Goal: Information Seeking & Learning: Learn about a topic

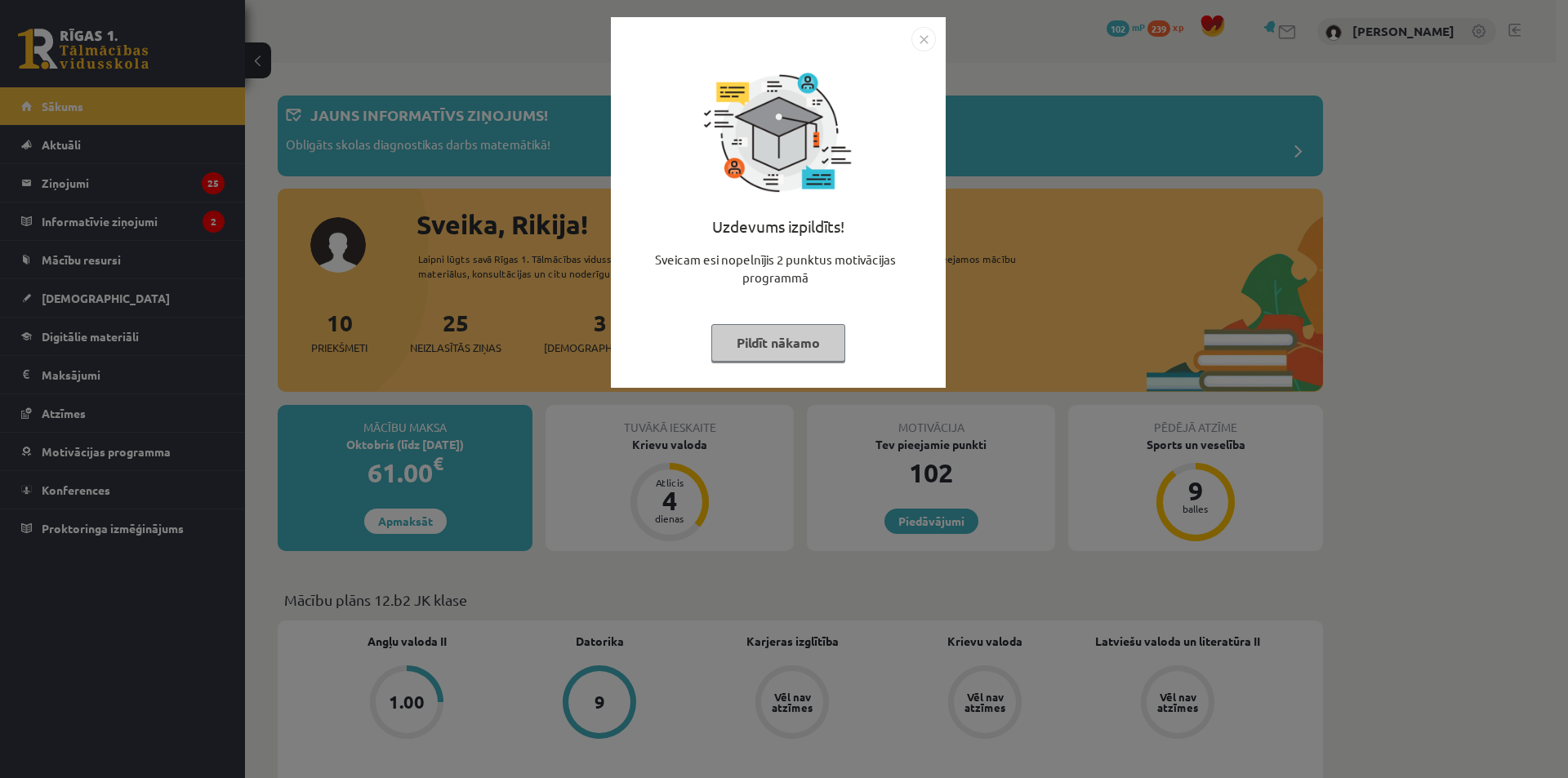
click at [926, 36] on img "Close" at bounding box center [924, 39] width 24 height 24
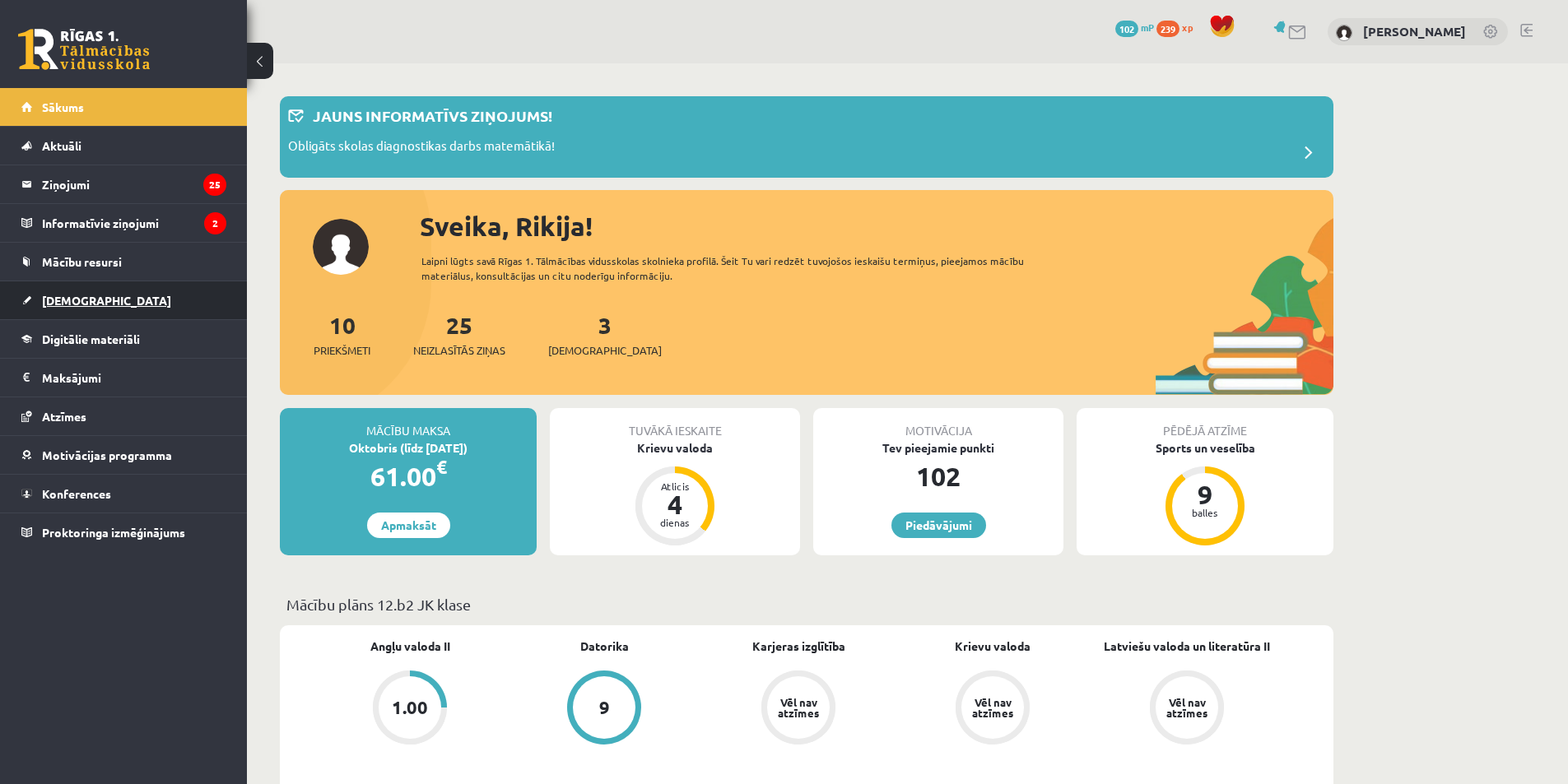
click at [85, 301] on span "[DEMOGRAPHIC_DATA]" at bounding box center [106, 300] width 129 height 15
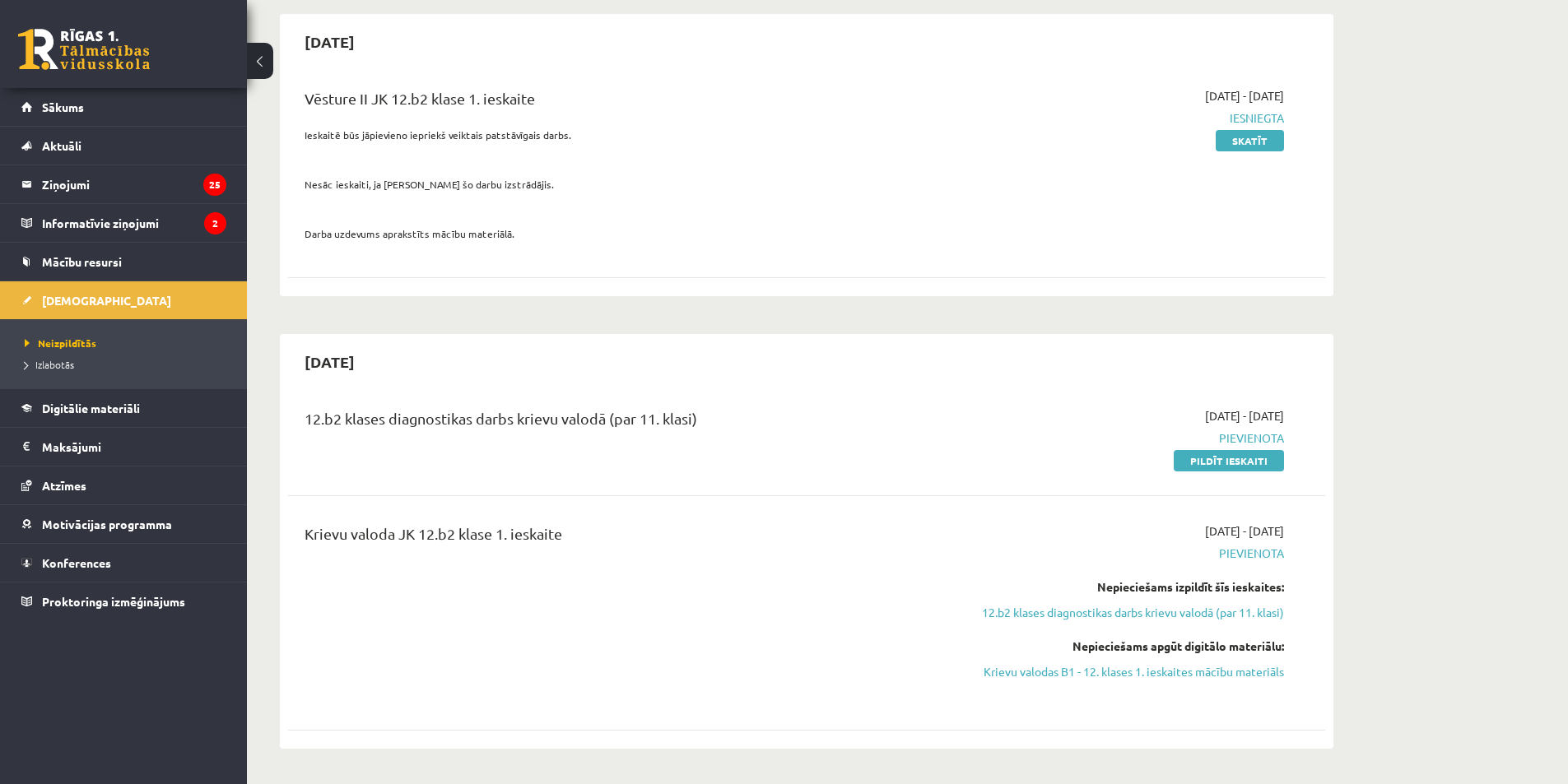
scroll to position [138, 0]
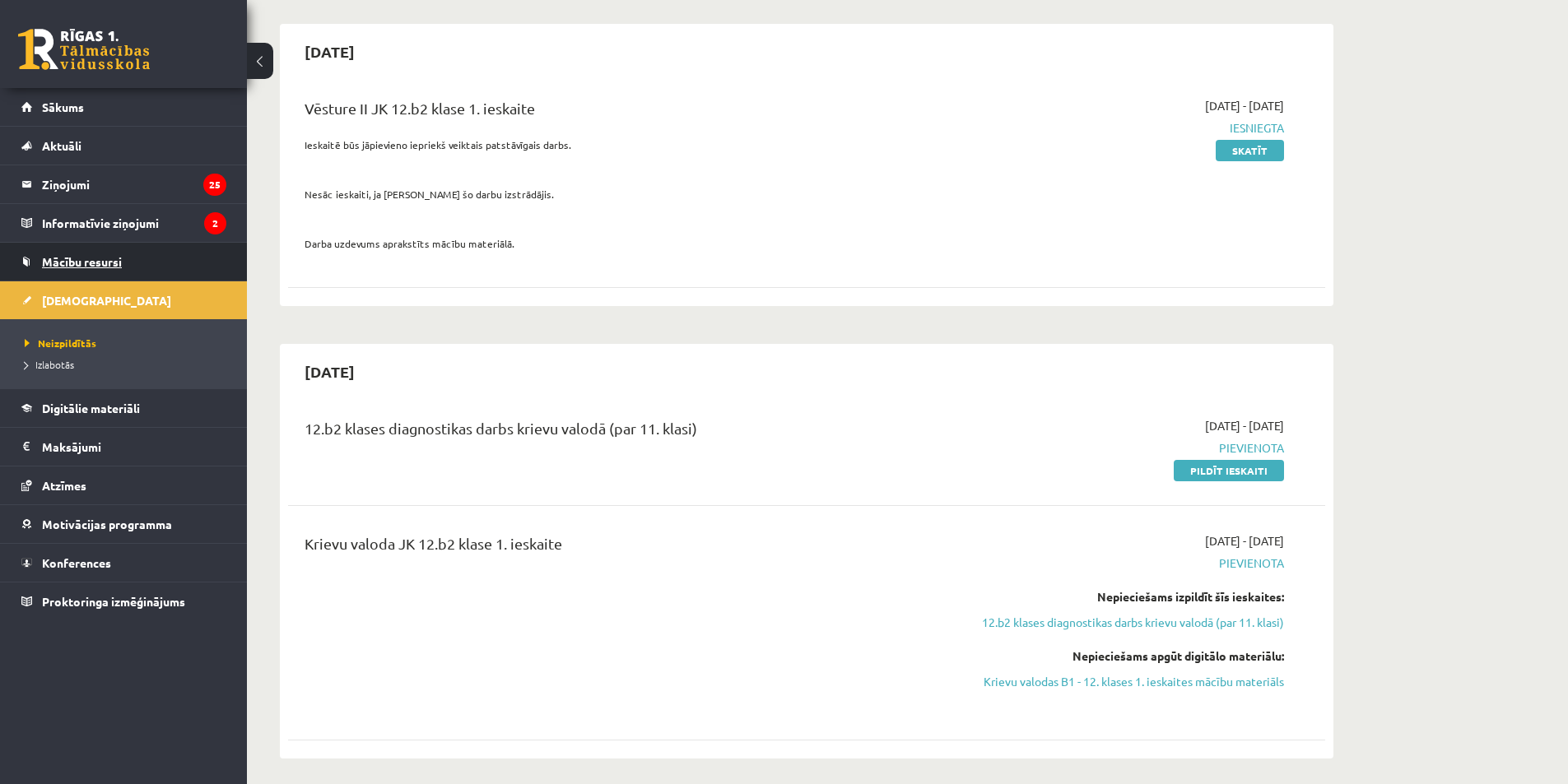
click at [115, 257] on span "Mācību resursi" at bounding box center [82, 261] width 80 height 15
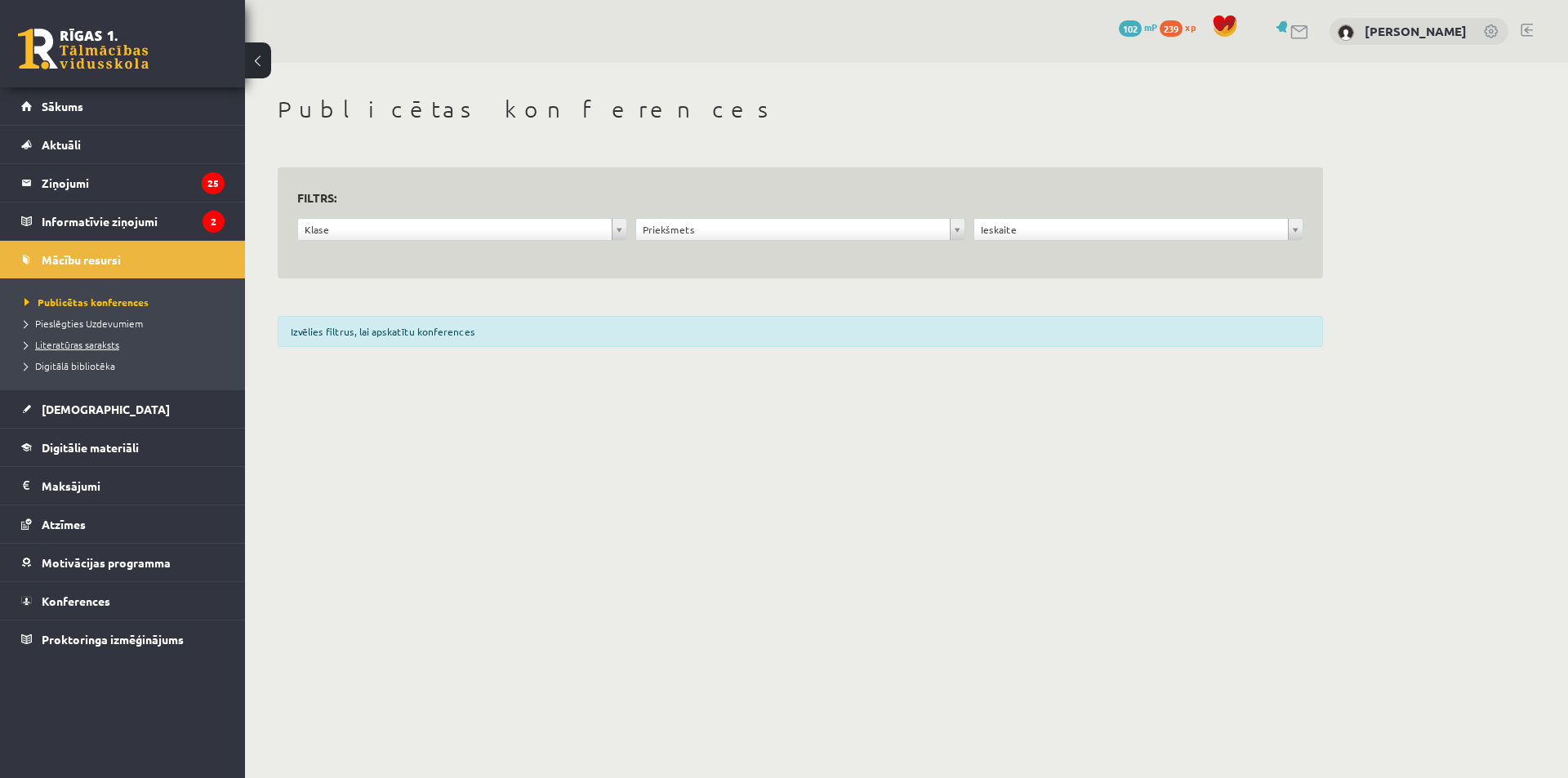
click at [113, 342] on span "Literatūras saraksts" at bounding box center [71, 345] width 94 height 13
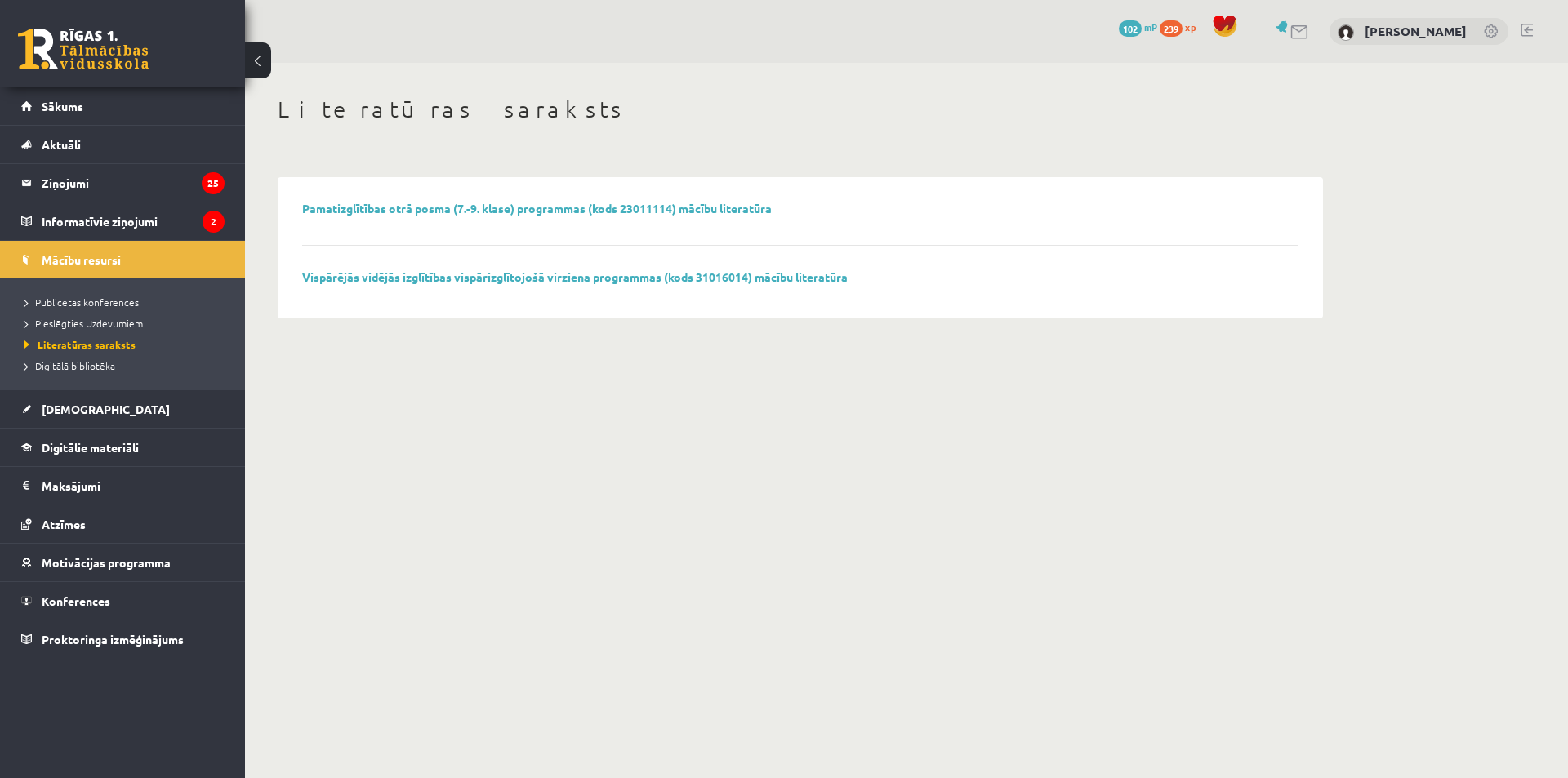
click at [93, 366] on span "Digitālā bibliotēka" at bounding box center [69, 366] width 91 height 13
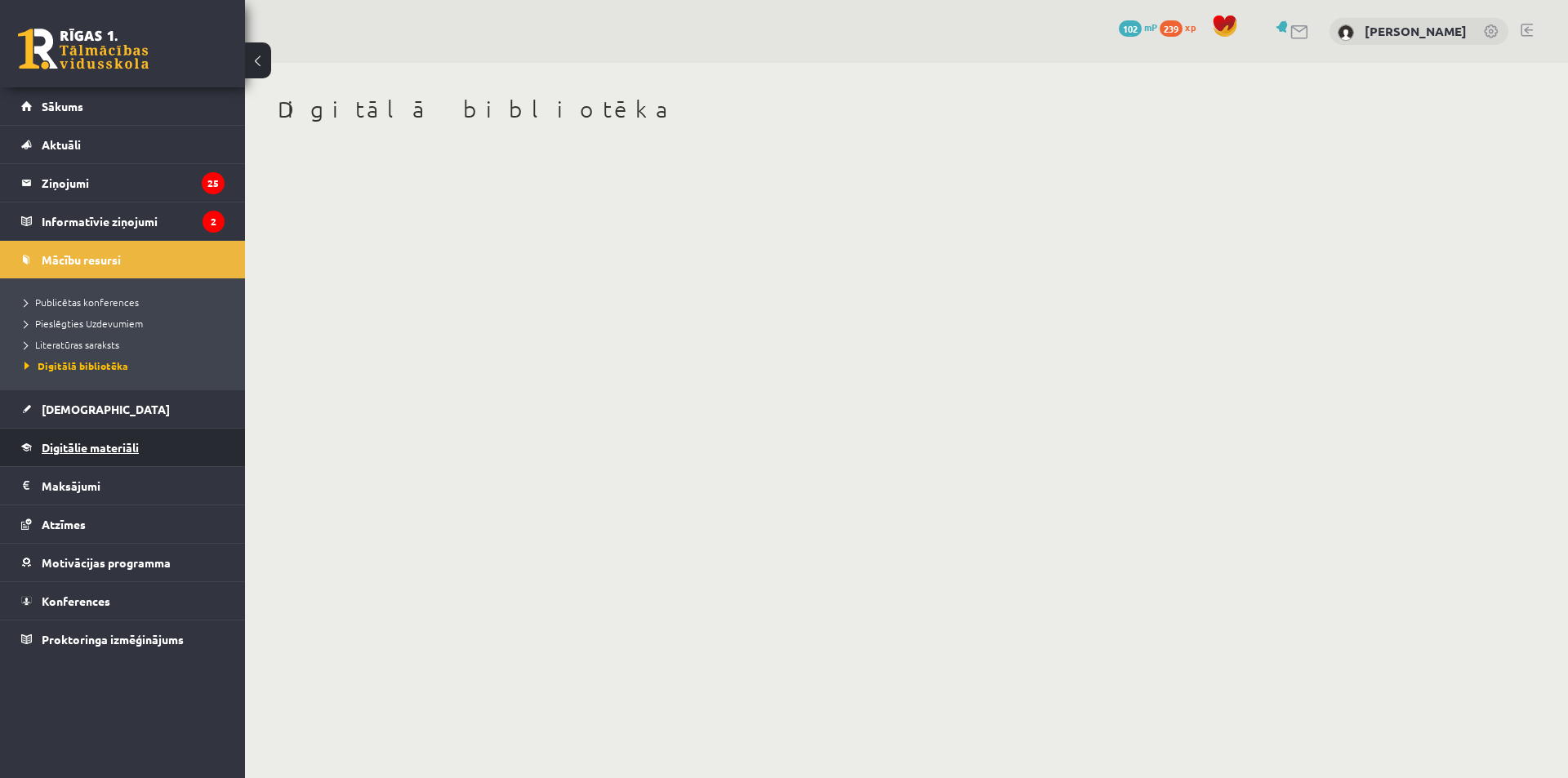
click at [101, 440] on link "Digitālie materiāli" at bounding box center [122, 447] width 203 height 38
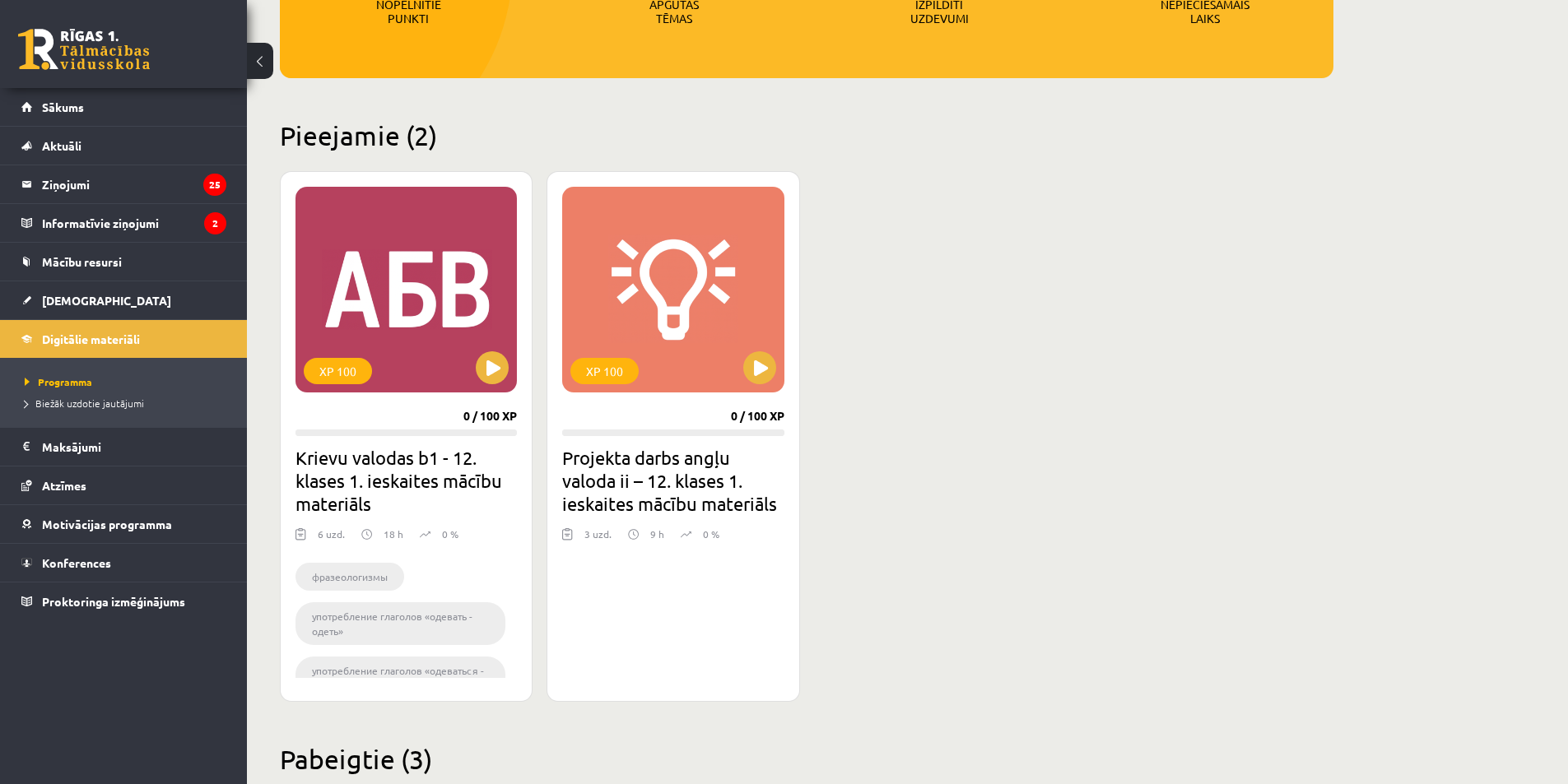
scroll to position [300, 0]
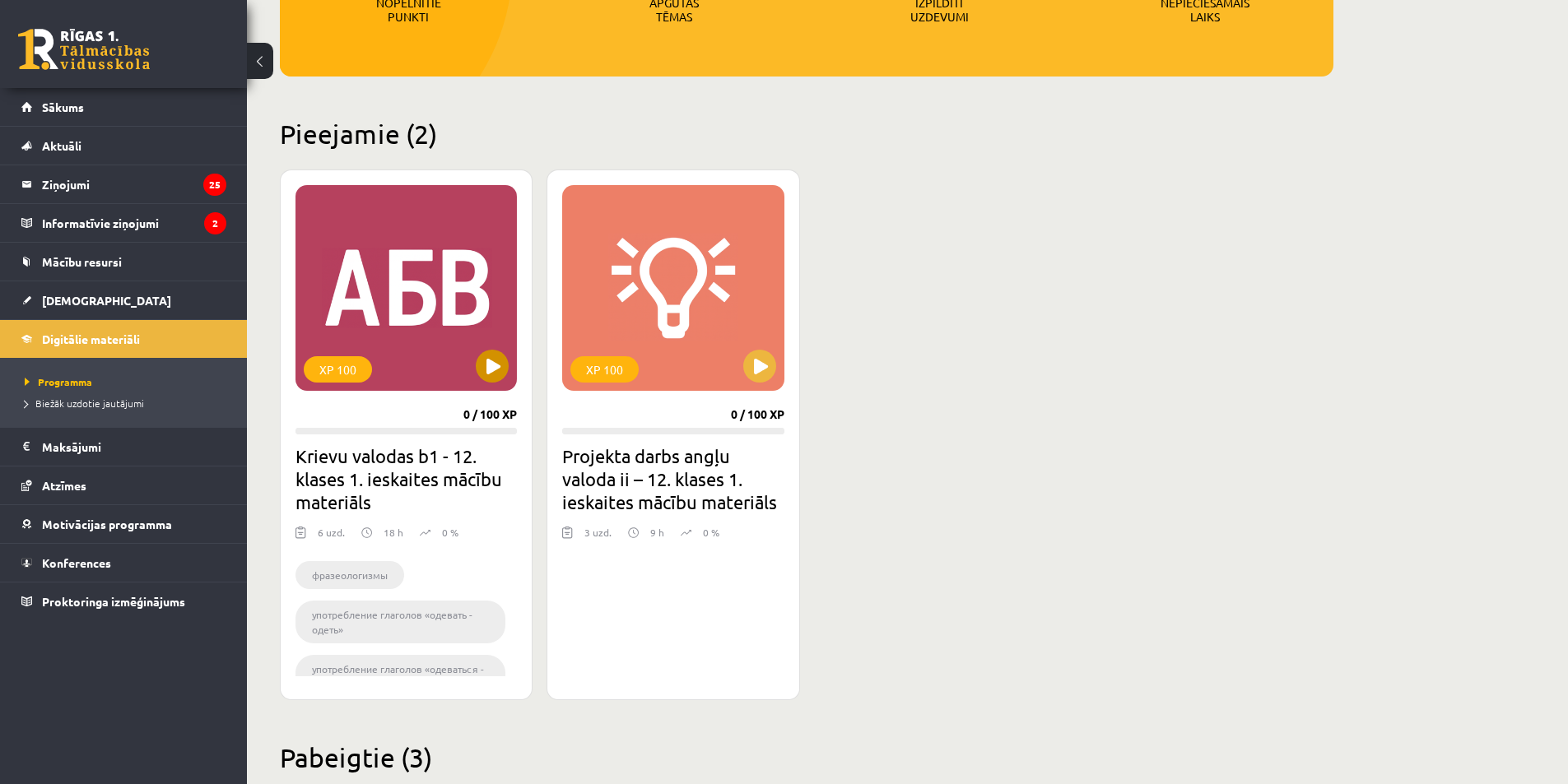
click at [431, 335] on div "XP 100" at bounding box center [406, 288] width 221 height 206
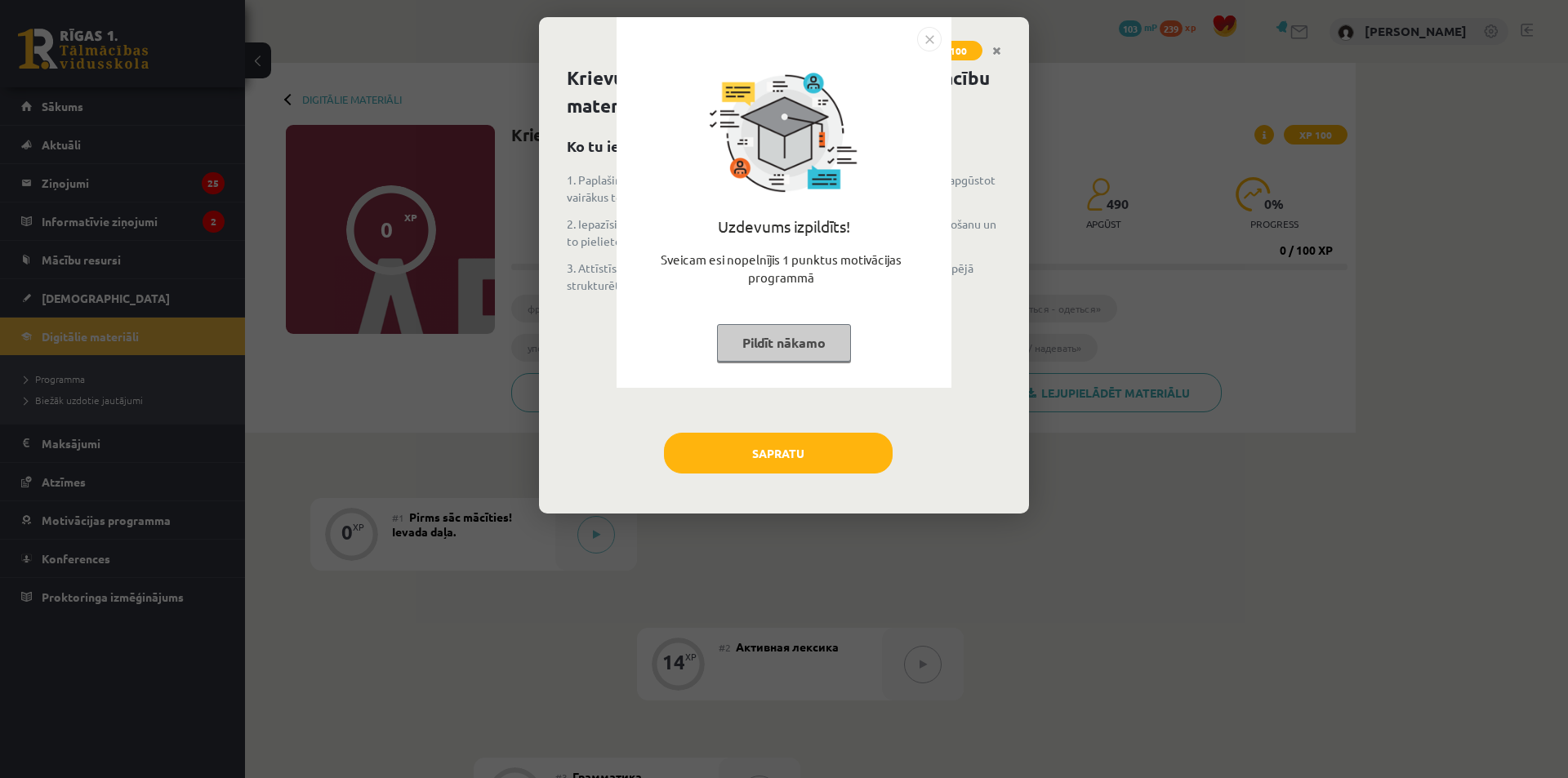
click at [928, 44] on img "Close" at bounding box center [928, 39] width 24 height 24
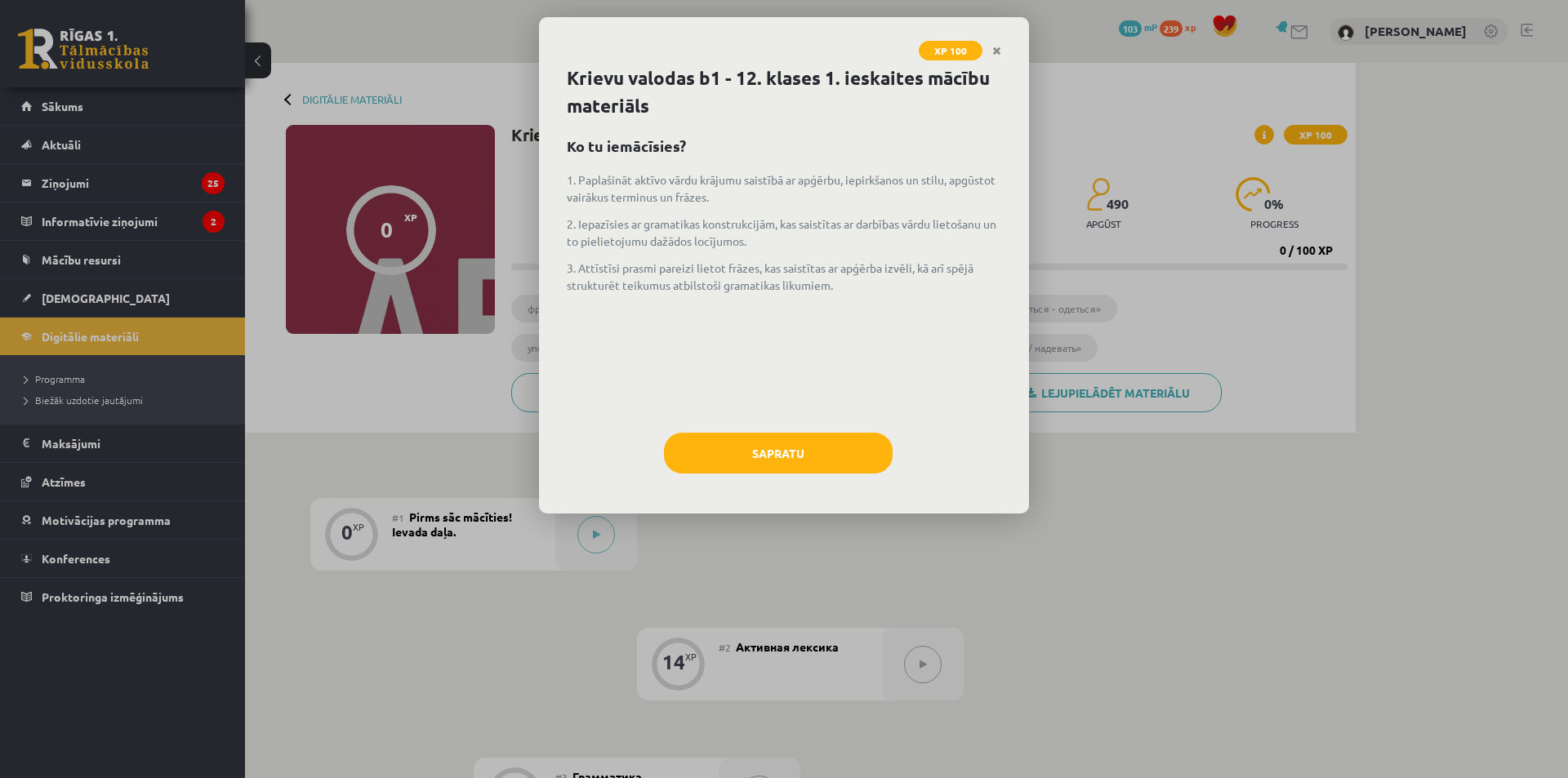
click at [70, 376] on div "XP 100 Krievu valodas b1 - 12. klases 1. ieskaites mācību materiāls Ko tu iemāc…" at bounding box center [784, 389] width 1568 height 778
click at [106, 402] on div "XP 100 Krievu valodas b1 - 12. klases 1. ieskaites mācību materiāls Ko tu iemāc…" at bounding box center [784, 389] width 1568 height 778
click at [709, 441] on button "Sapratu" at bounding box center [778, 454] width 228 height 40
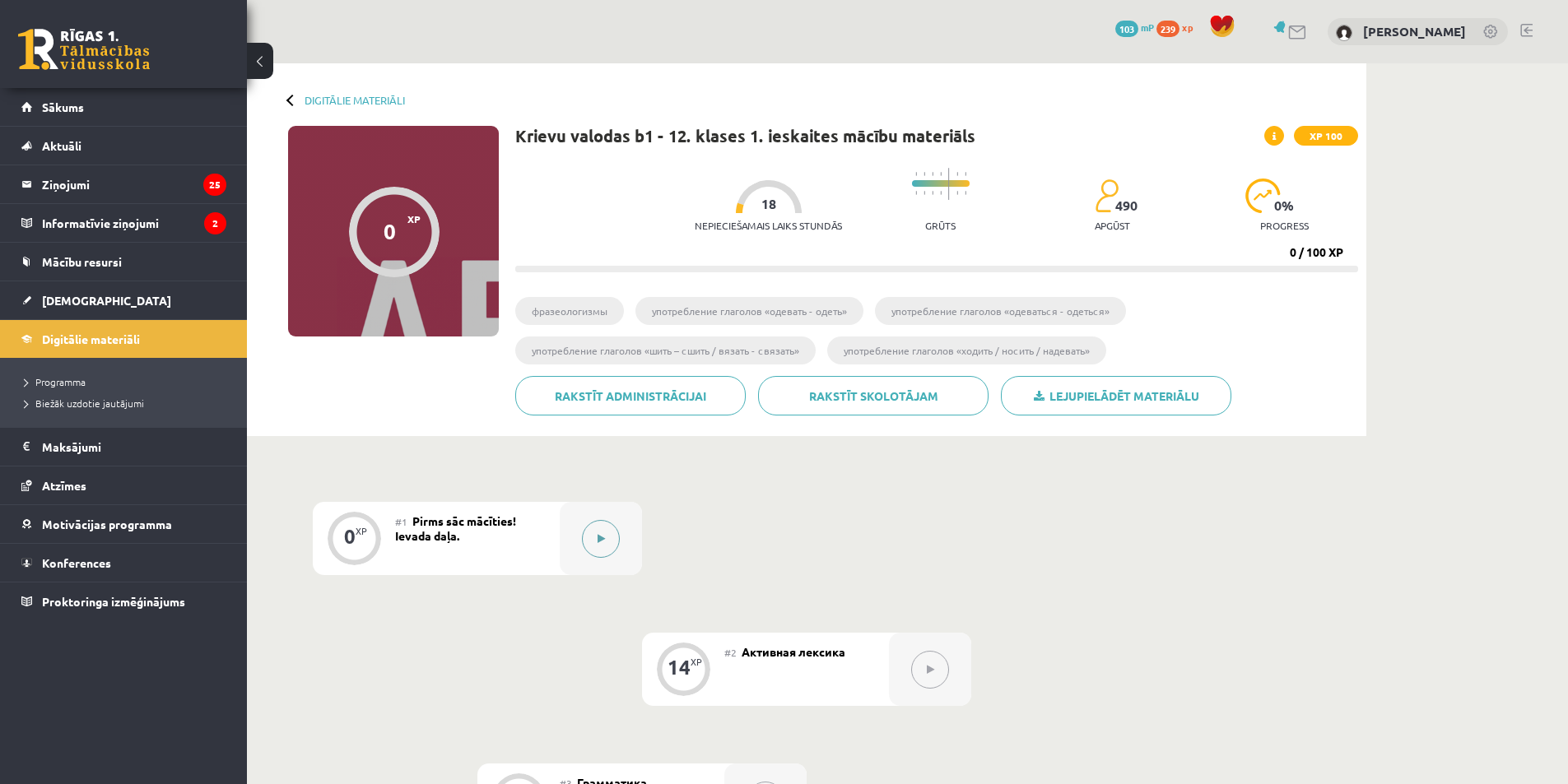
click at [593, 536] on button at bounding box center [601, 539] width 38 height 38
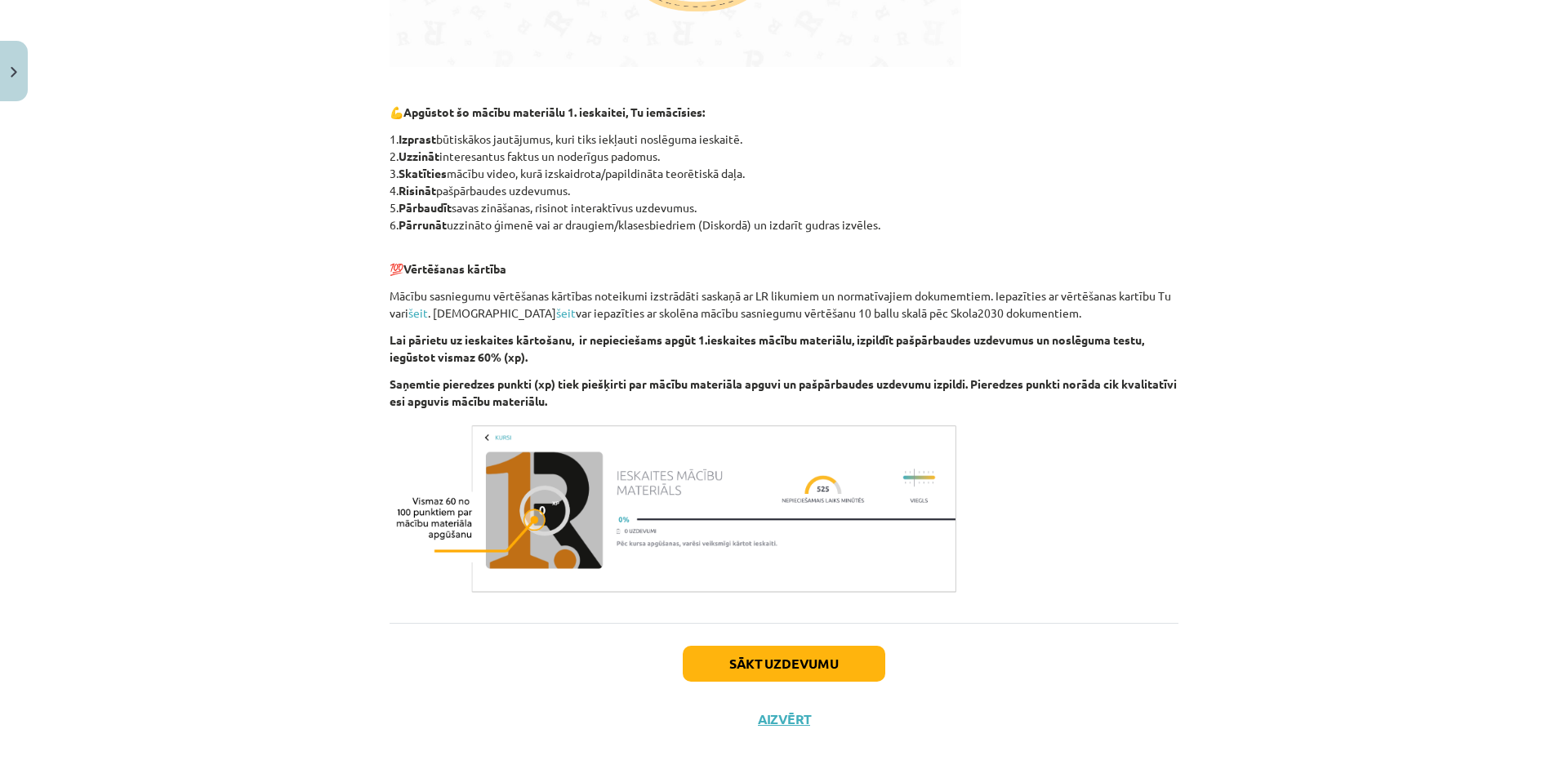
scroll to position [772, 0]
click at [768, 655] on button "Sākt uzdevumu" at bounding box center [784, 661] width 202 height 36
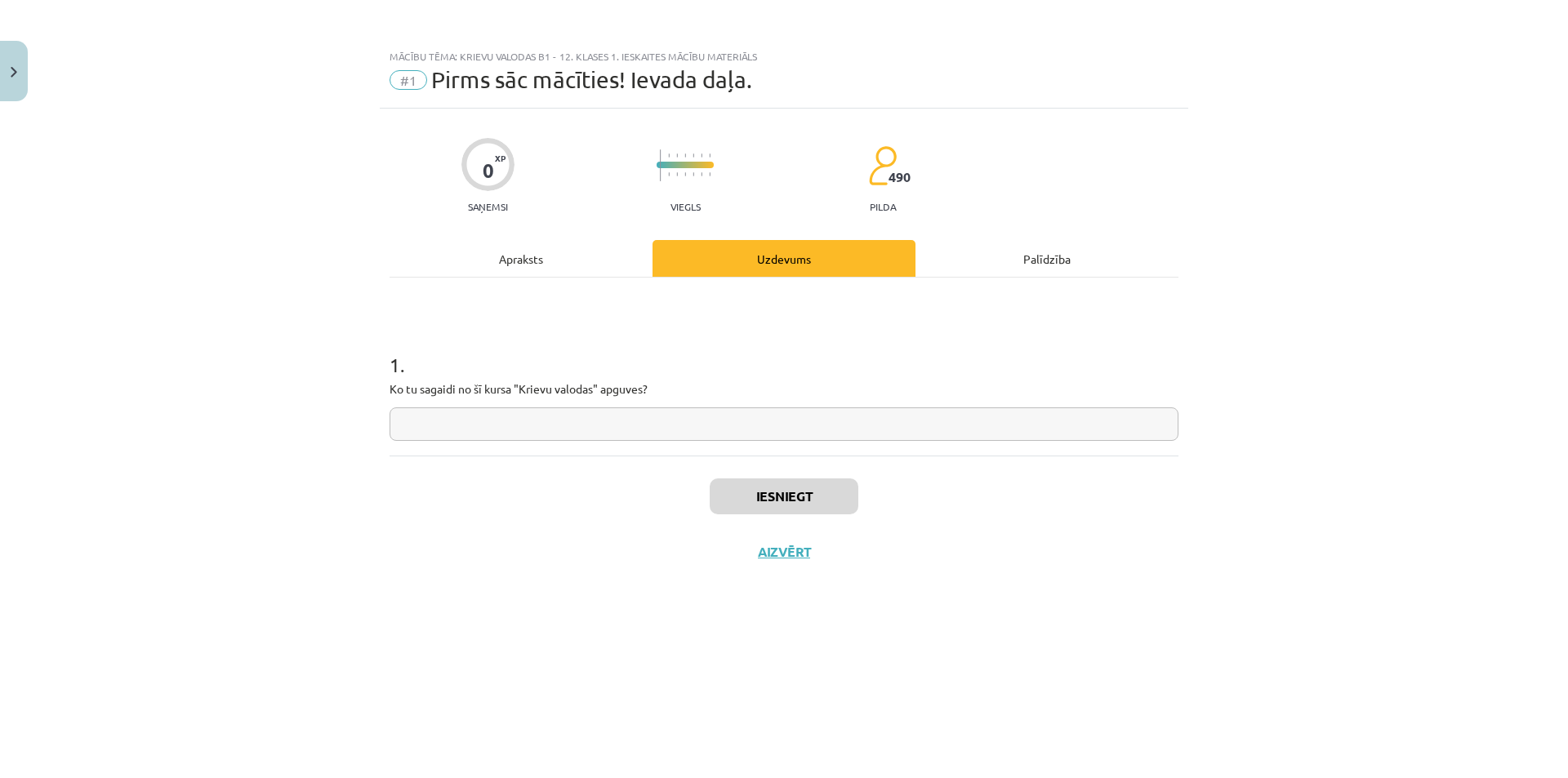
scroll to position [0, 0]
click at [638, 431] on input "text" at bounding box center [784, 424] width 789 height 34
type input "**********"
click at [733, 493] on button "Iesniegt" at bounding box center [784, 496] width 148 height 36
click at [826, 570] on button "Nākamā nodarbība" at bounding box center [784, 562] width 160 height 38
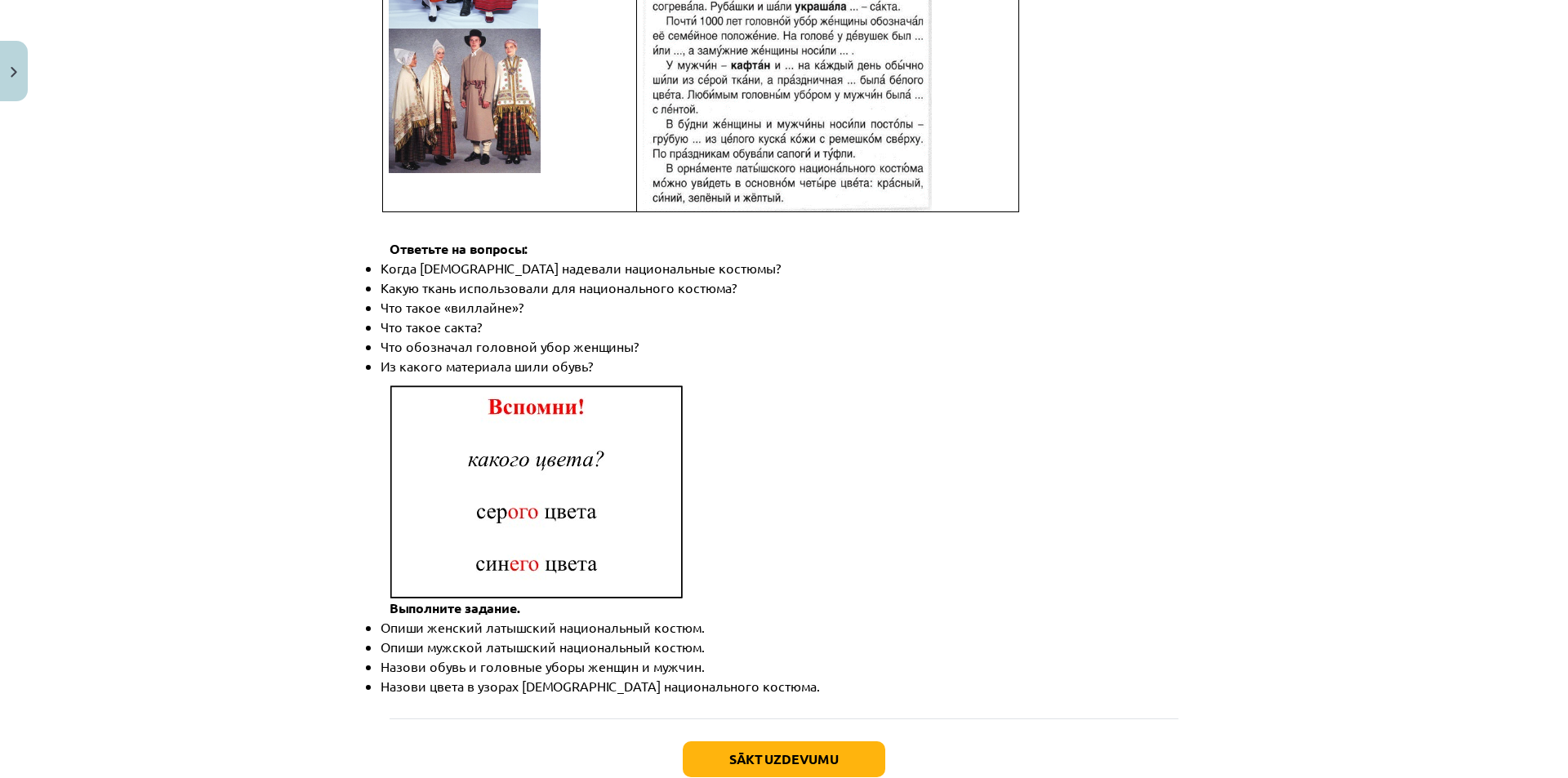
scroll to position [2234, 0]
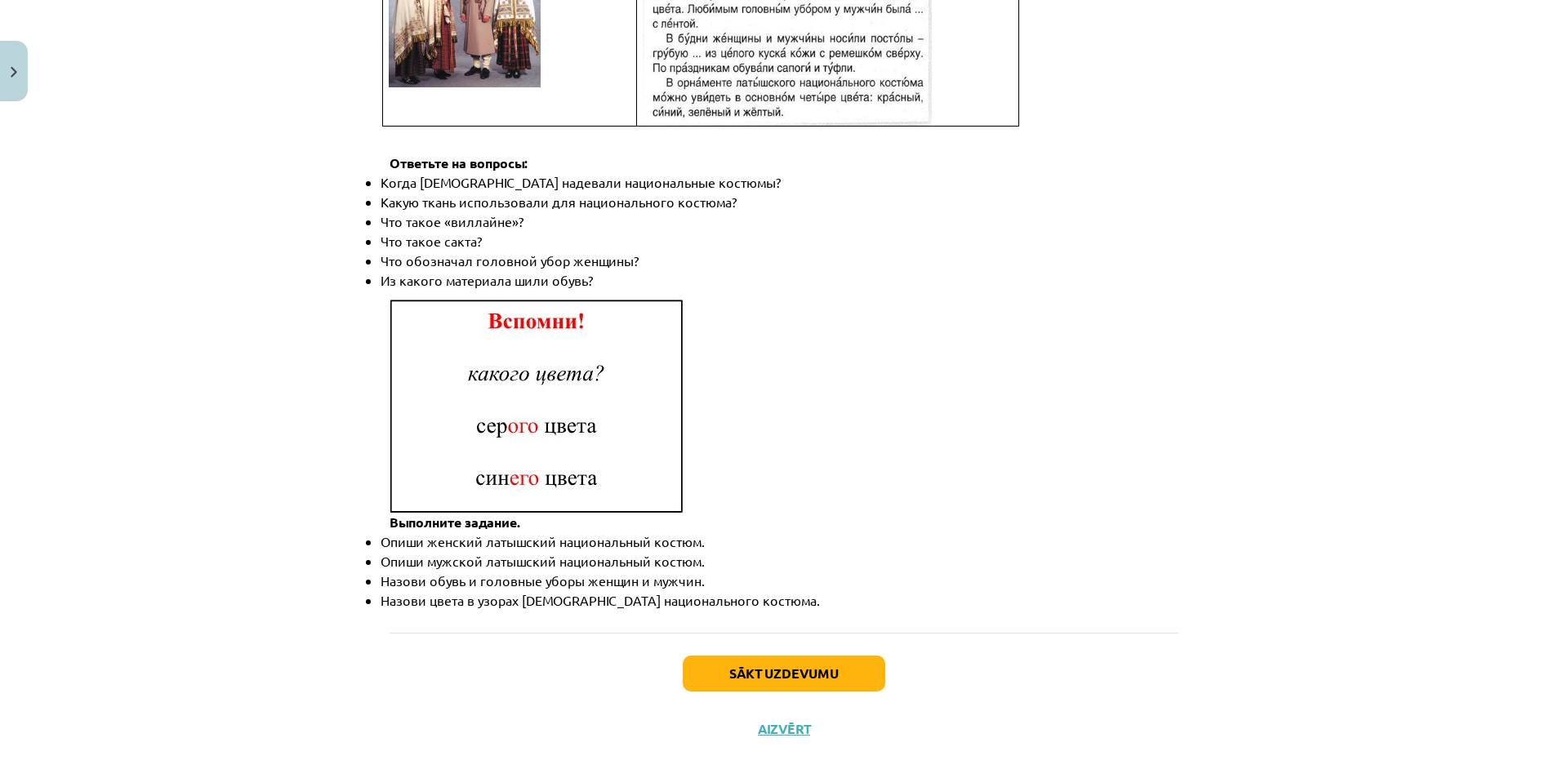
click at [89, 328] on div "Mācību tēma: Krievu valodas b1 - 12. klases 1. ieskaites mācību materiāls #2 Ак…" at bounding box center [784, 389] width 1568 height 778
click at [821, 656] on button "Sākt uzdevumu" at bounding box center [784, 673] width 202 height 36
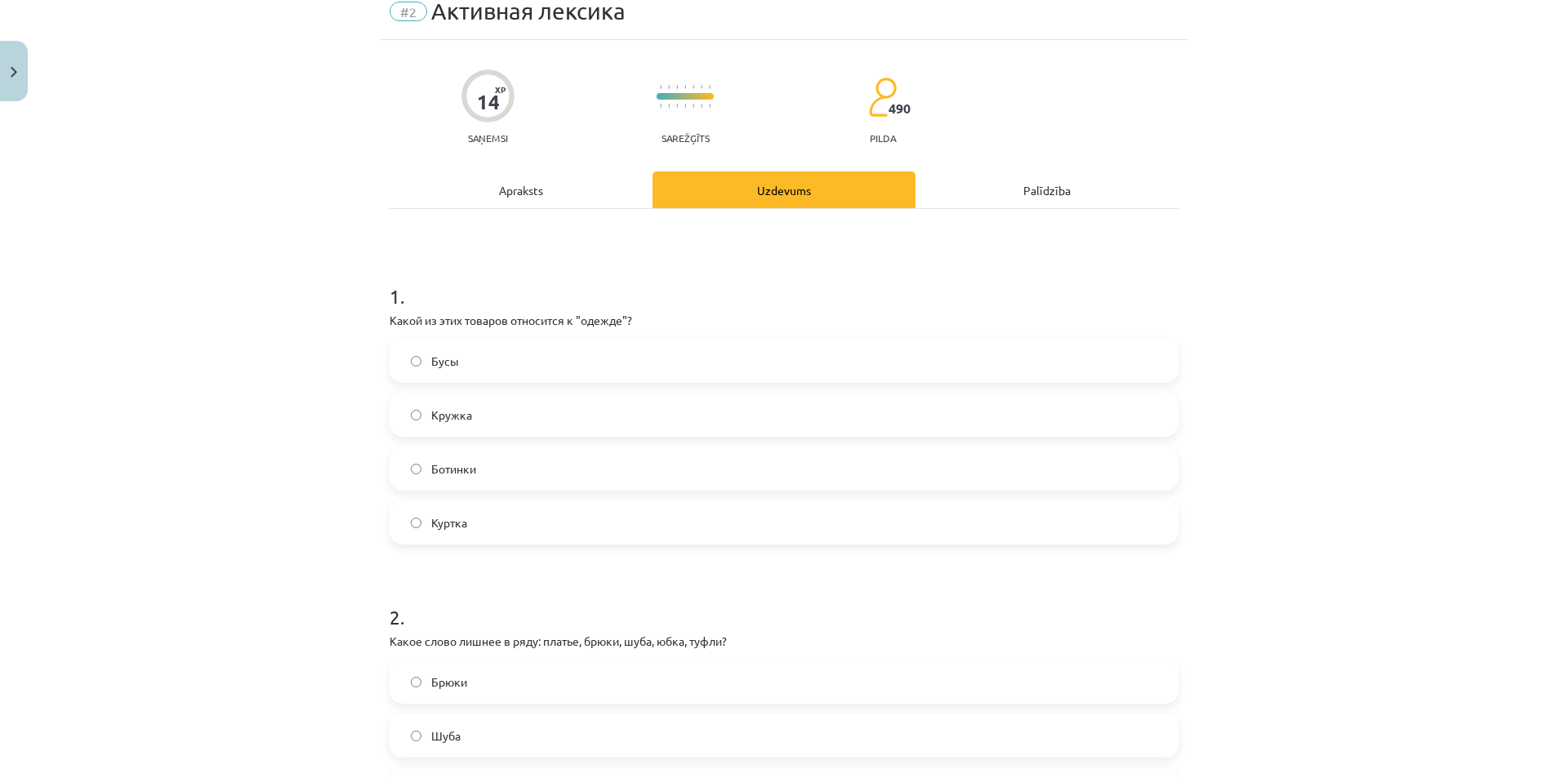
scroll to position [40, 0]
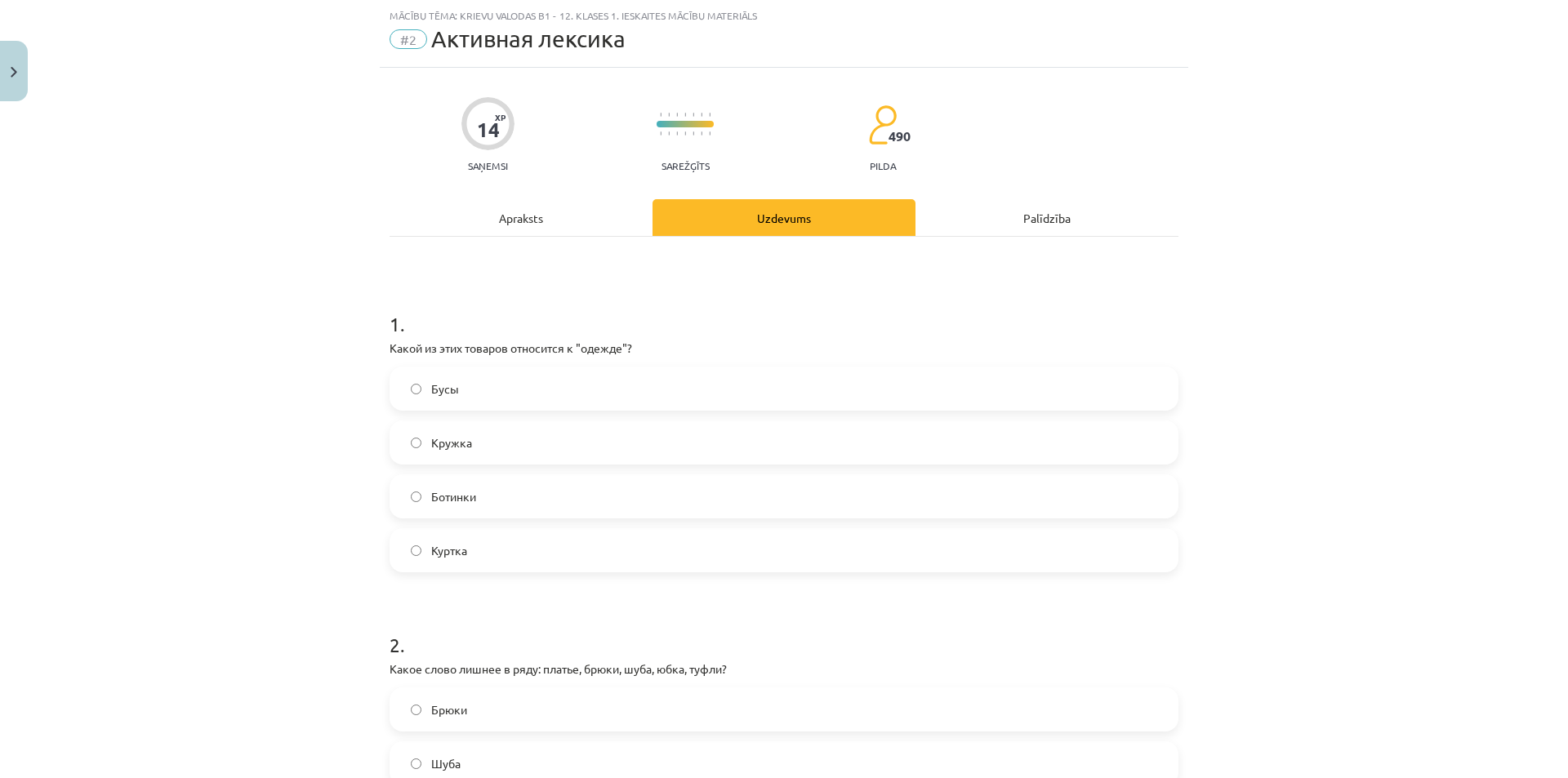
click at [1194, 296] on div "Mācību tēma: Krievu valodas b1 - 12. klases 1. ieskaites mācību materiāls #2 Ак…" at bounding box center [784, 389] width 1568 height 778
click at [692, 561] on label "Куртка" at bounding box center [784, 550] width 786 height 40
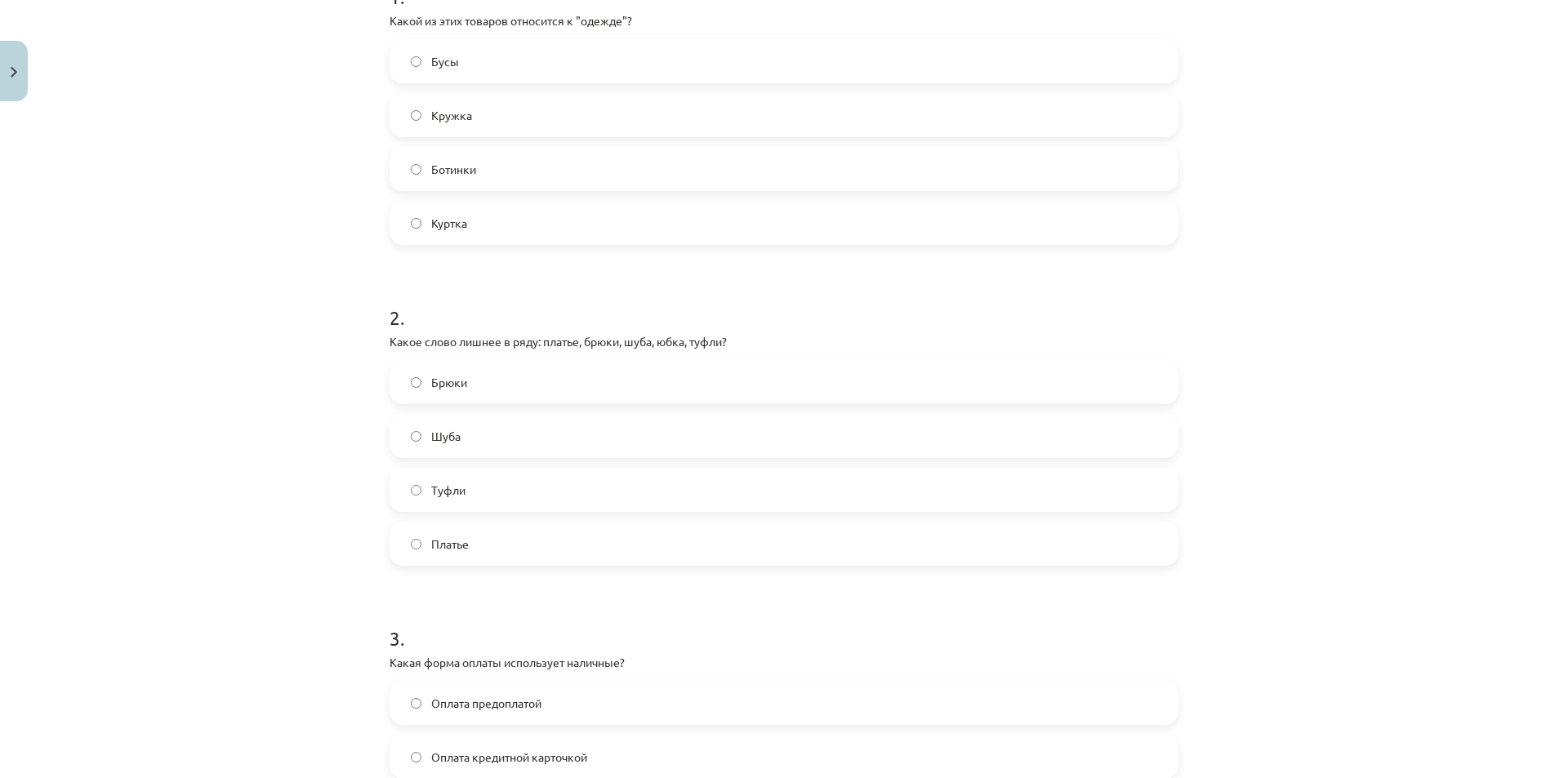
scroll to position [374, 0]
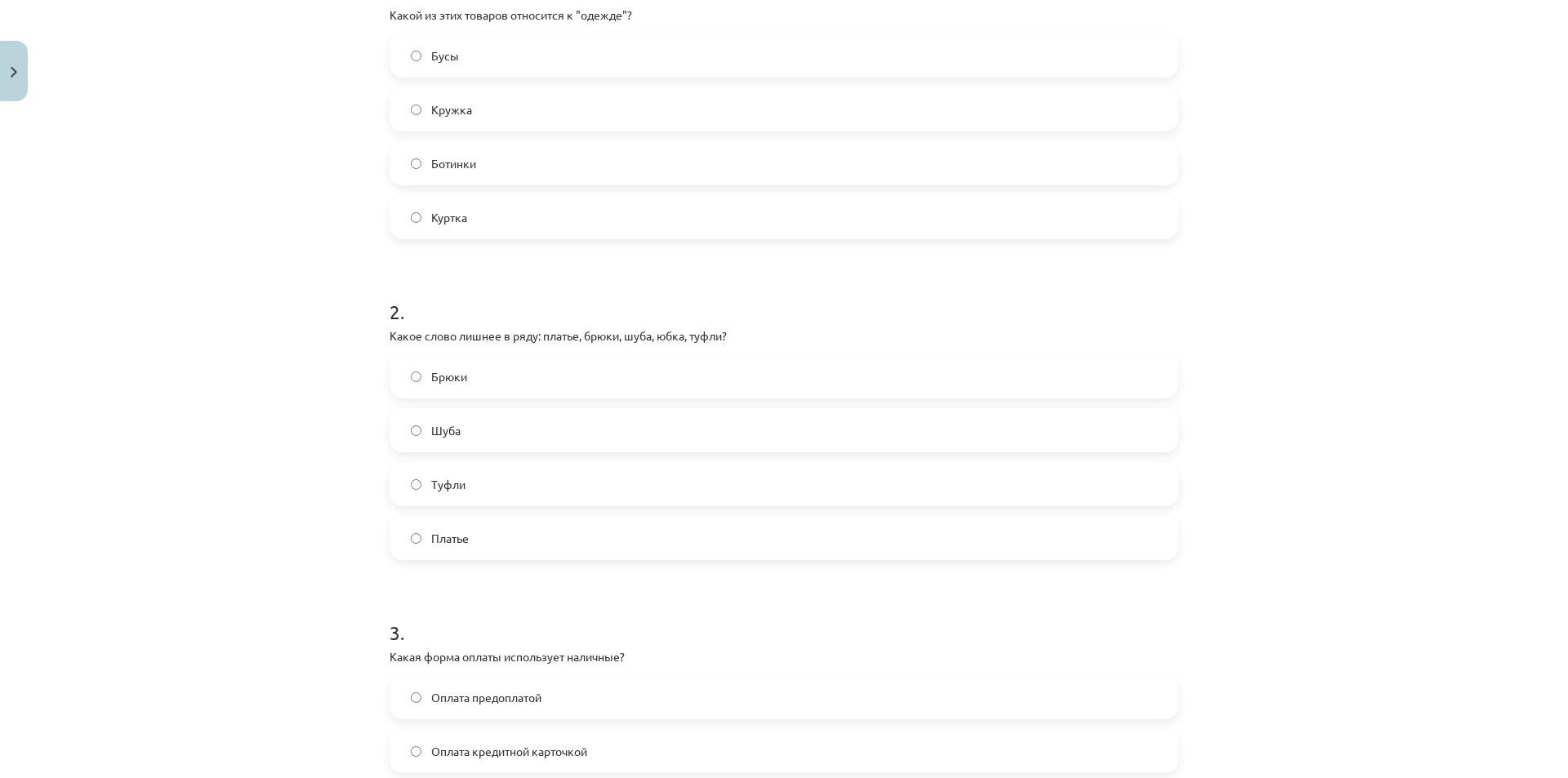
click at [1173, 324] on div "14 XP Saņemsi Sarežģīts 490 pilda Apraksts Uzdevums Palīdzība 1 . Какой из этих…" at bounding box center [784, 542] width 809 height 1616
click at [1175, 324] on div "14 XP Saņemsi Sarežģīts 490 pilda Apraksts Uzdevums Palīdzība 1 . Какой из этих…" at bounding box center [784, 542] width 809 height 1616
click at [1190, 312] on div "Mācību tēma: Krievu valodas b1 - 12. klases 1. ieskaites mācību materiāls #2 Ак…" at bounding box center [784, 389] width 1568 height 778
click at [1189, 309] on div "Mācību tēma: Krievu valodas b1 - 12. klases 1. ieskaites mācību materiāls #2 Ак…" at bounding box center [784, 389] width 1568 height 778
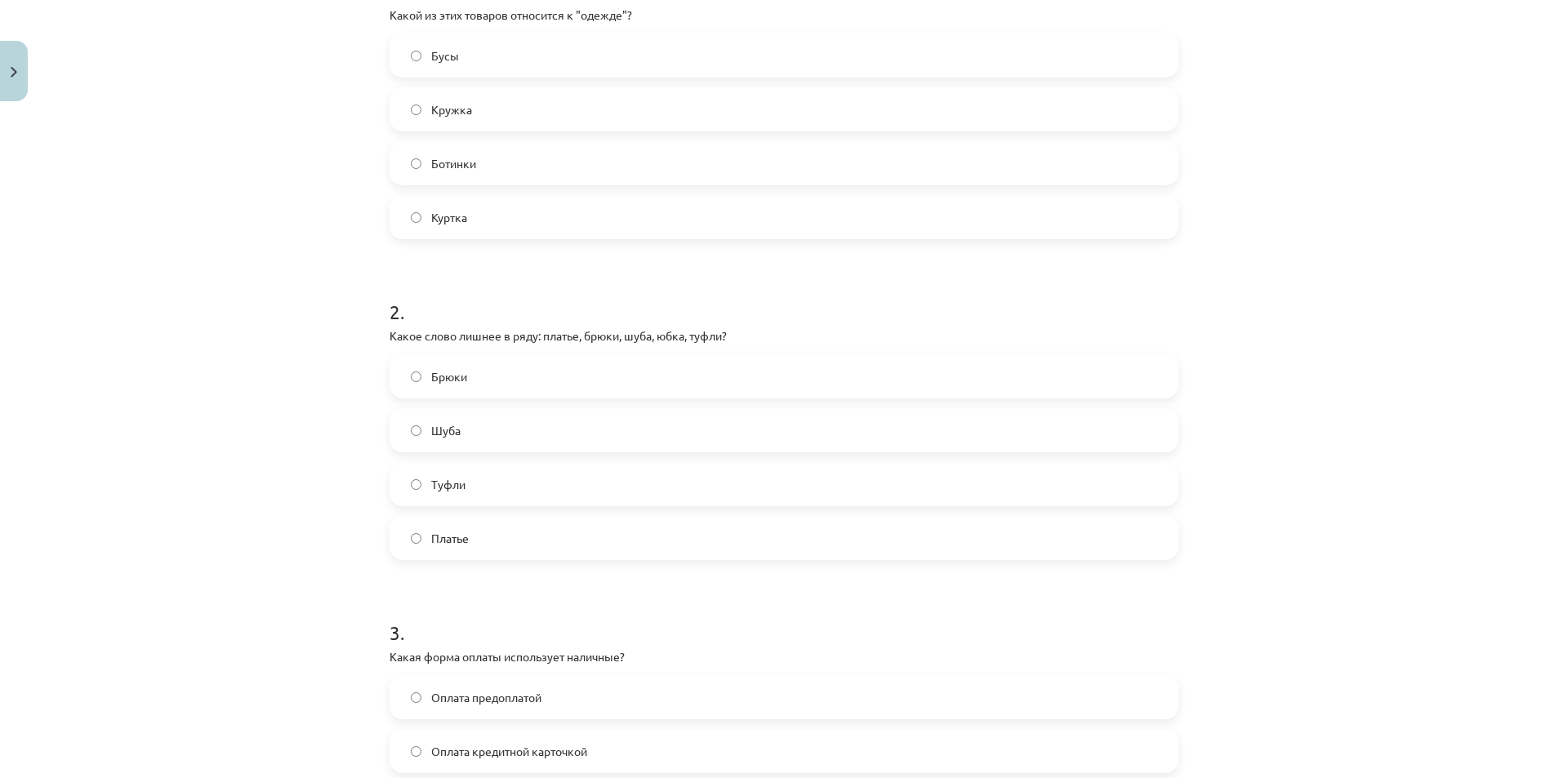
click at [1189, 309] on div "Mācību tēma: Krievu valodas b1 - 12. klases 1. ieskaites mācību materiāls #2 Ак…" at bounding box center [784, 389] width 1568 height 778
click at [1205, 298] on div "Mācību tēma: Krievu valodas b1 - 12. klases 1. ieskaites mācību materiāls #2 Ак…" at bounding box center [784, 389] width 1568 height 778
click at [1223, 288] on div "Mācību tēma: Krievu valodas b1 - 12. klases 1. ieskaites mācību materiāls #2 Ак…" at bounding box center [784, 389] width 1568 height 778
click at [567, 481] on label "Туфли" at bounding box center [784, 484] width 786 height 40
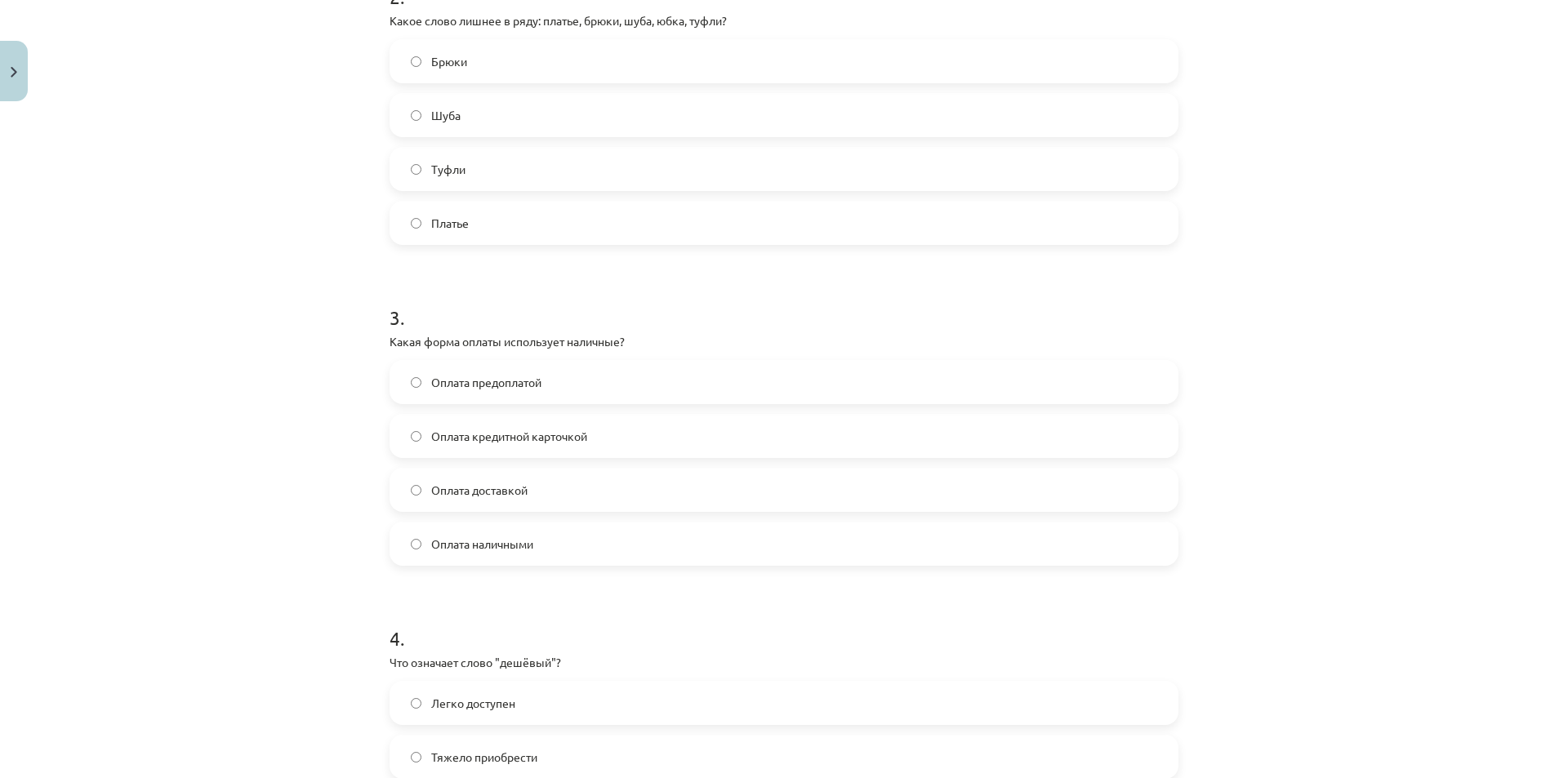
scroll to position [691, 0]
click at [1132, 319] on h1 "3 ." at bounding box center [784, 300] width 789 height 51
click at [1143, 314] on h1 "3 ." at bounding box center [784, 300] width 789 height 51
click at [1141, 318] on h1 "3 ." at bounding box center [784, 300] width 789 height 51
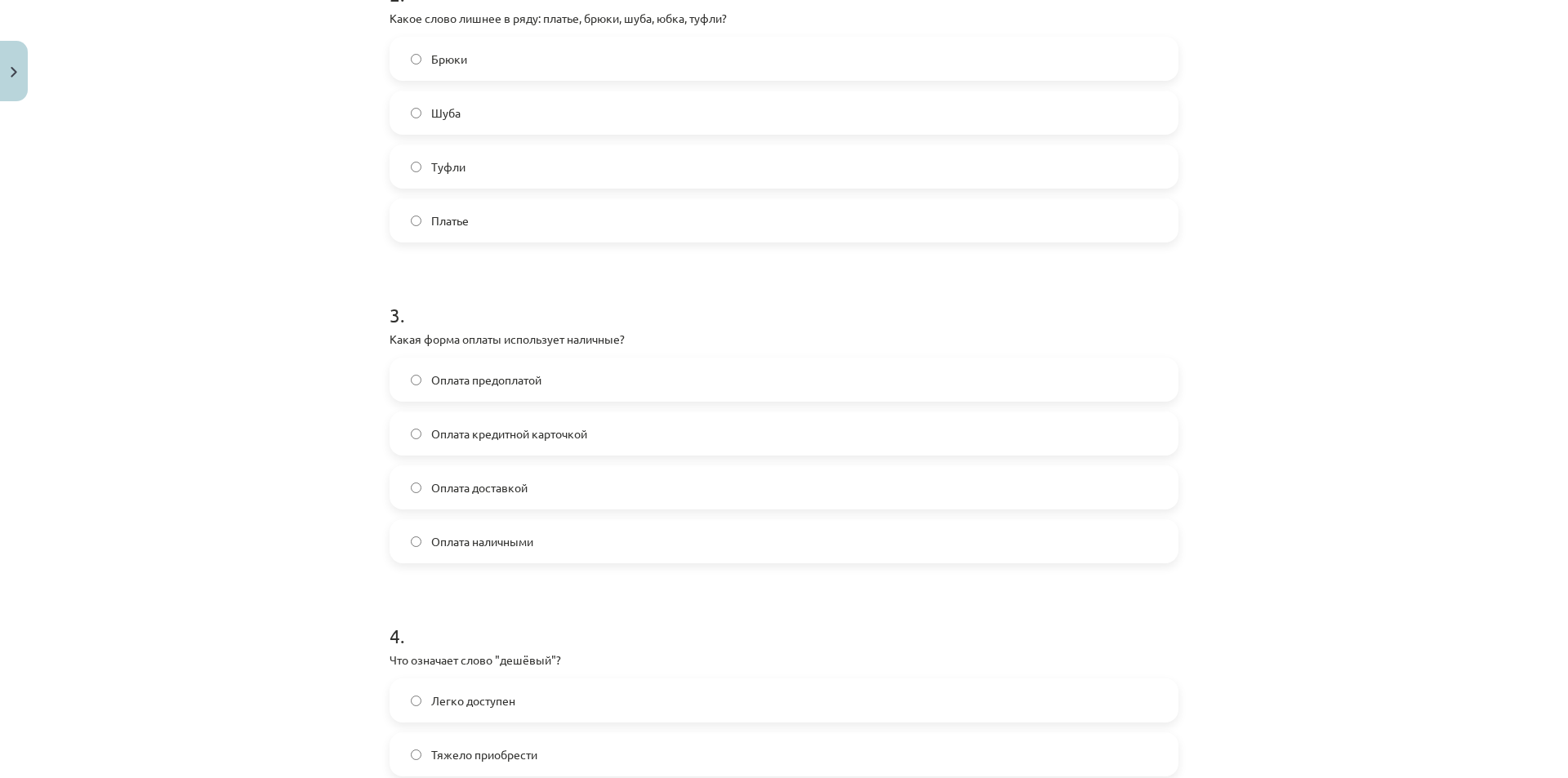
click at [1148, 320] on h1 "3 ." at bounding box center [784, 300] width 789 height 51
click at [1146, 331] on p "Какая форма оплаты использует наличные?" at bounding box center [784, 339] width 789 height 17
click at [685, 537] on label "Оплата наличными" at bounding box center [784, 541] width 786 height 40
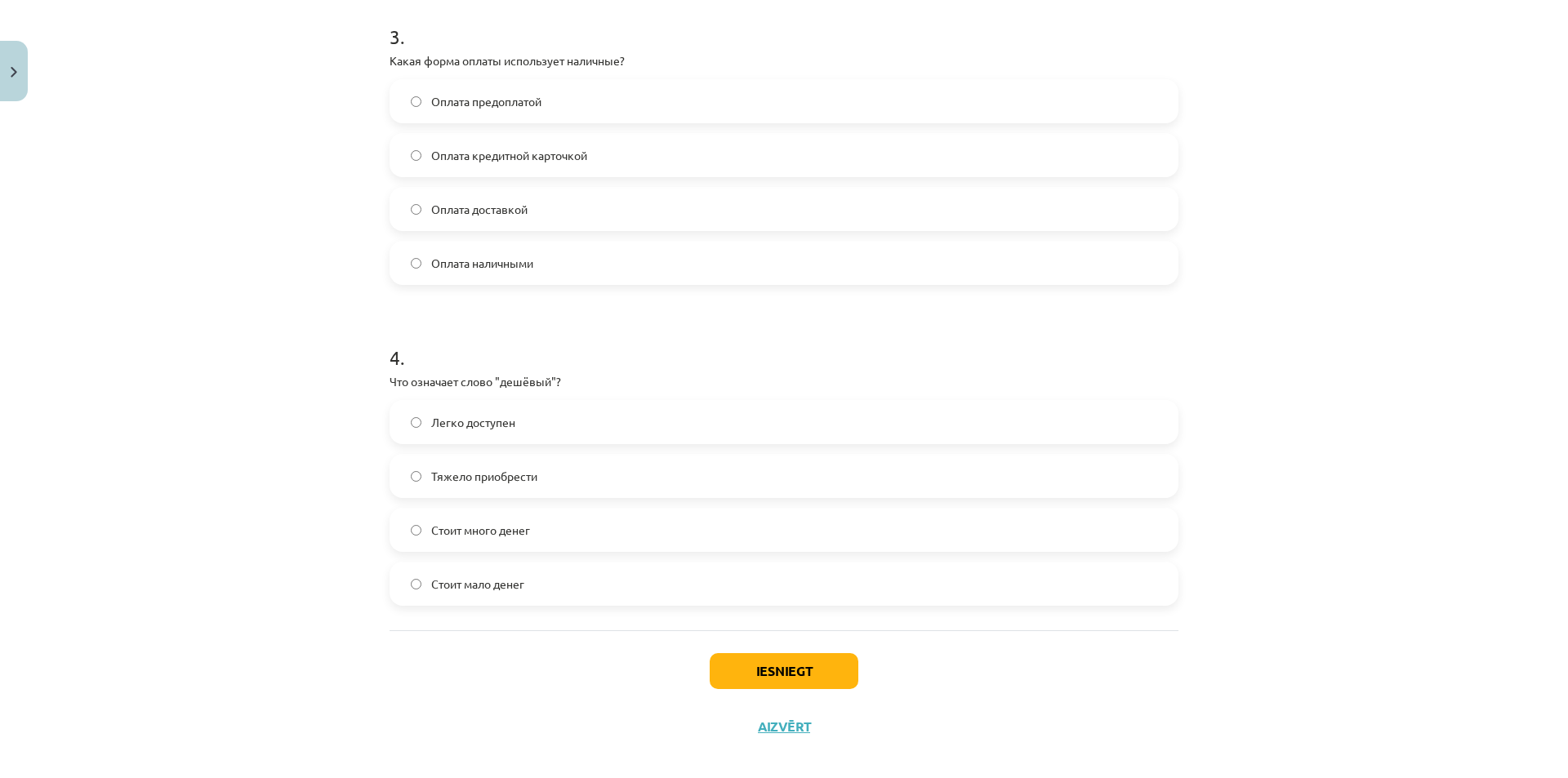
scroll to position [976, 0]
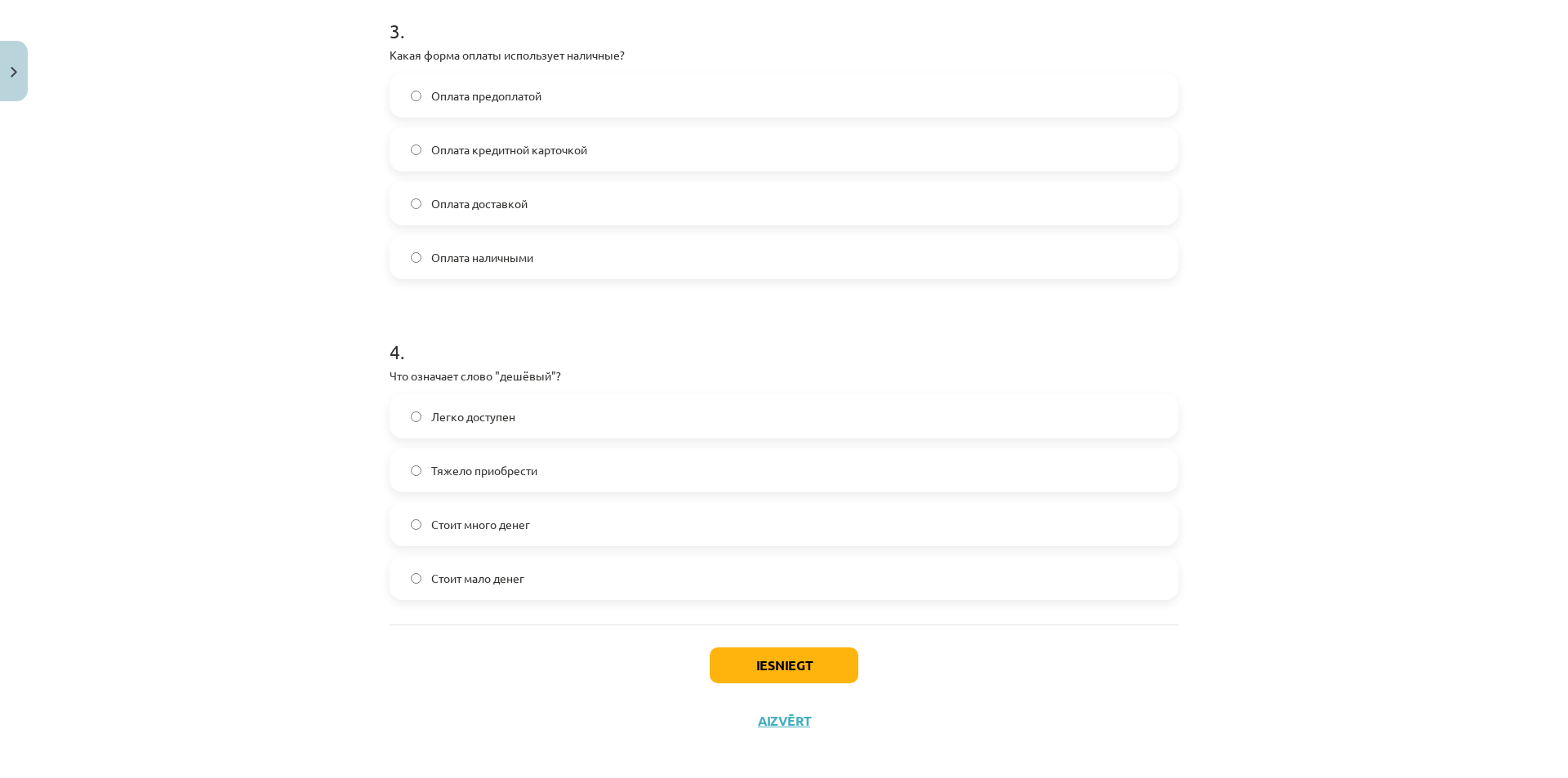
click at [610, 584] on label "Стоит мало денег" at bounding box center [784, 578] width 786 height 40
click at [760, 652] on button "Iesniegt" at bounding box center [784, 665] width 148 height 36
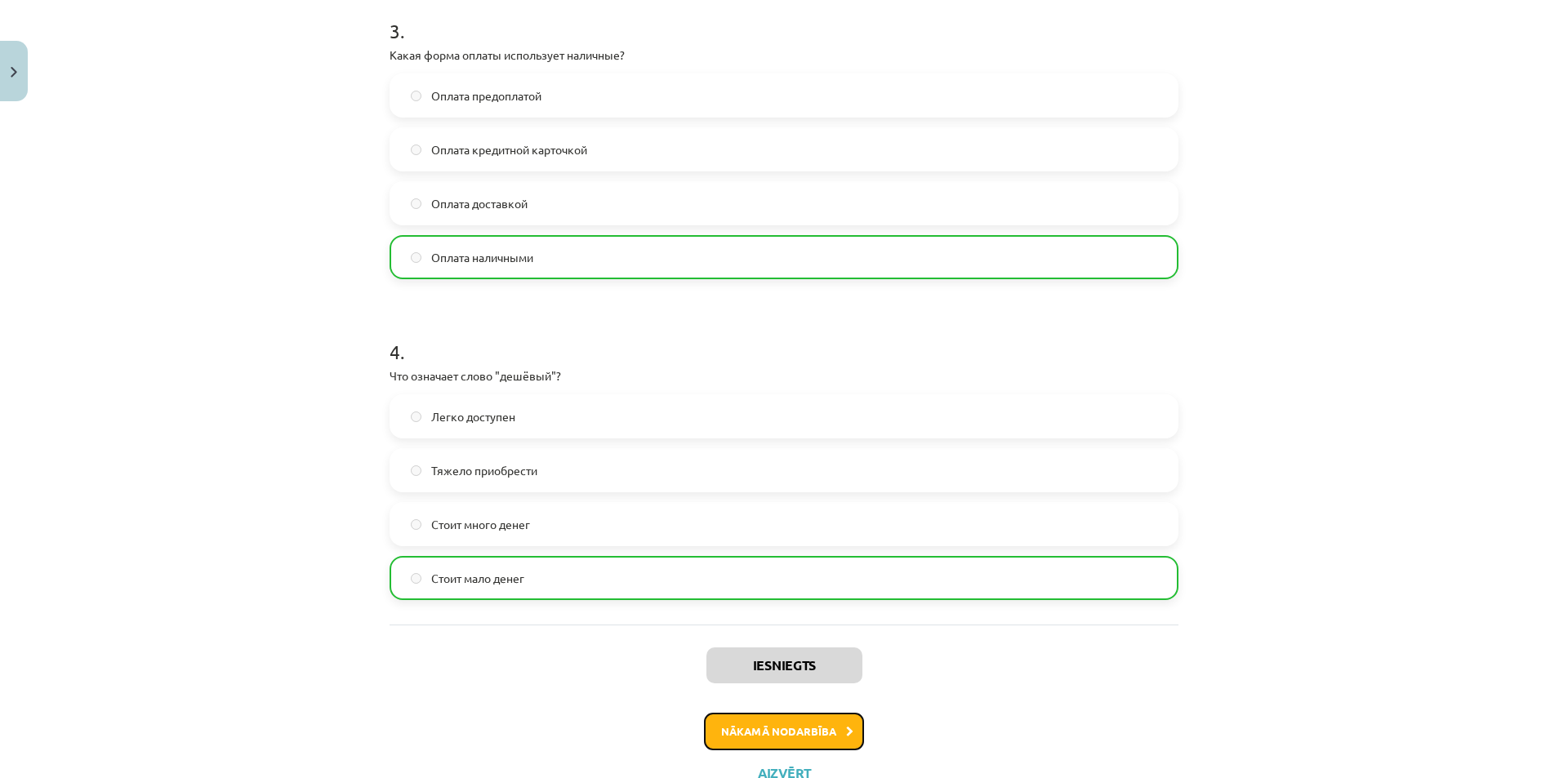
click at [788, 728] on button "Nākamā nodarbība" at bounding box center [784, 731] width 160 height 38
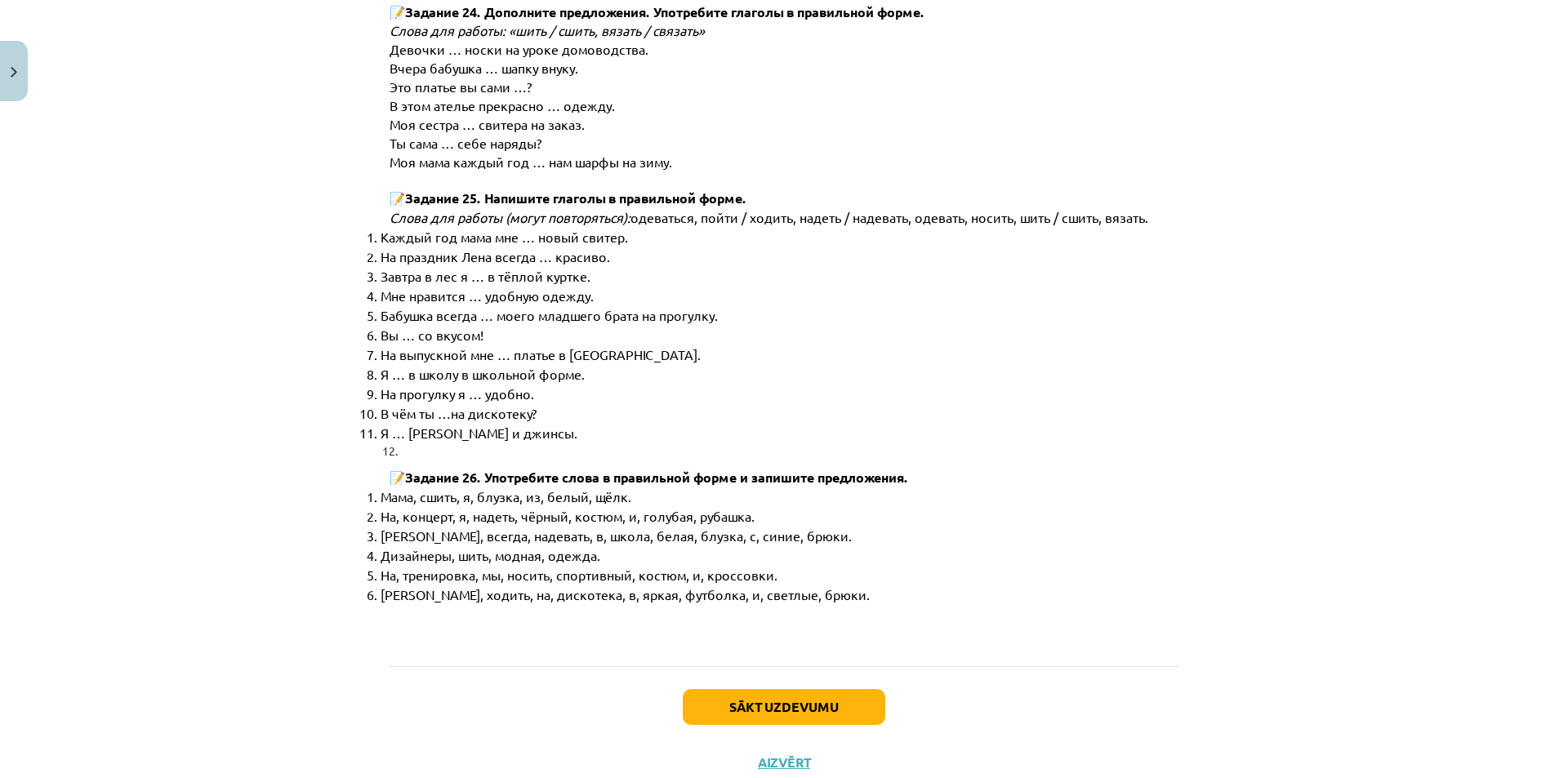
scroll to position [8218, 0]
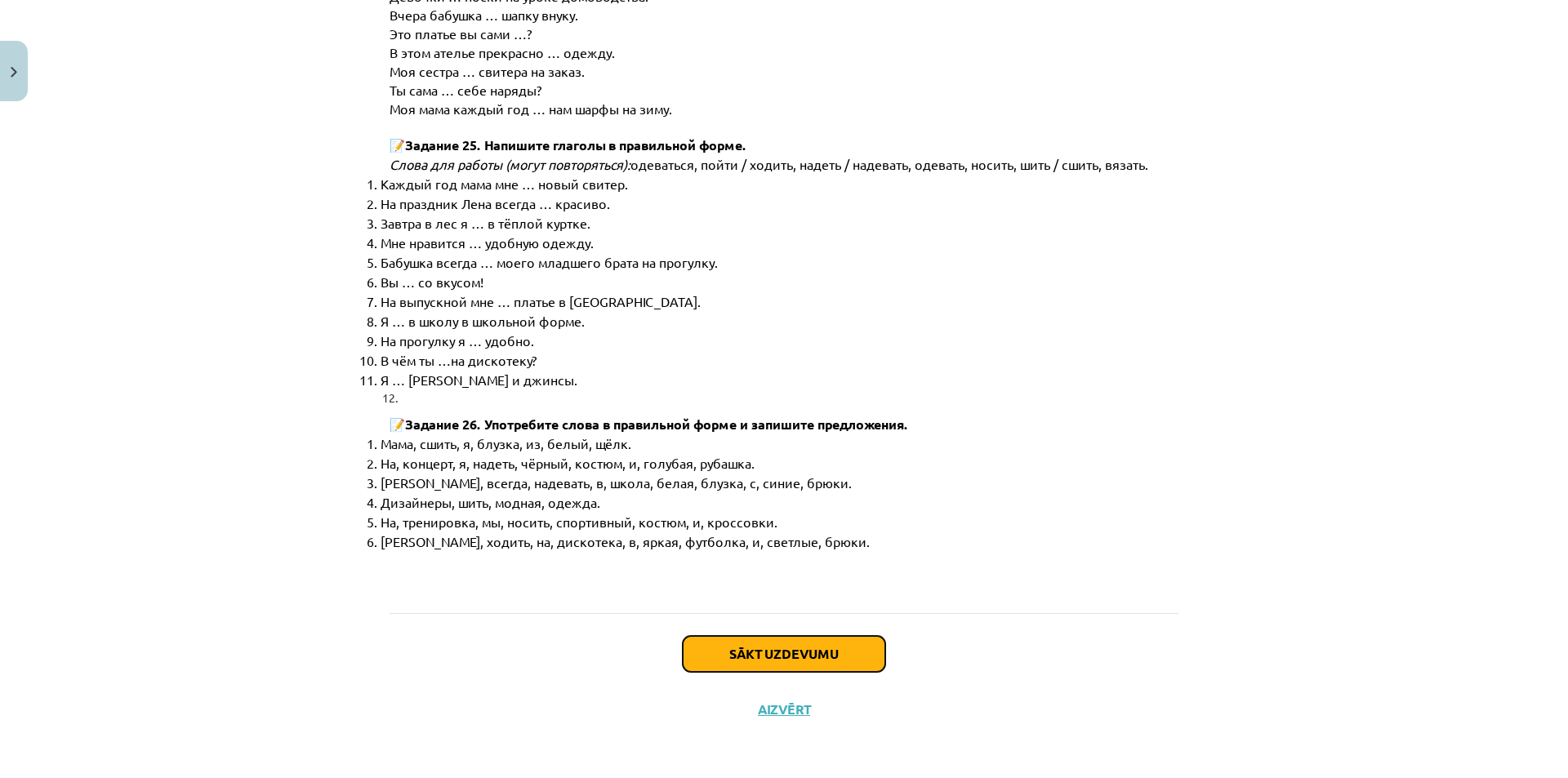
click at [795, 649] on button "Sākt uzdevumu" at bounding box center [784, 654] width 202 height 36
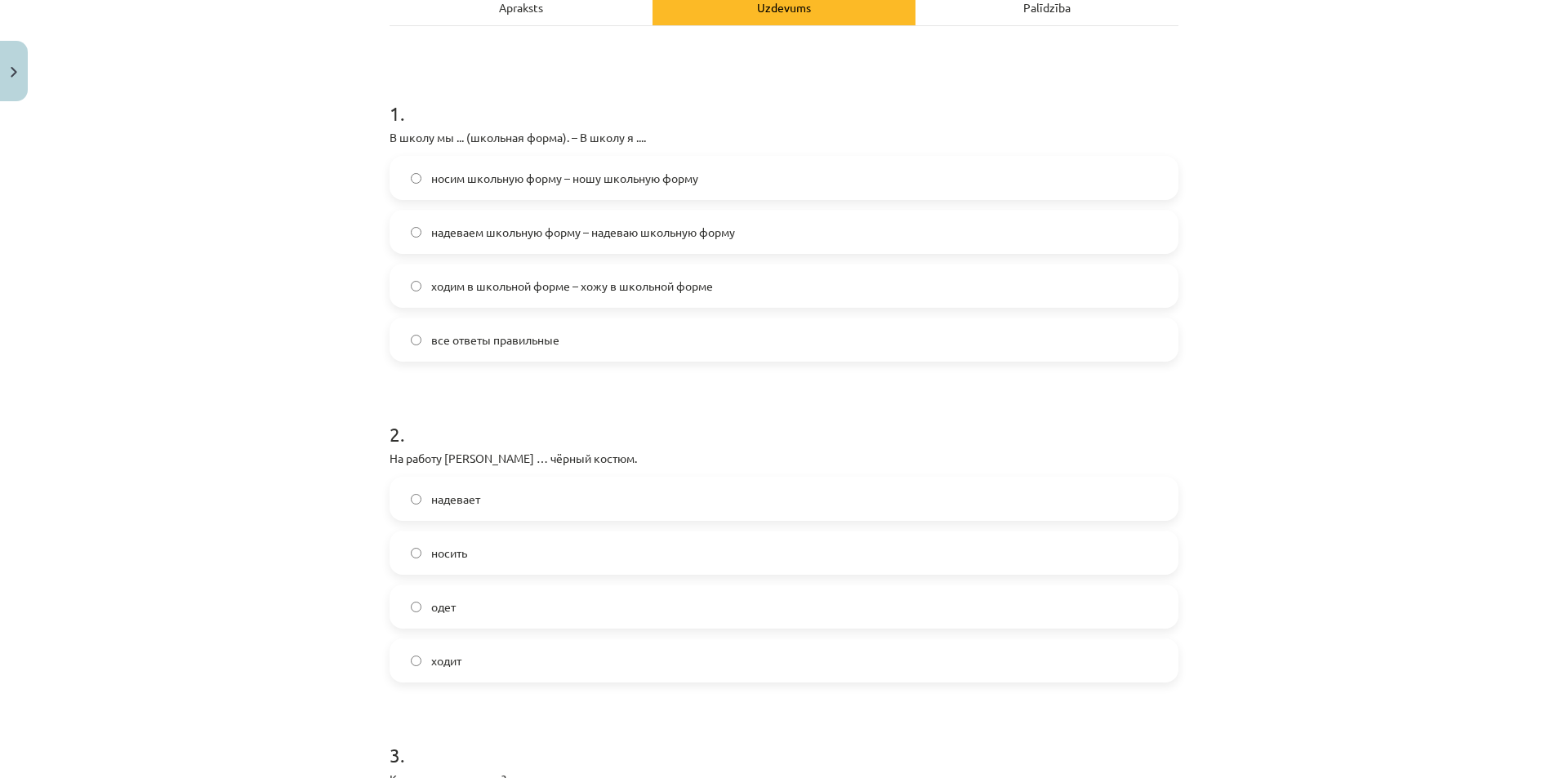
scroll to position [254, 0]
click at [582, 343] on label "все ответы правильные" at bounding box center [784, 337] width 786 height 40
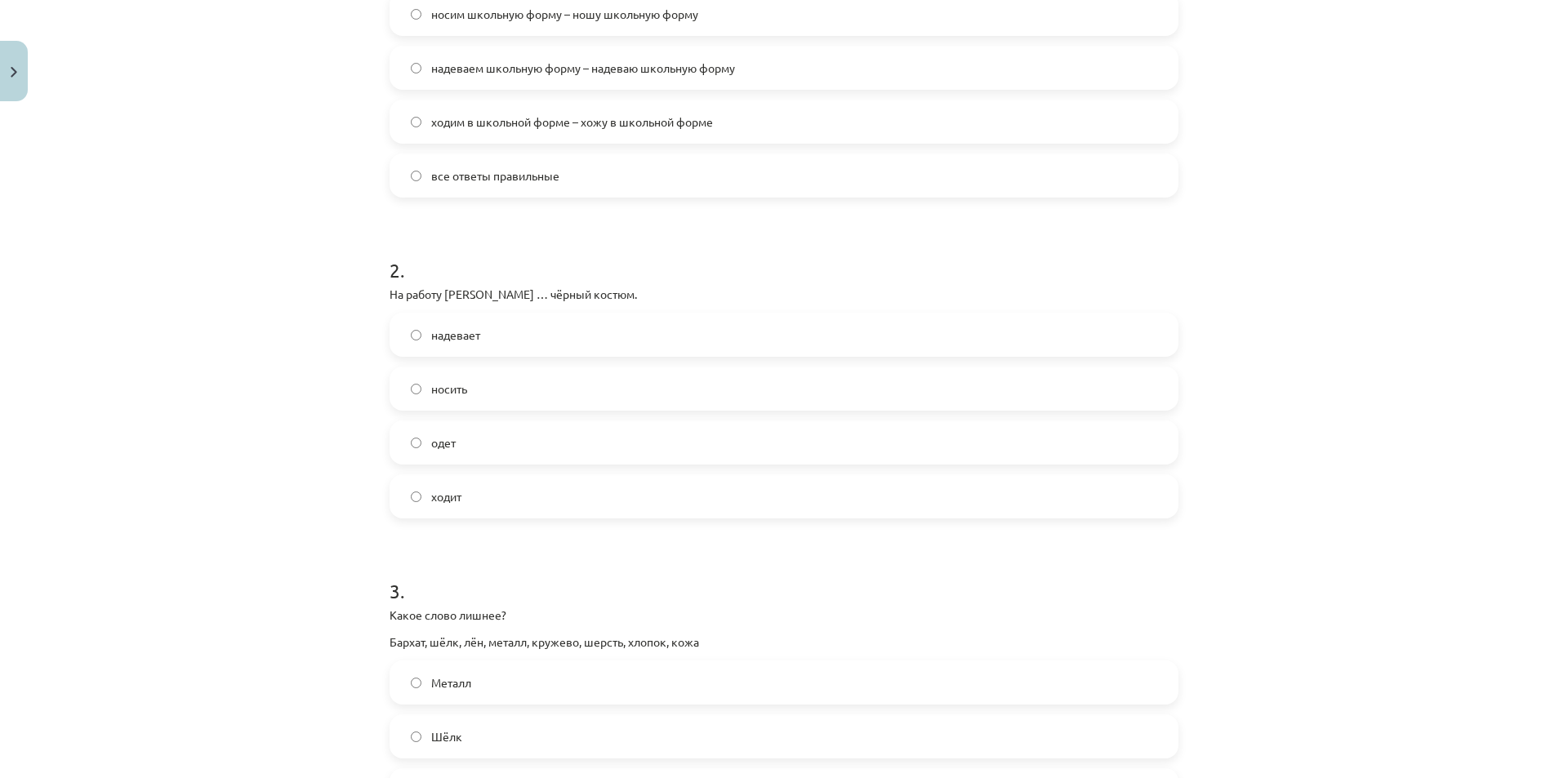
scroll to position [422, 0]
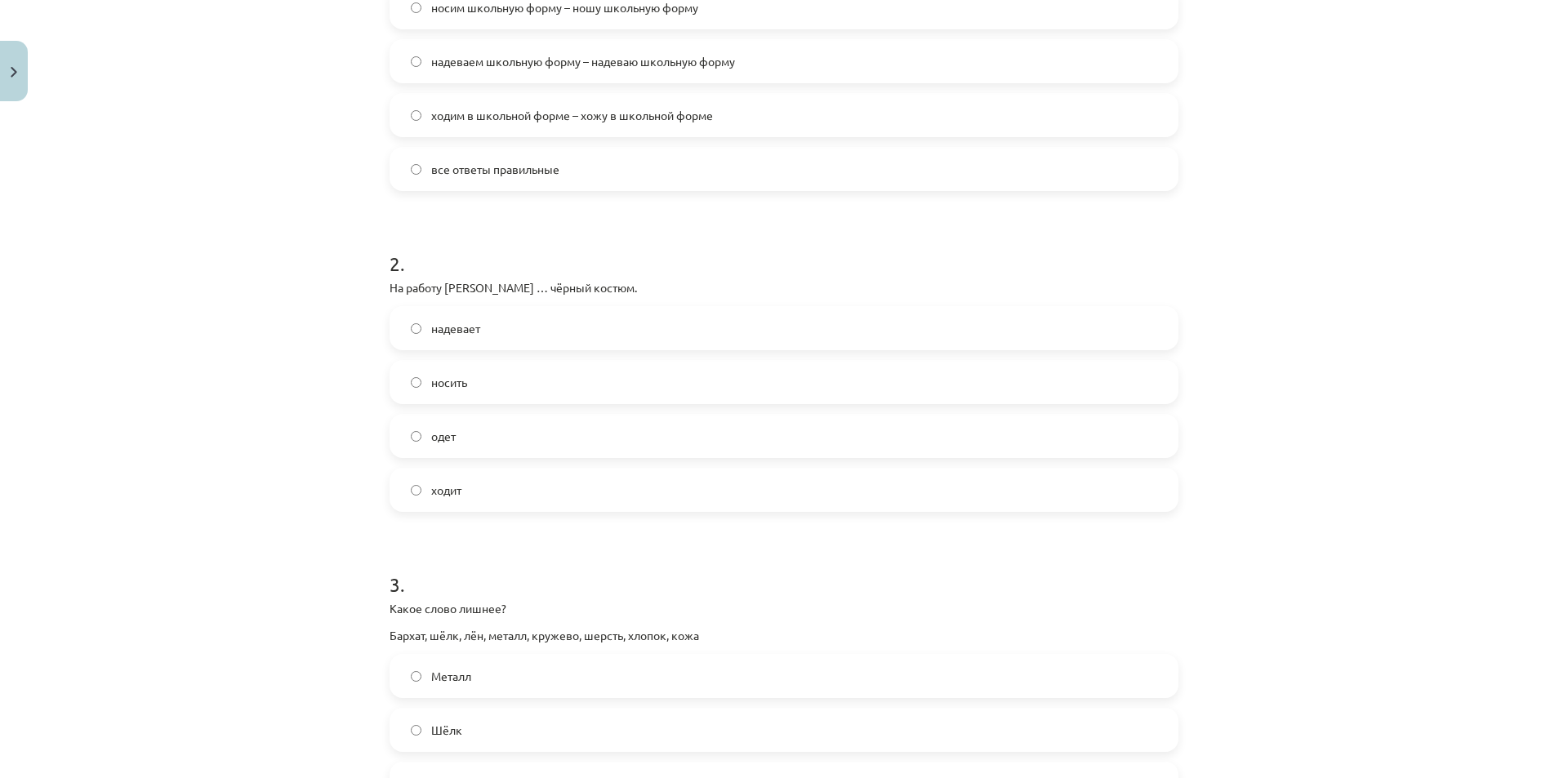
click at [502, 369] on label "носить" at bounding box center [784, 382] width 786 height 40
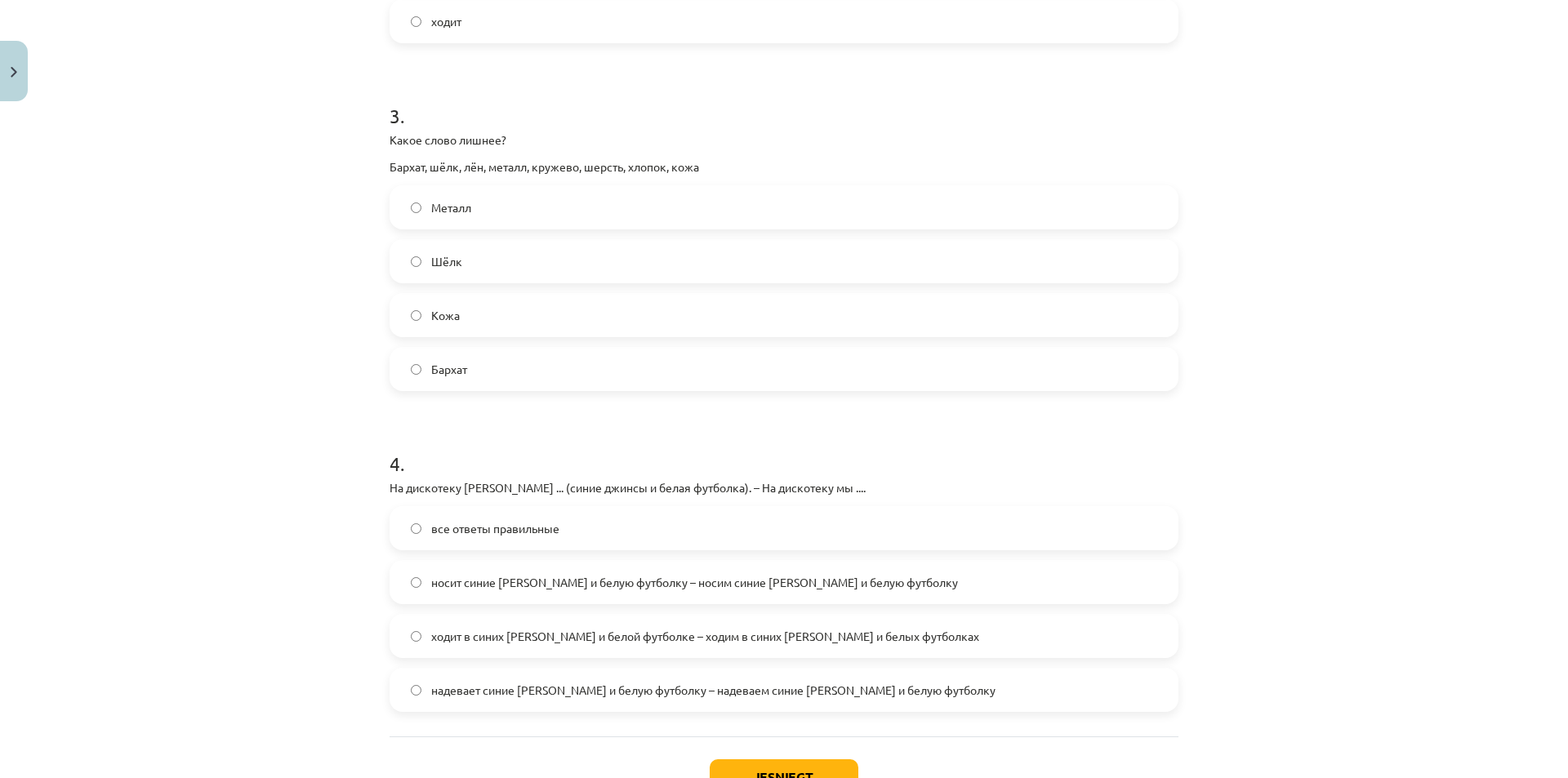
scroll to position [896, 0]
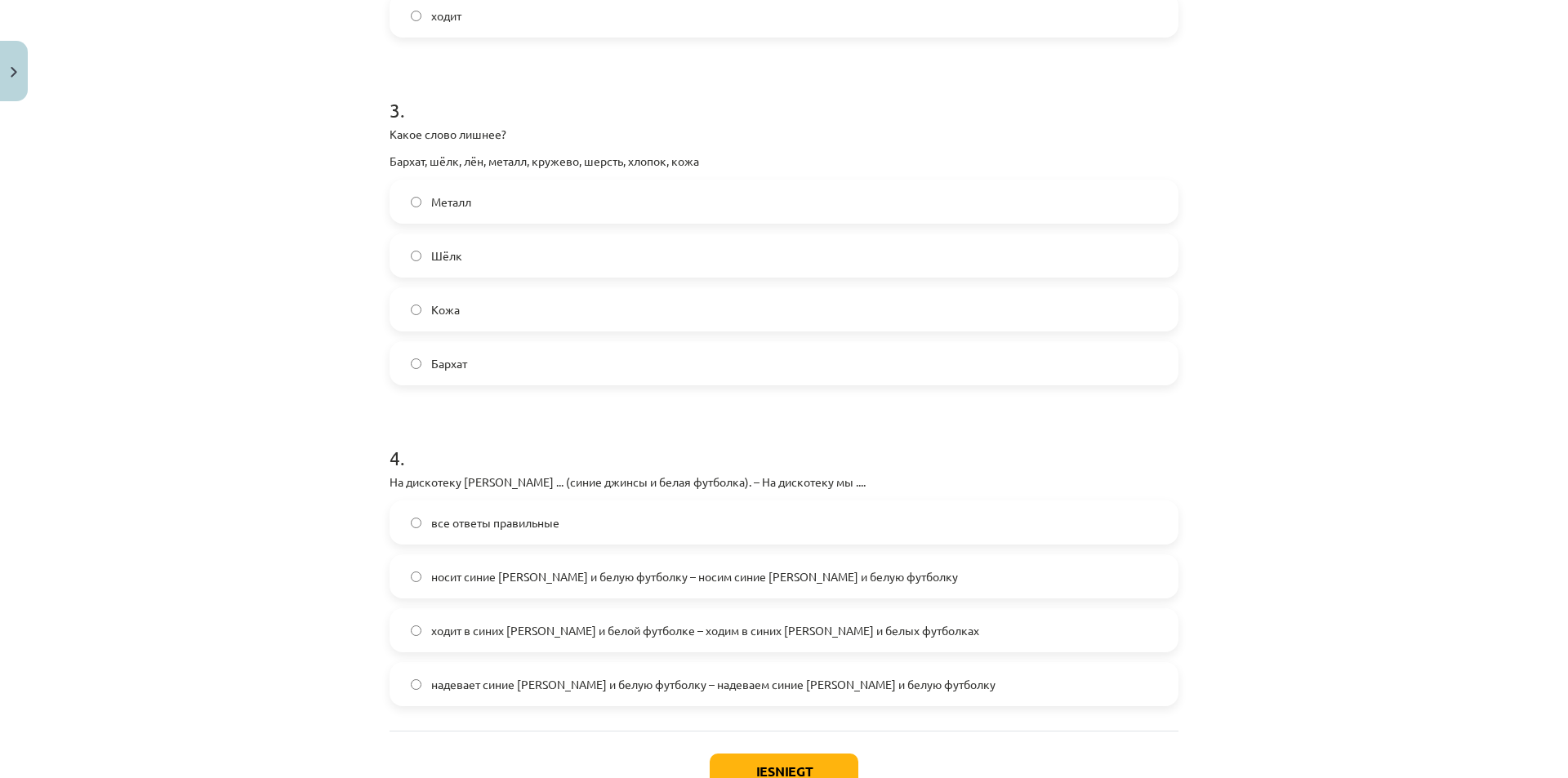
click at [584, 207] on label "Металл" at bounding box center [784, 201] width 786 height 40
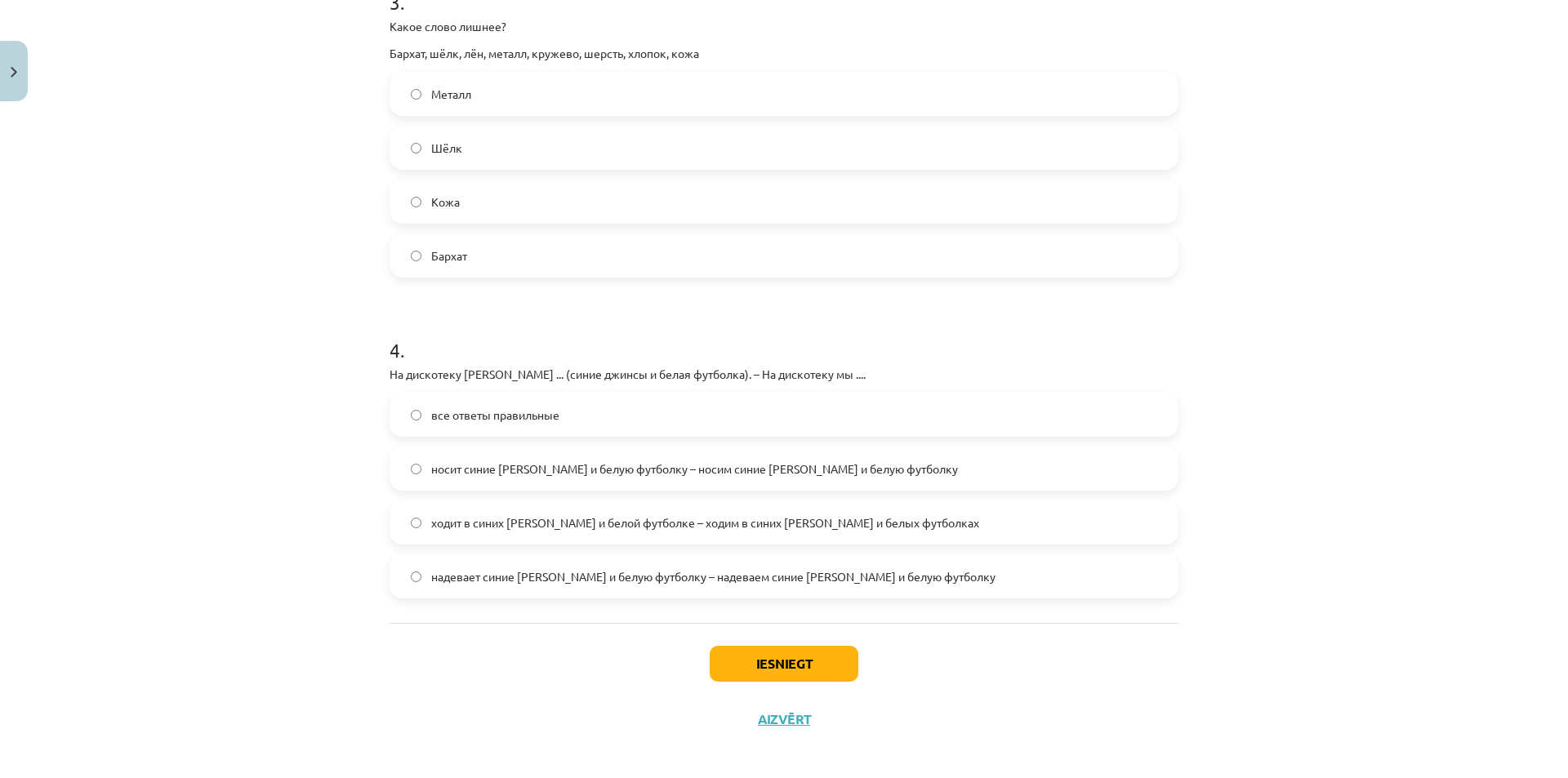
scroll to position [1014, 0]
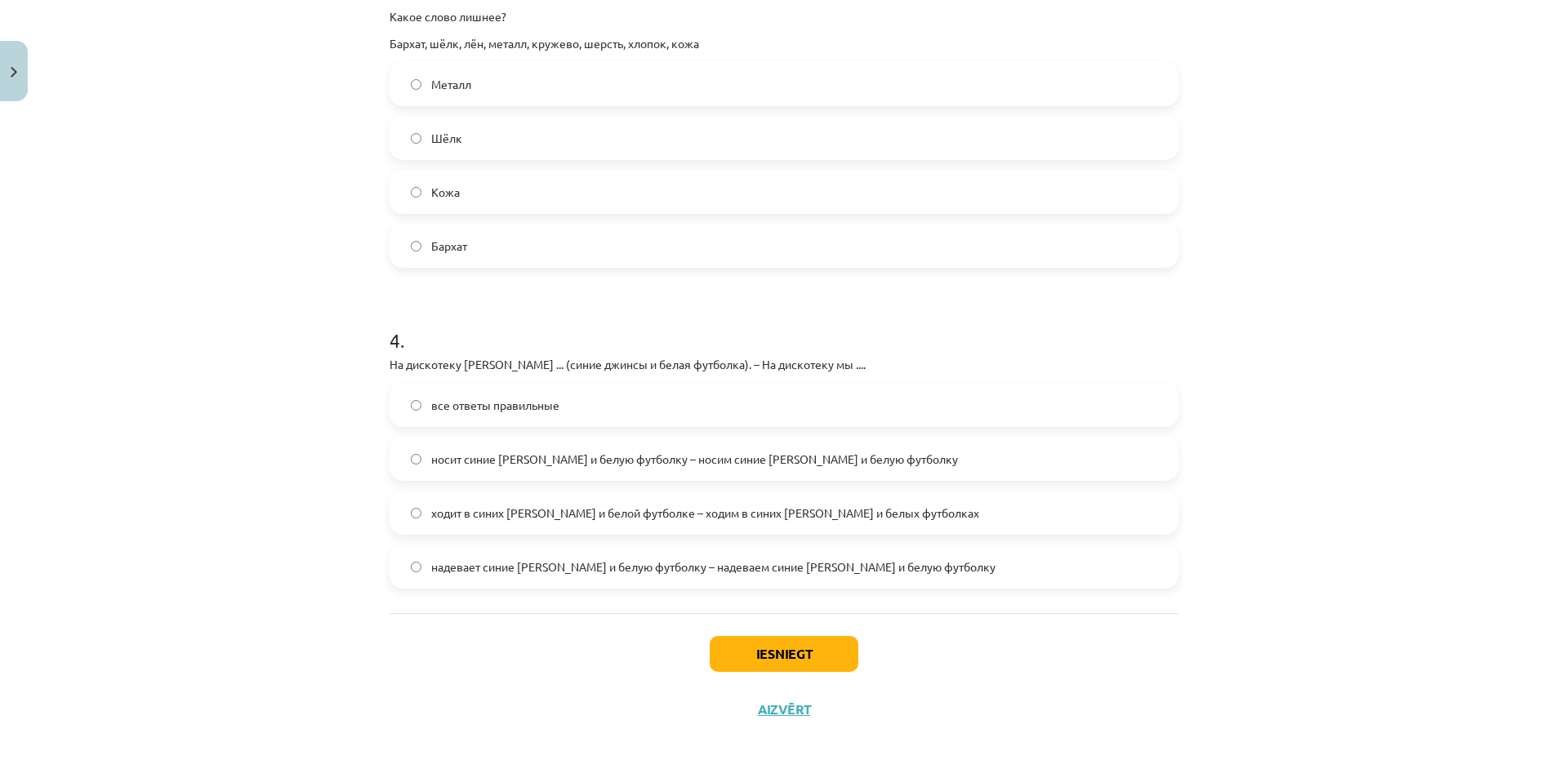
click at [1317, 378] on div "Mācību tēma: Krievu valodas b1 - 12. klases 1. ieskaites mācību materiāls #3 Гр…" at bounding box center [784, 389] width 1568 height 778
click at [1349, 248] on div "Mācību tēma: Krievu valodas b1 - 12. klases 1. ieskaites mācību materiāls #3 Гр…" at bounding box center [784, 389] width 1568 height 778
click at [1361, 220] on div "Mācību tēma: Krievu valodas b1 - 12. klases 1. ieskaites mācību materiāls #3 Гр…" at bounding box center [784, 389] width 1568 height 778
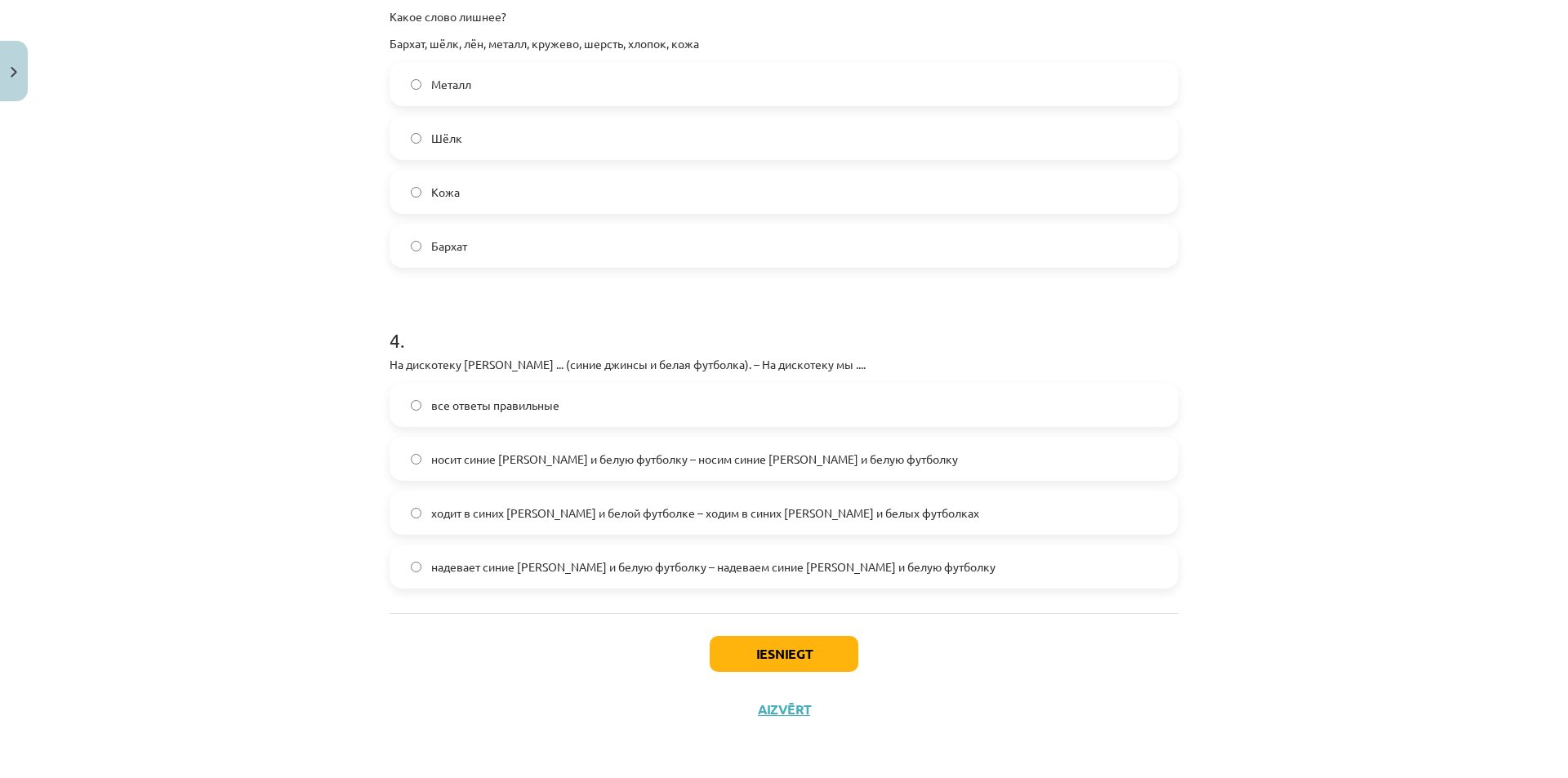
drag, startPoint x: 1345, startPoint y: 210, endPoint x: 1344, endPoint y: 201, distance: 9.1
click at [1344, 201] on div "Mācību tēma: Krievu valodas b1 - 12. klases 1. ieskaites mācību materiāls #3 Гр…" at bounding box center [784, 389] width 1568 height 778
click at [1346, 191] on div "Mācību tēma: Krievu valodas b1 - 12. klases 1. ieskaites mācību materiāls #3 Гр…" at bounding box center [784, 389] width 1568 height 778
click at [1398, 3] on div "Mācību tēma: Krievu valodas b1 - 12. klases 1. ieskaites mācību materiāls #3 Гр…" at bounding box center [784, 389] width 1568 height 778
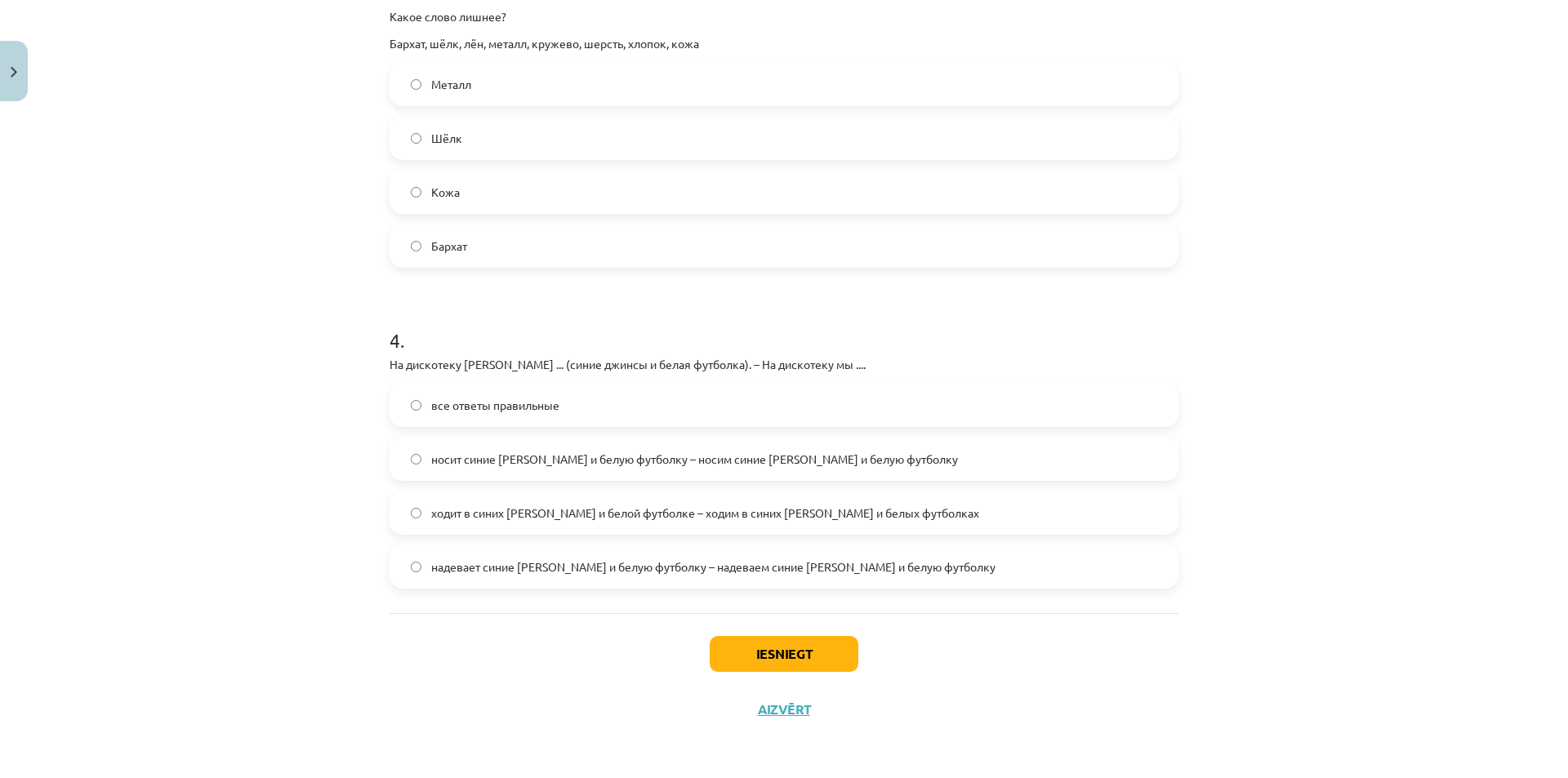
click at [446, 461] on span "носит синие джинсы и белую футболку – носим синие джинсы и белую футболку" at bounding box center [694, 459] width 527 height 17
click at [750, 652] on button "Iesniegt" at bounding box center [784, 654] width 148 height 36
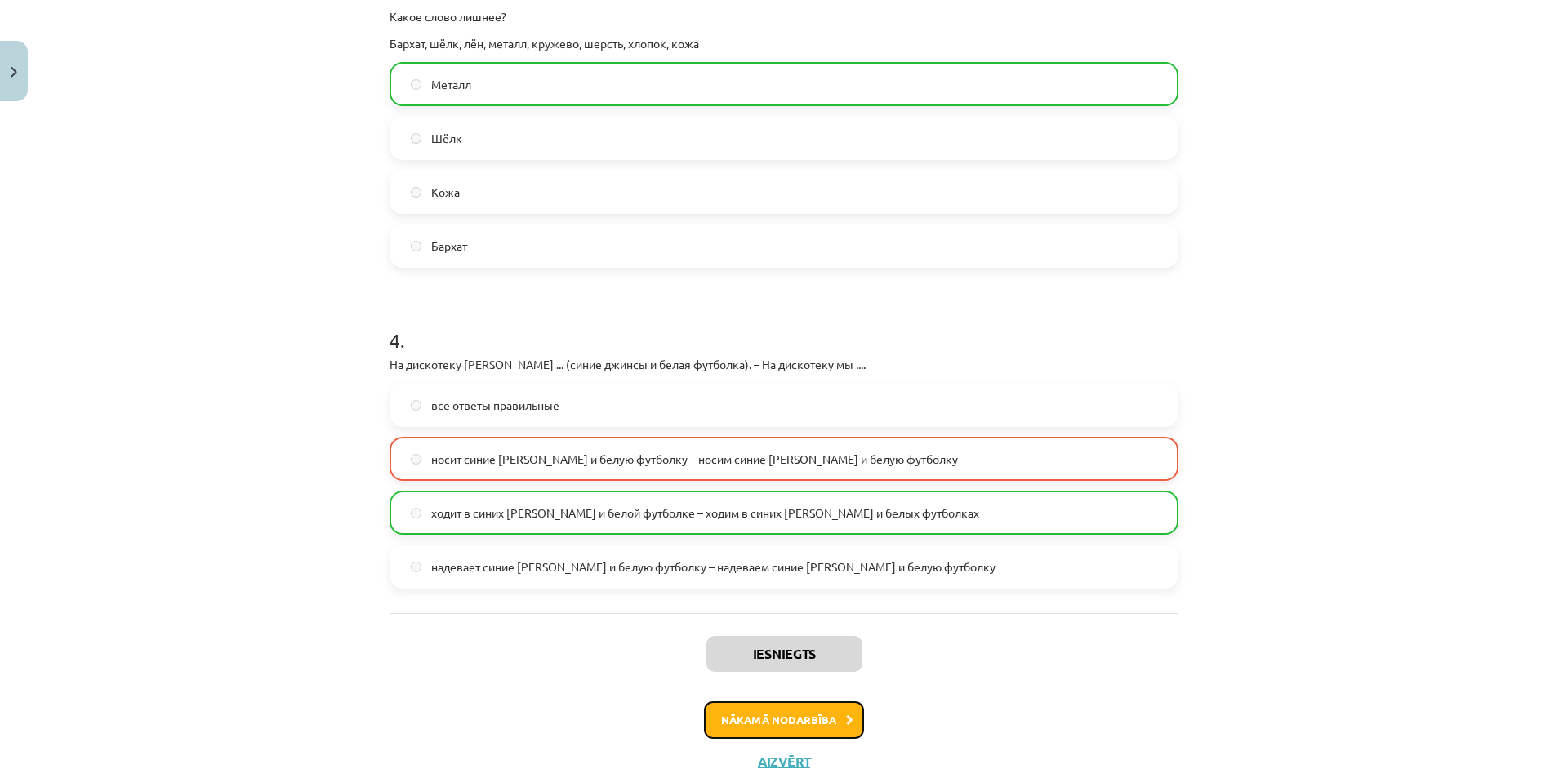
click at [836, 730] on button "Nākamā nodarbība" at bounding box center [784, 720] width 160 height 38
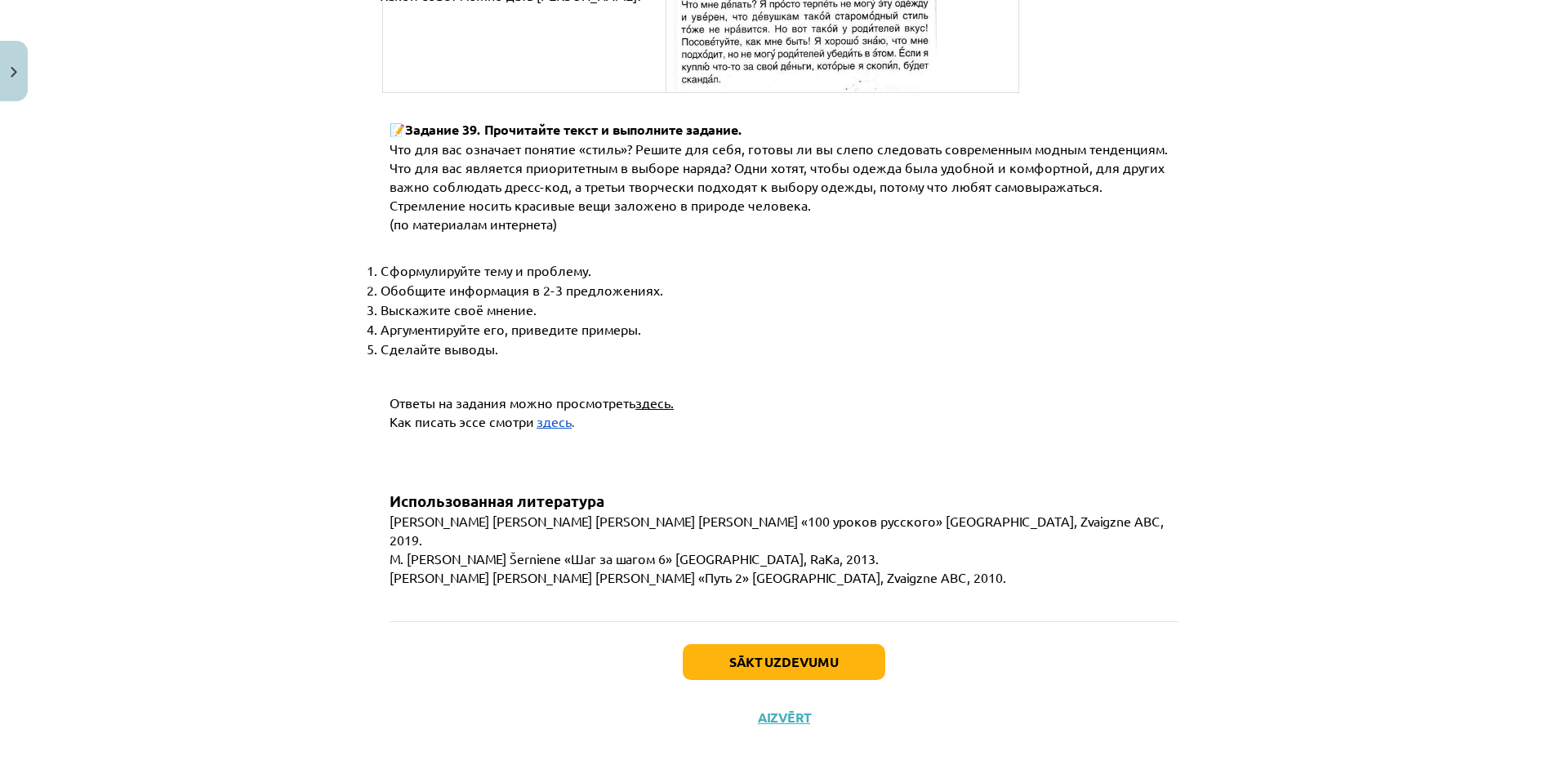
scroll to position [6134, 0]
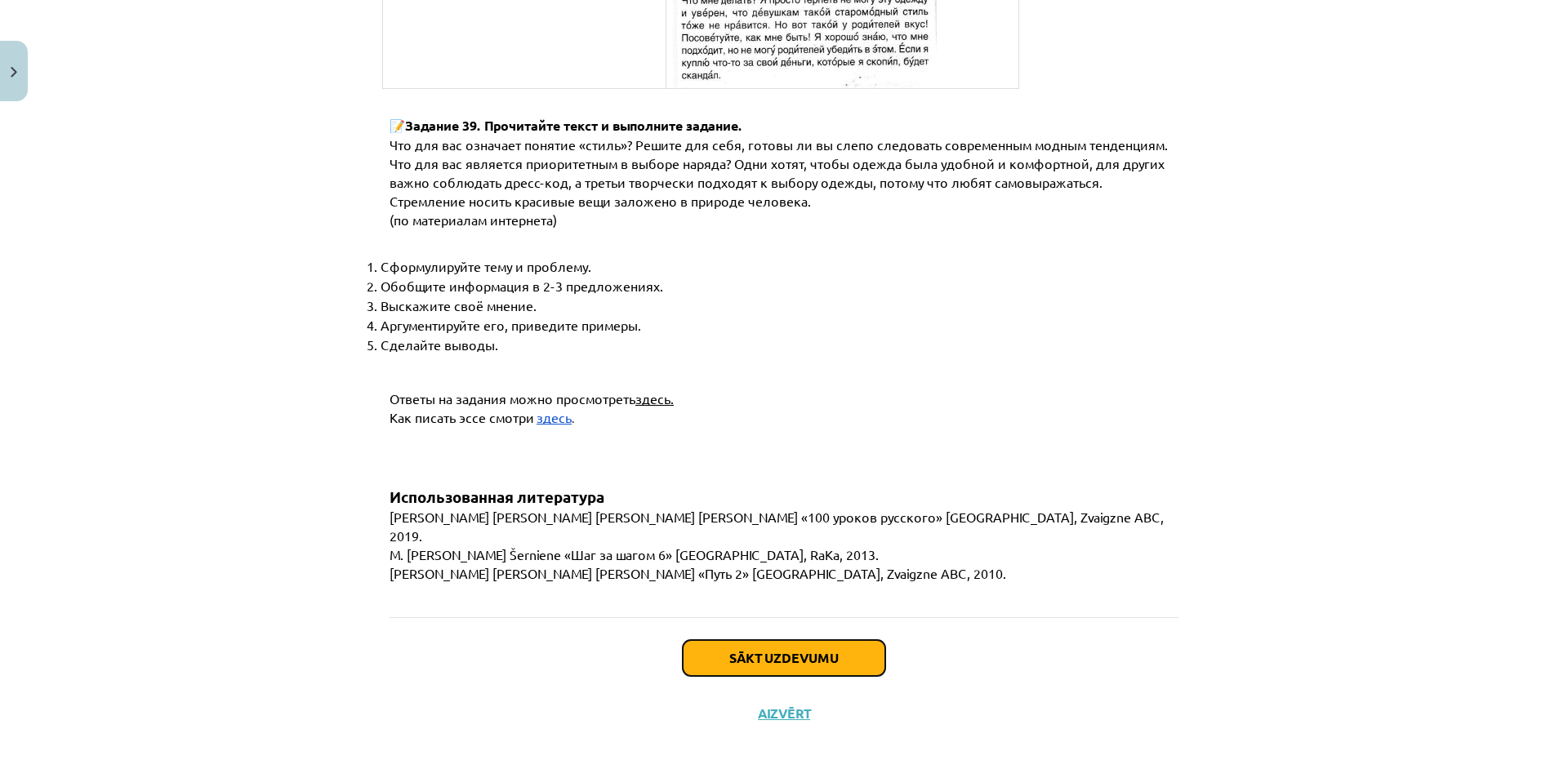
click at [835, 642] on button "Sākt uzdevumu" at bounding box center [784, 658] width 202 height 36
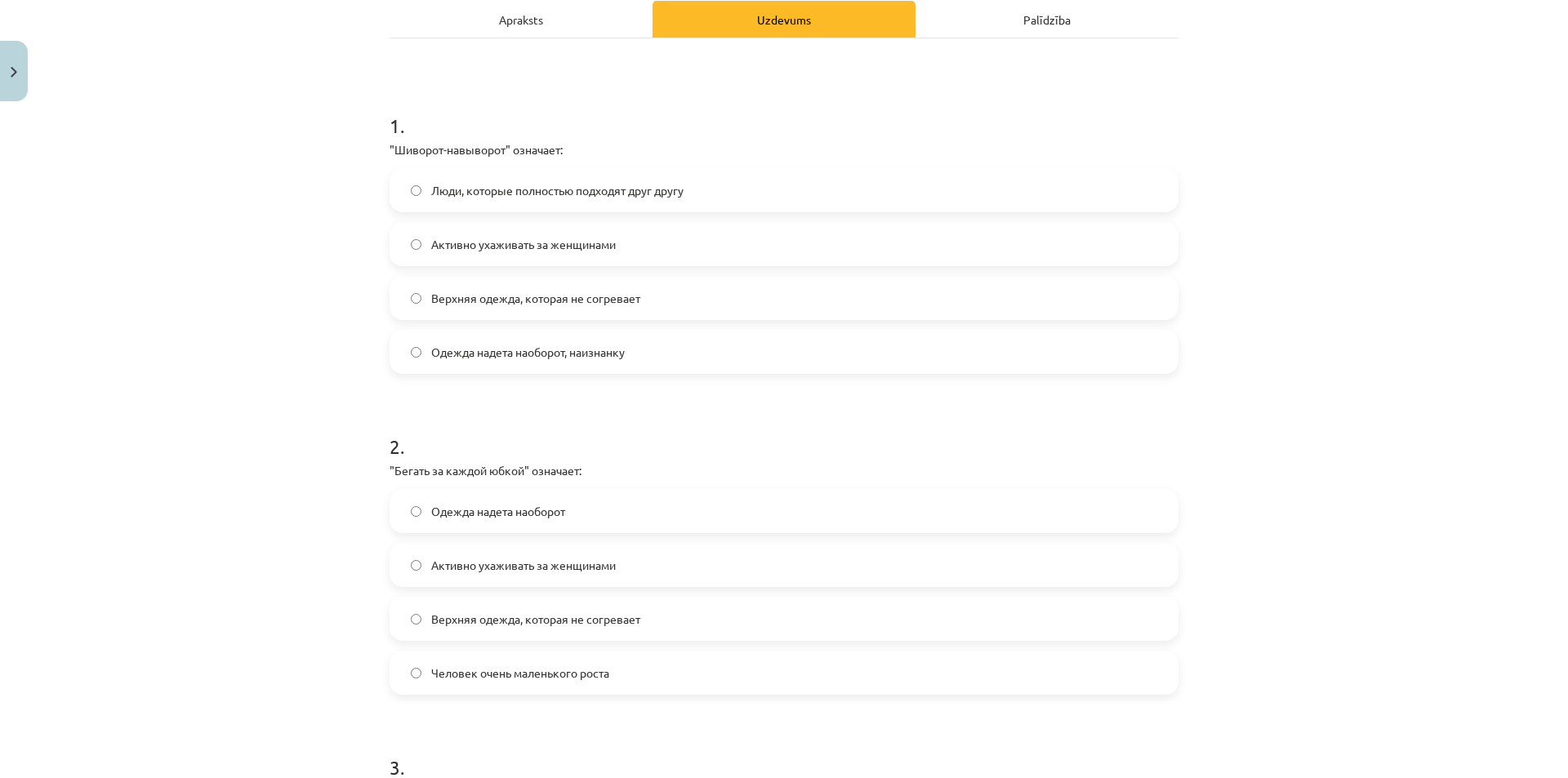
scroll to position [241, 0]
click at [572, 352] on span "Одежда надета наоборот, наизнанку" at bounding box center [528, 350] width 194 height 17
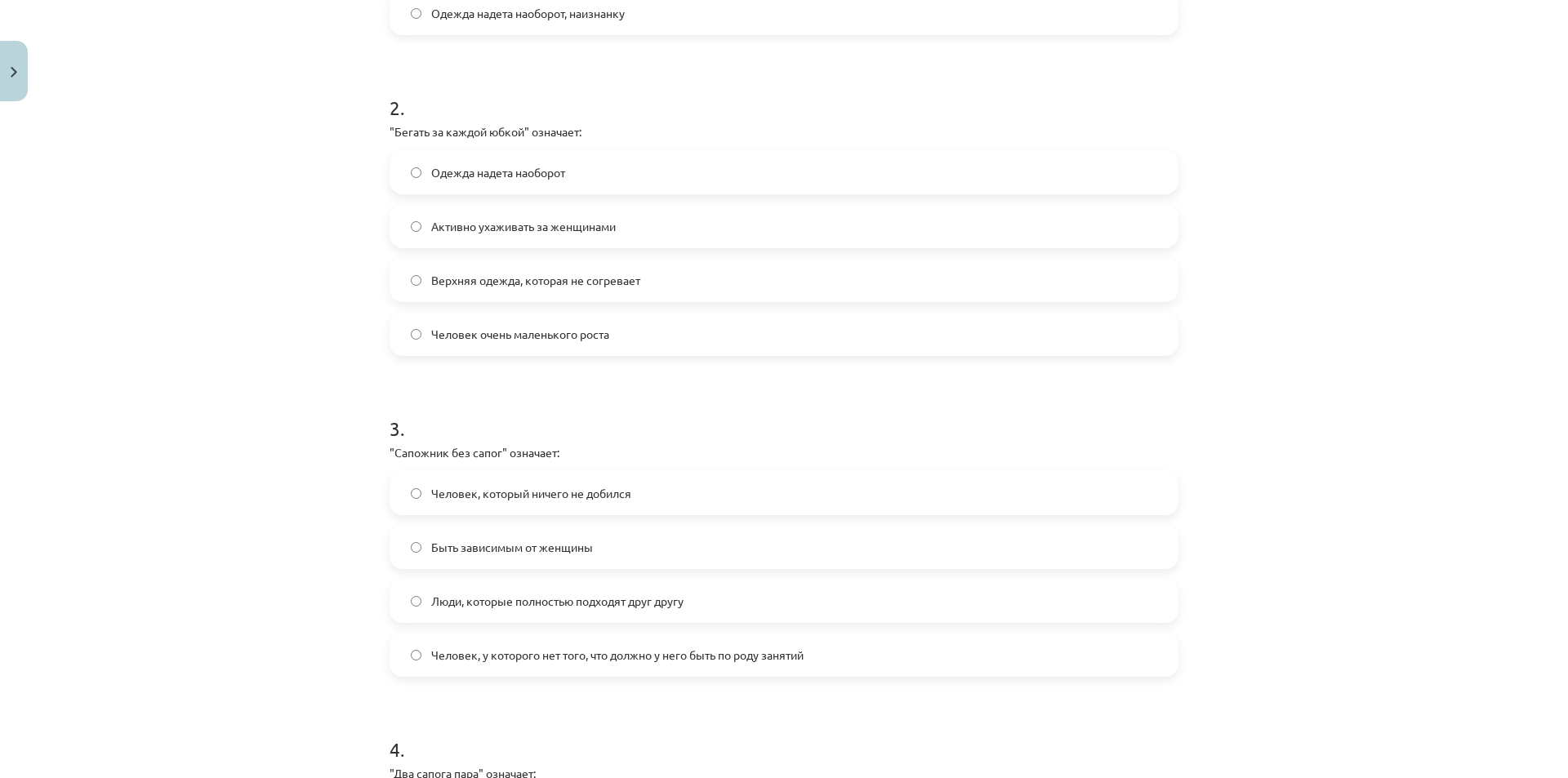
scroll to position [580, 0]
click at [551, 227] on span "Активно ухаживать за женщинами" at bounding box center [524, 225] width 185 height 17
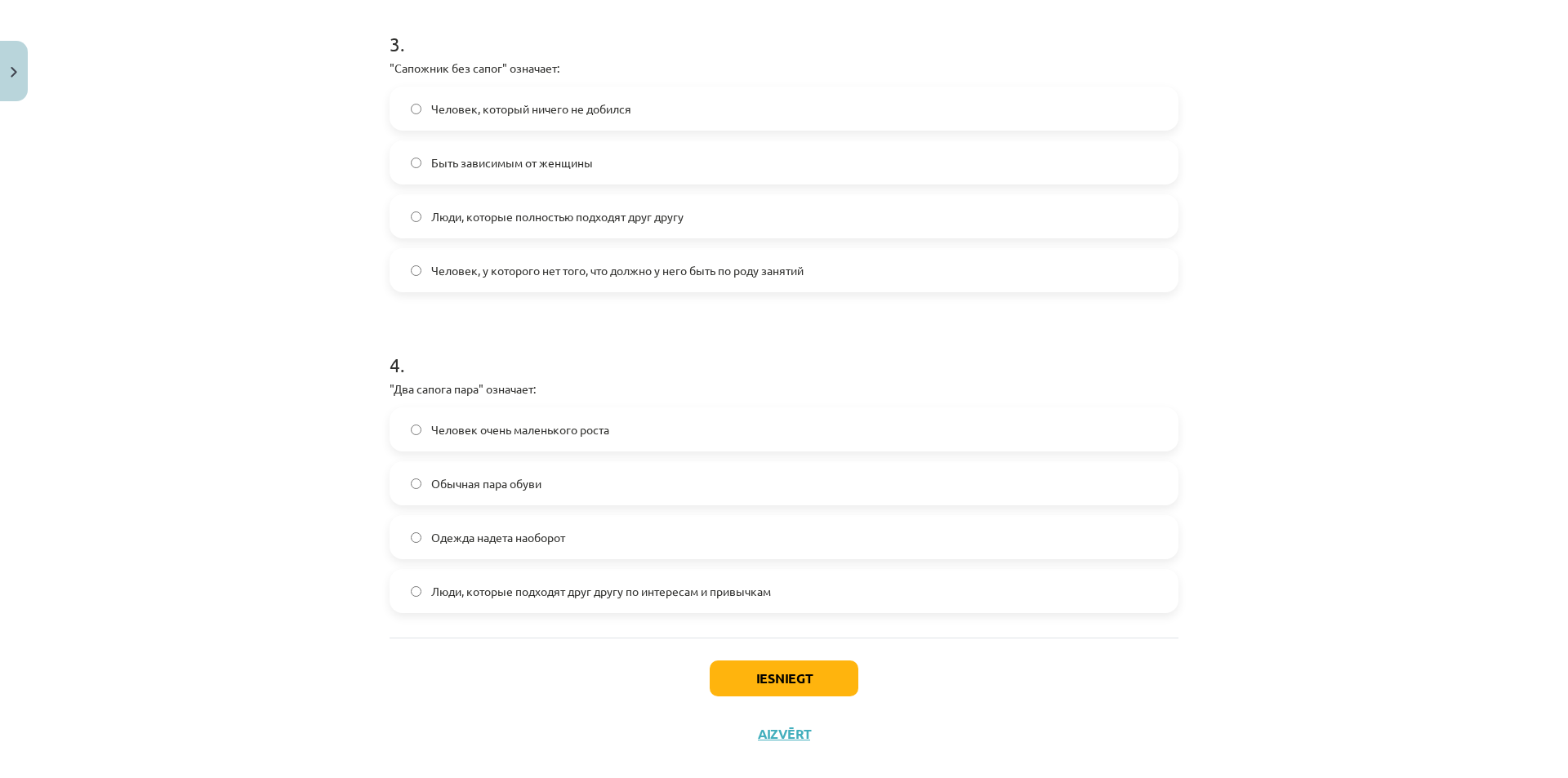
scroll to position [965, 0]
click at [533, 272] on span "Человек, у которого нет того, что должно у него быть по роду занятий" at bounding box center [617, 270] width 373 height 17
click at [514, 588] on span "Люди, которые подходят друг другу по интересам и привычкам" at bounding box center [601, 590] width 340 height 17
click at [785, 687] on button "Iesniegt" at bounding box center [784, 676] width 148 height 36
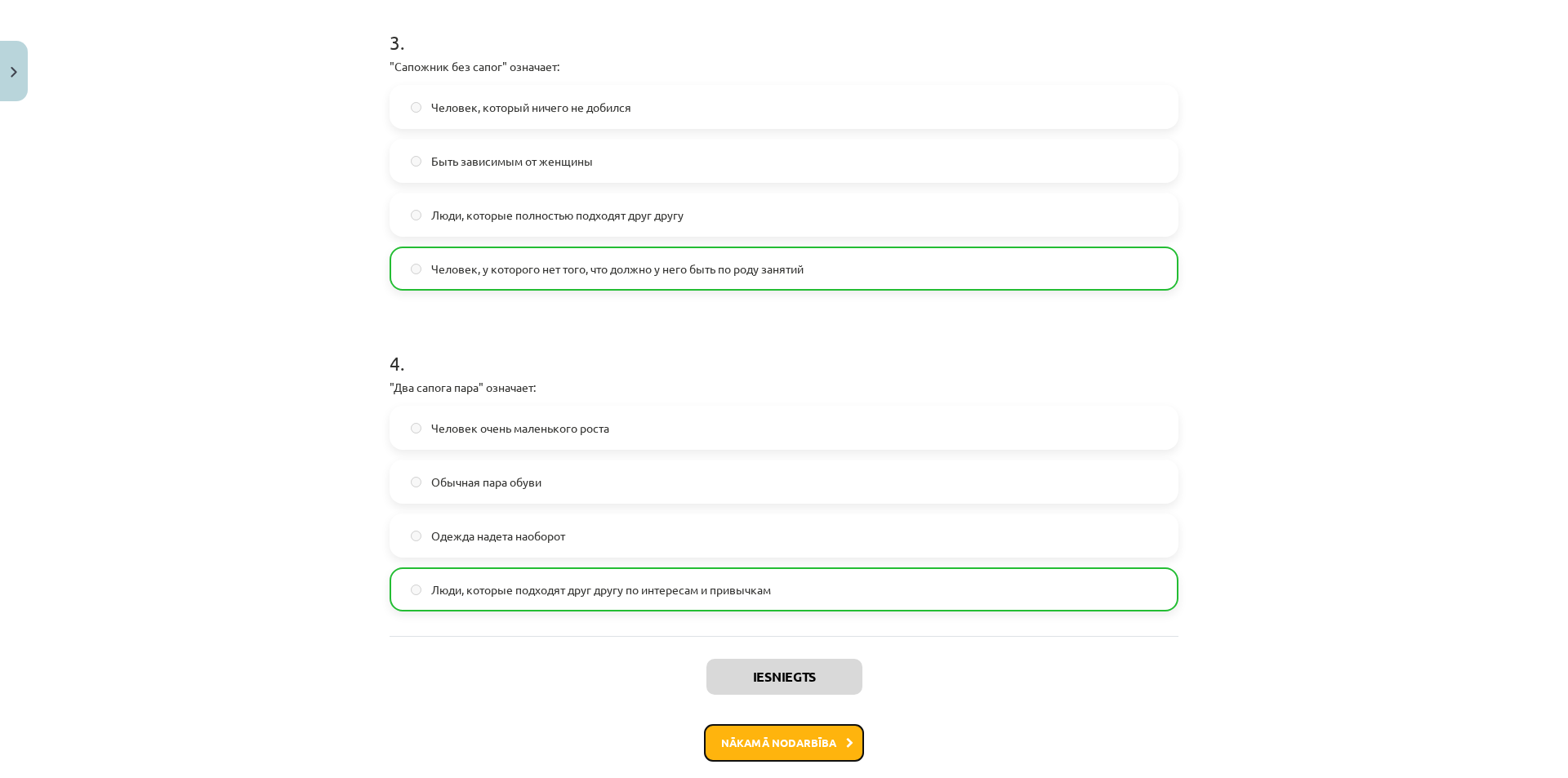
click at [810, 756] on button "Nākamā nodarbība" at bounding box center [784, 742] width 160 height 38
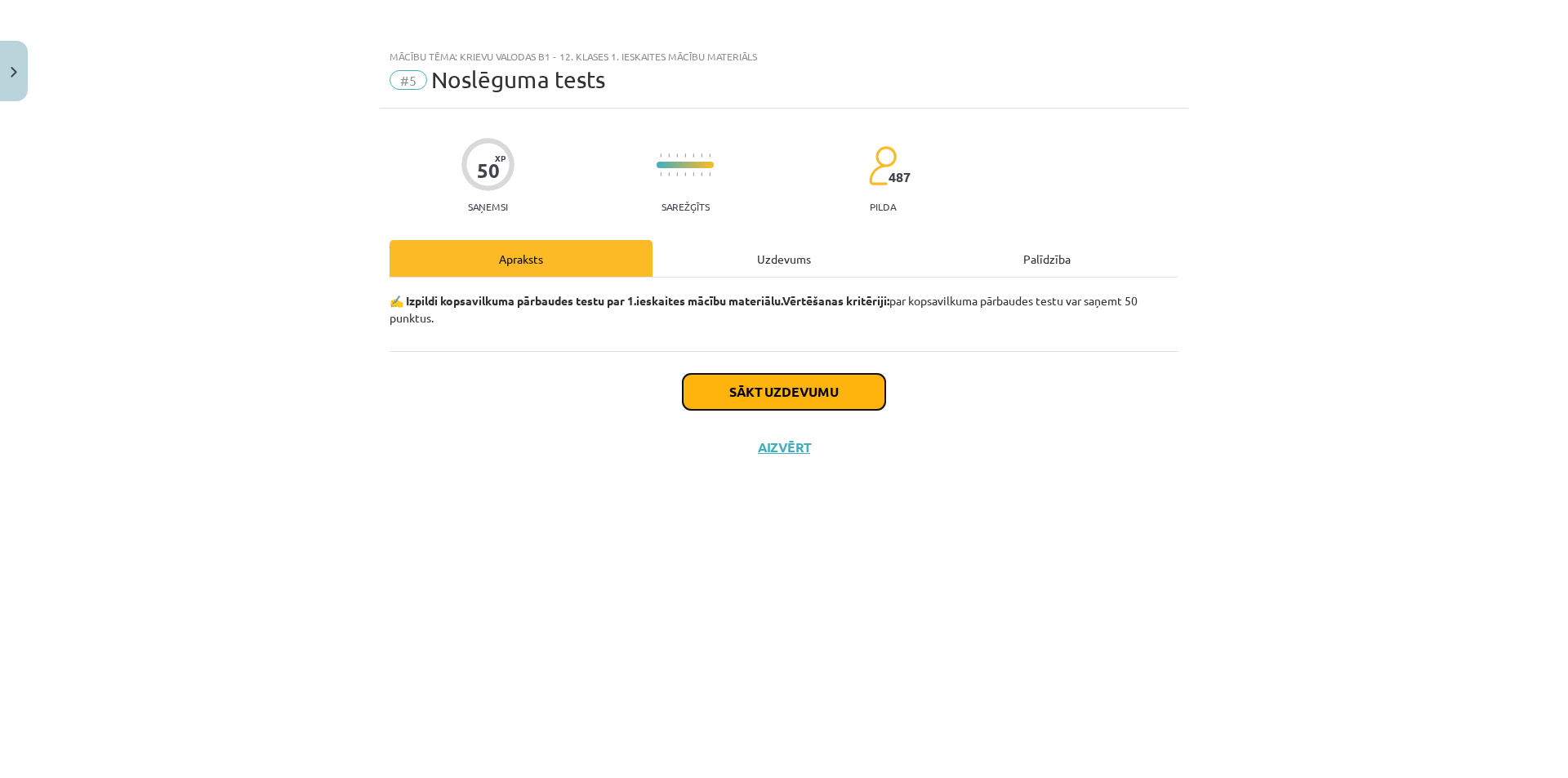
click at [805, 381] on button "Sākt uzdevumu" at bounding box center [784, 391] width 202 height 36
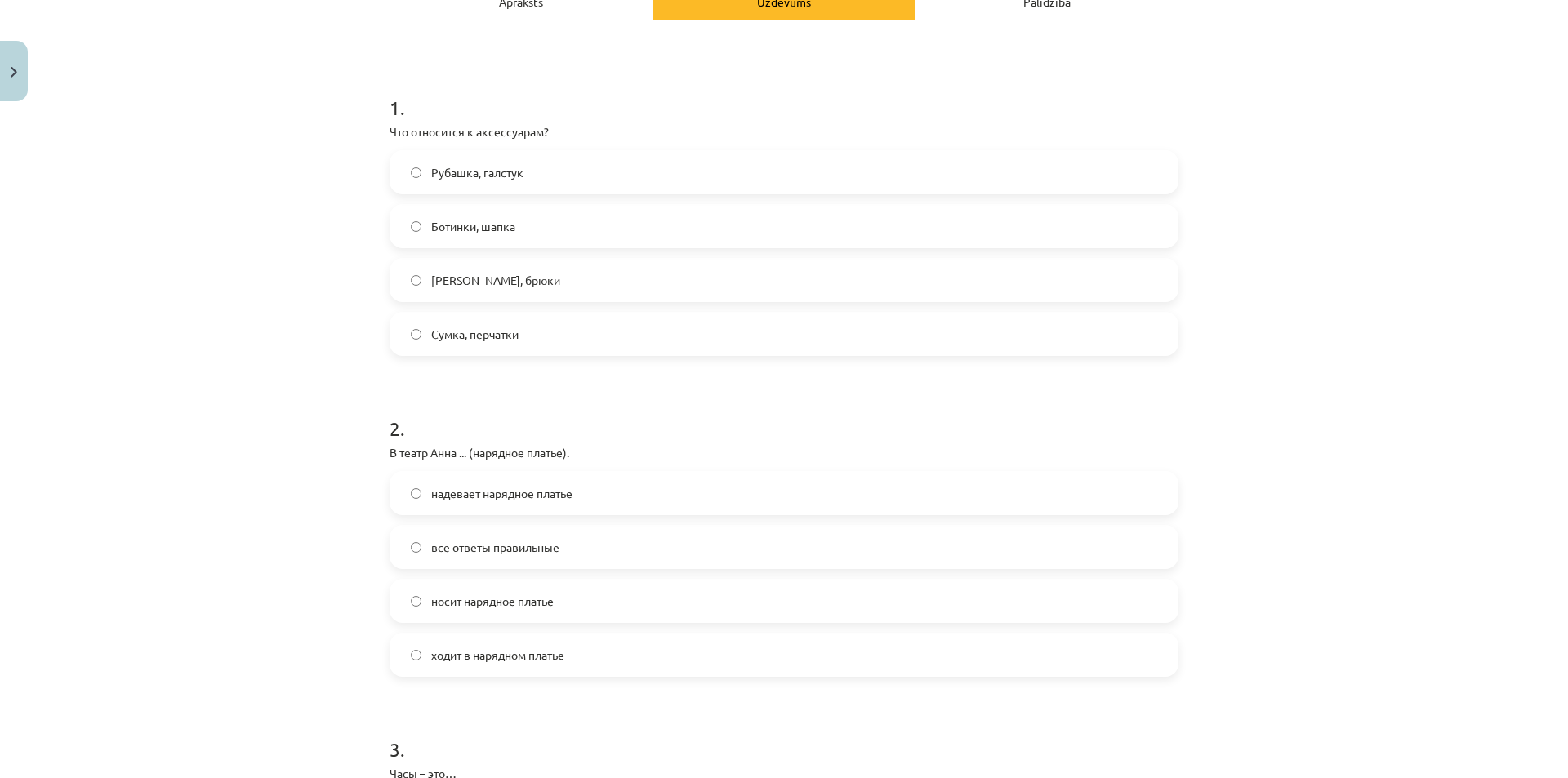
scroll to position [246, 0]
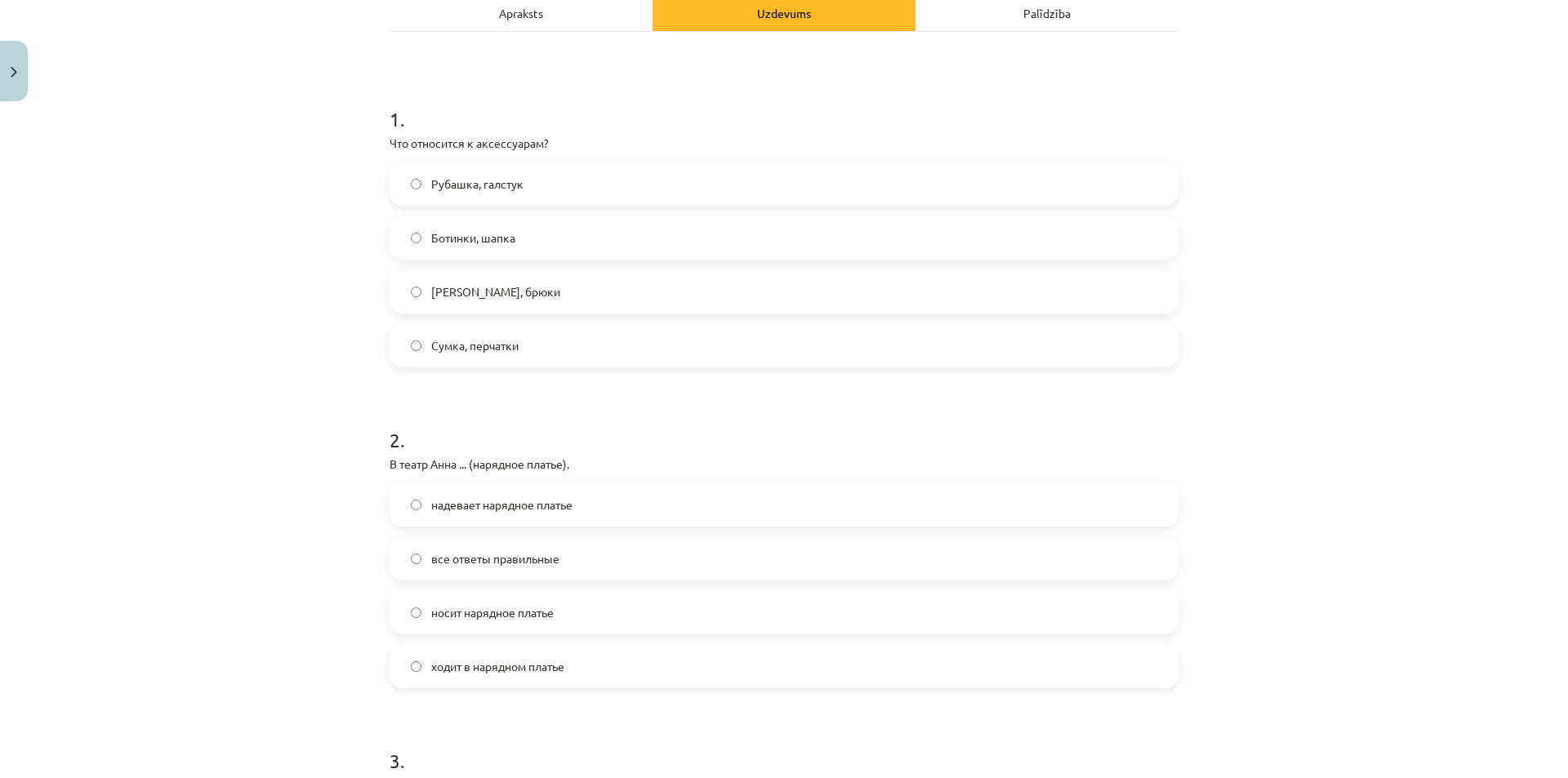
click at [557, 348] on label "Сумка, перчатки" at bounding box center [784, 346] width 786 height 40
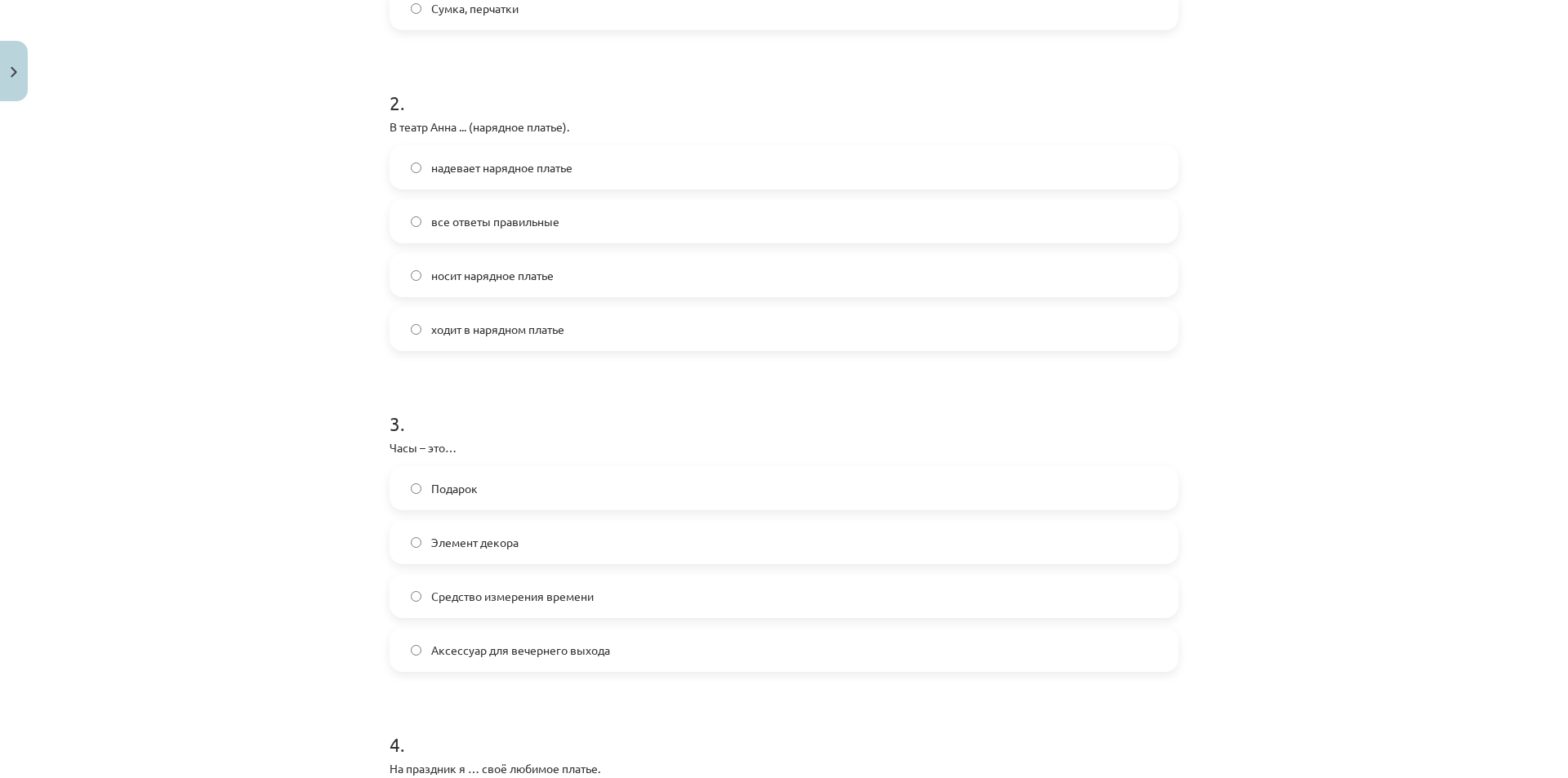
scroll to position [591, 0]
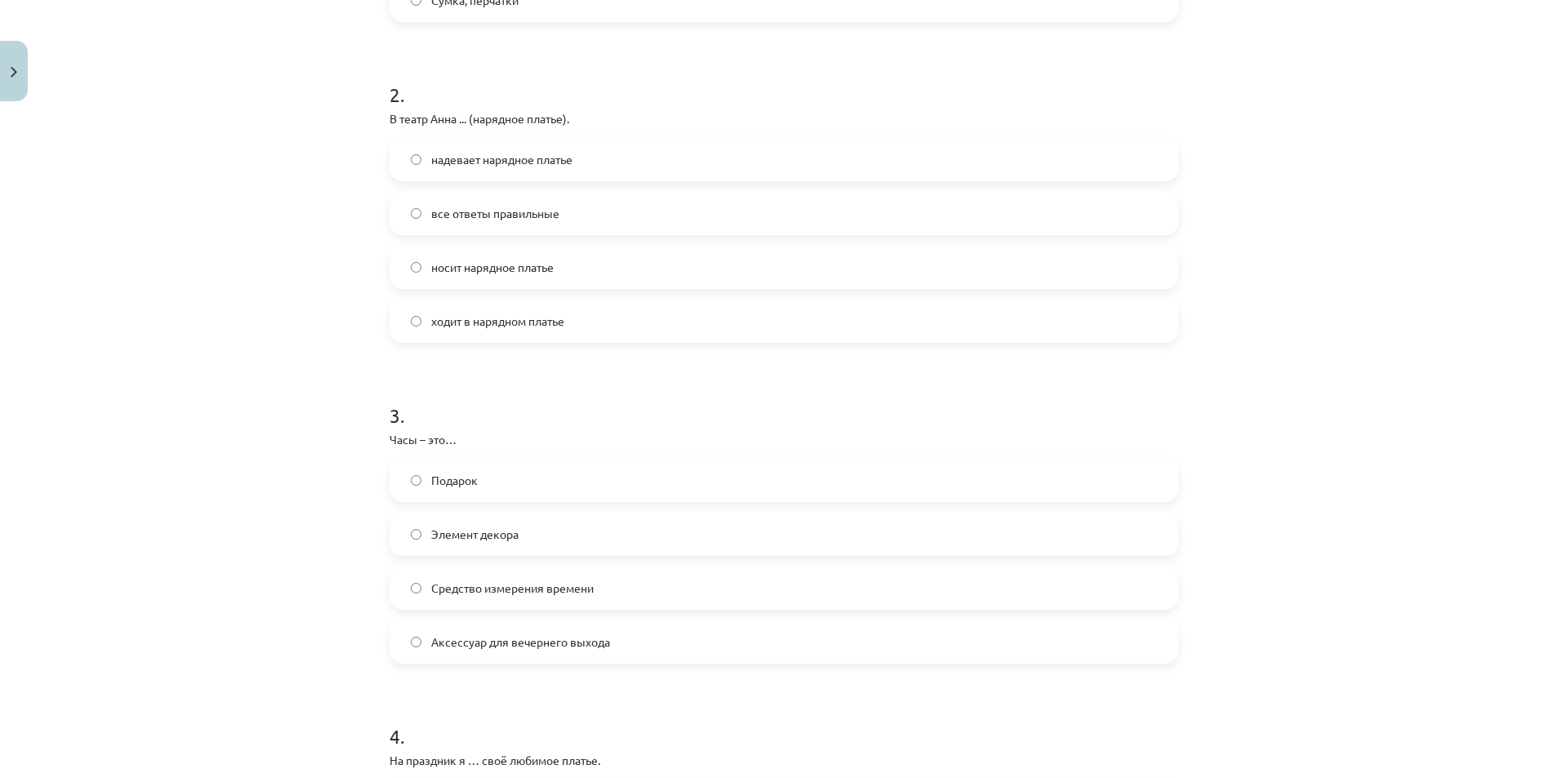
click at [540, 158] on span "надевает нарядное платье" at bounding box center [502, 160] width 142 height 17
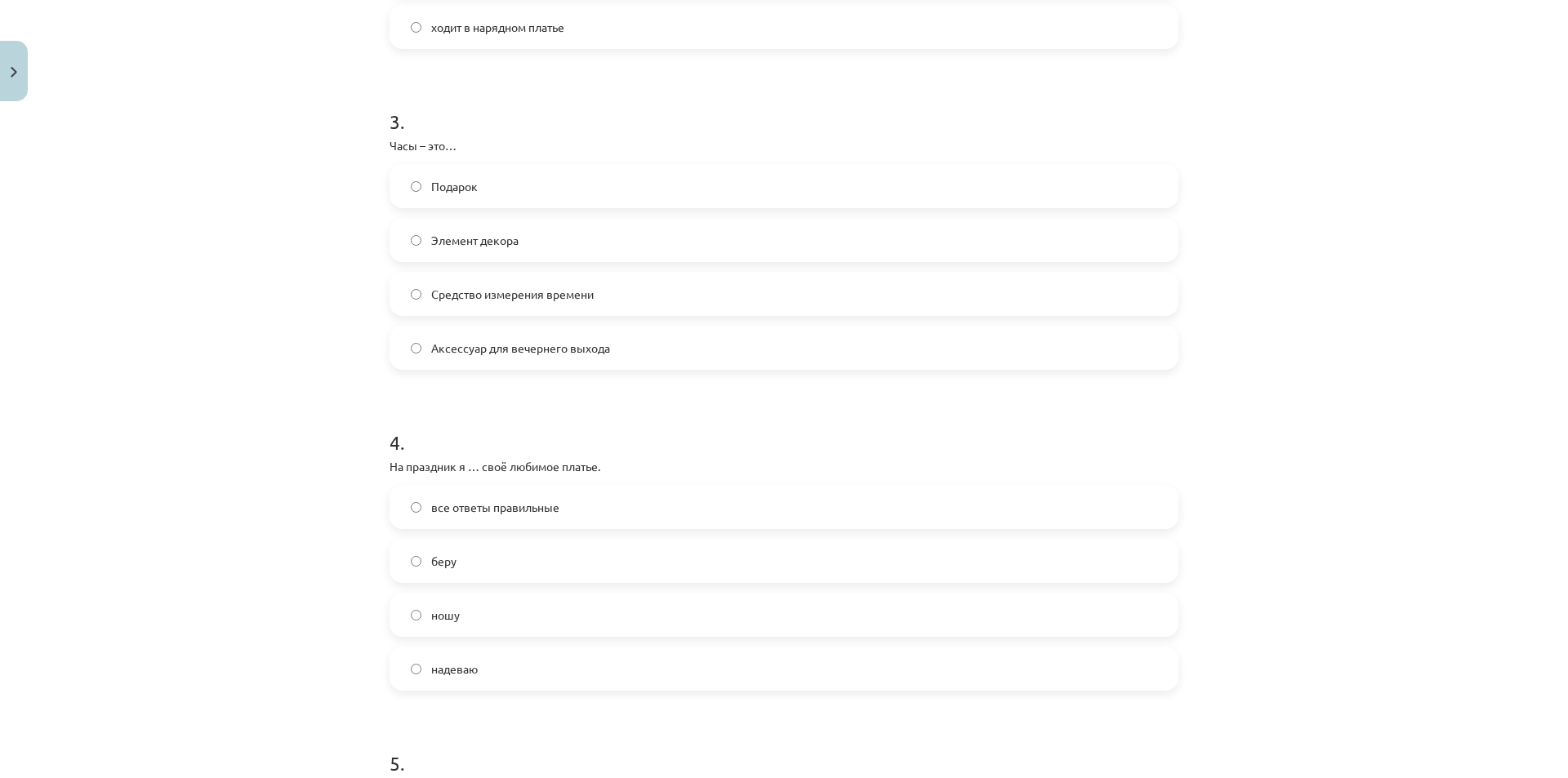
scroll to position [877, 0]
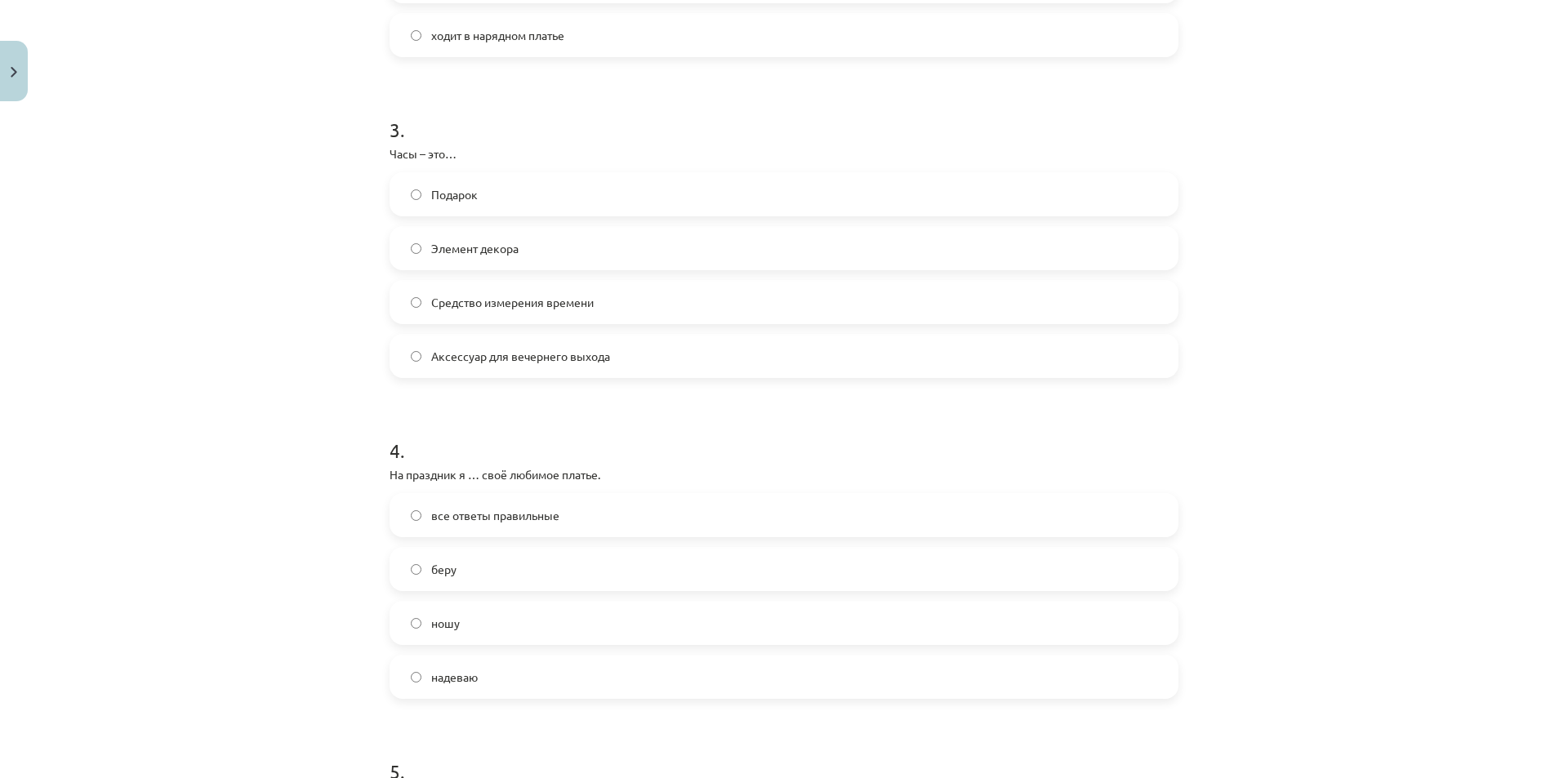
click at [563, 307] on span "Средство измерения времени" at bounding box center [512, 302] width 163 height 17
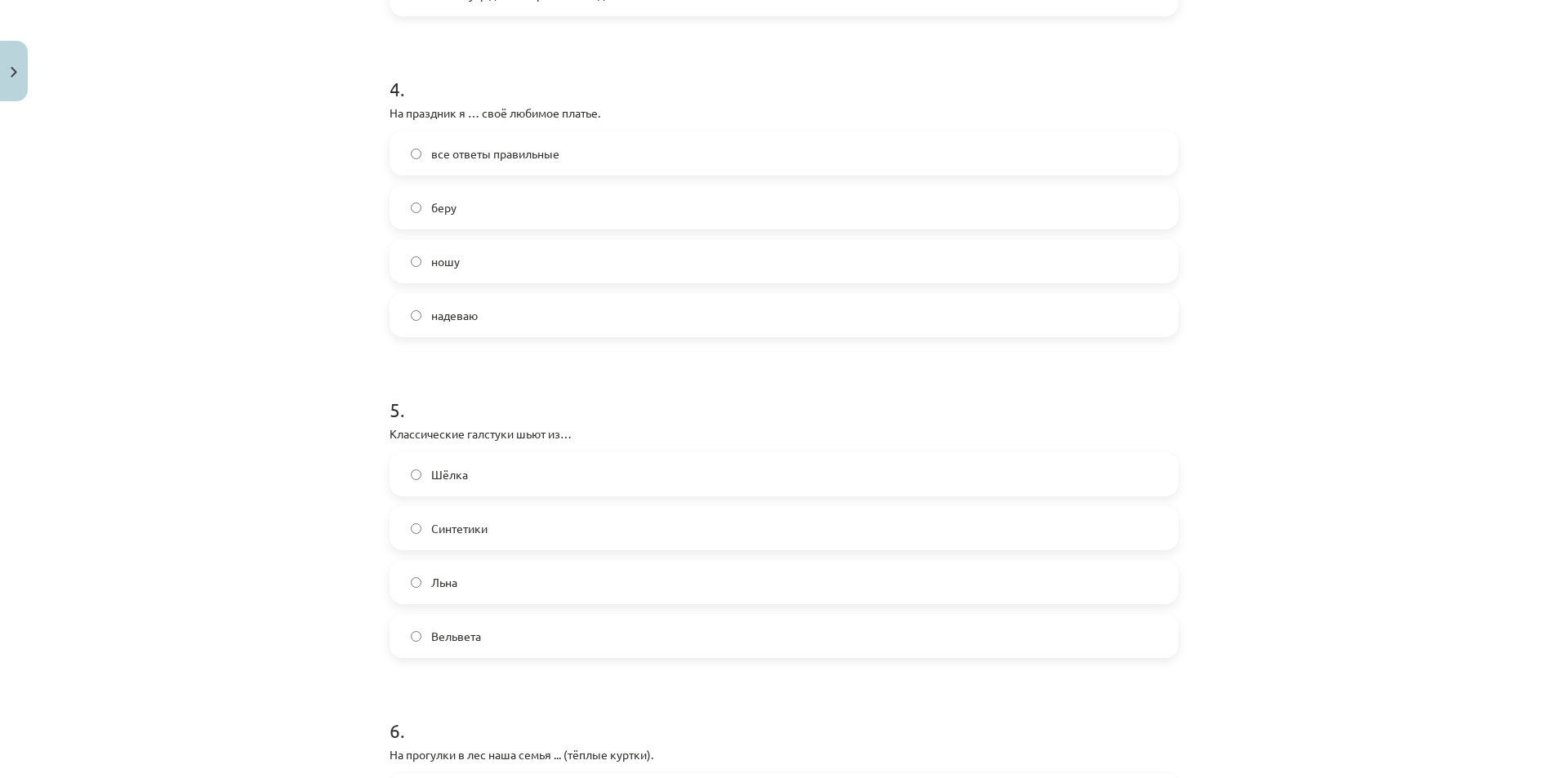
scroll to position [1247, 0]
click at [529, 324] on label "надеваю" at bounding box center [784, 307] width 786 height 40
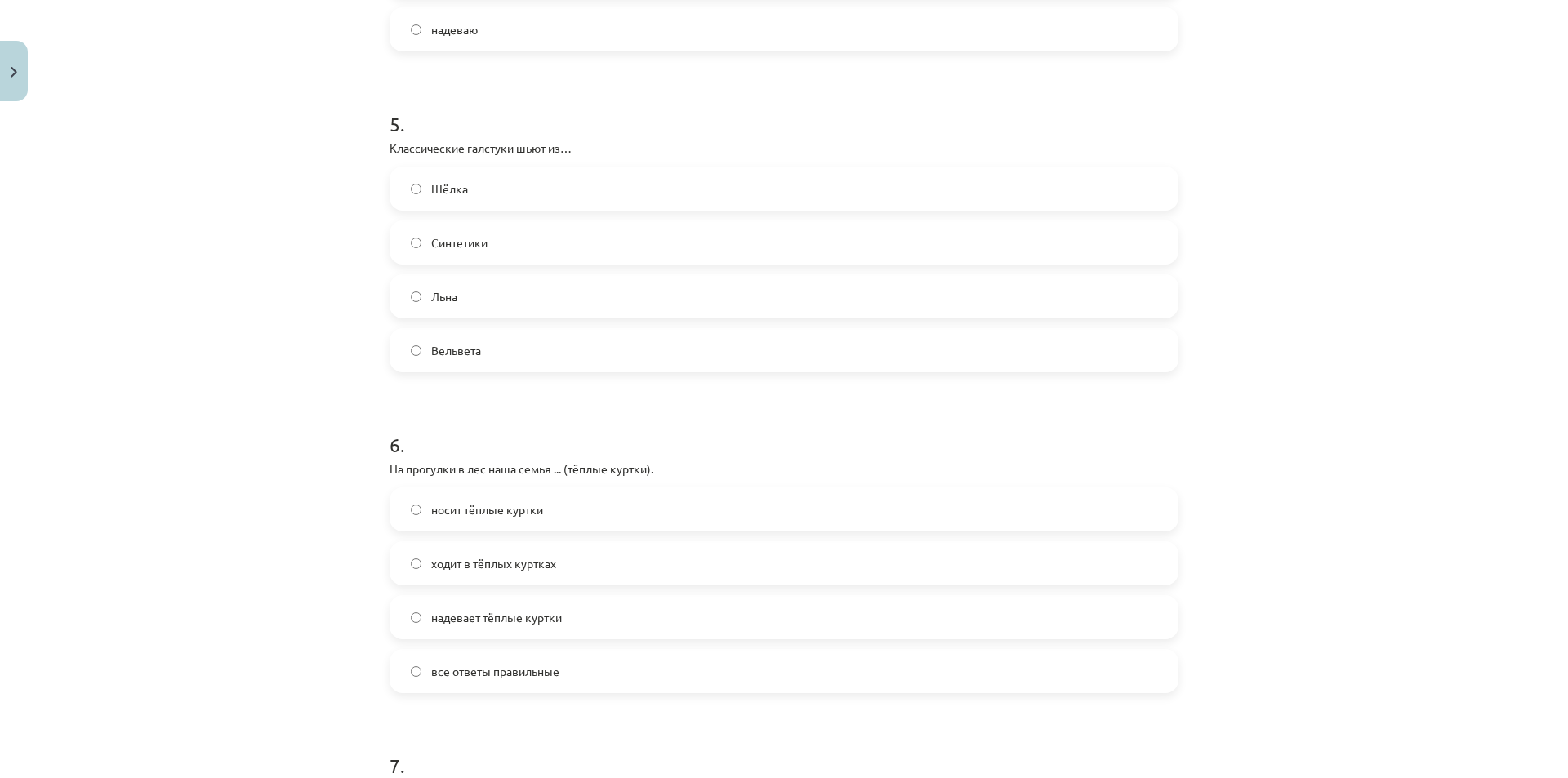
scroll to position [1529, 0]
click at [562, 186] on label "Шёлка" at bounding box center [784, 184] width 786 height 40
click at [556, 510] on label "носит тёплые куртки" at bounding box center [784, 506] width 786 height 40
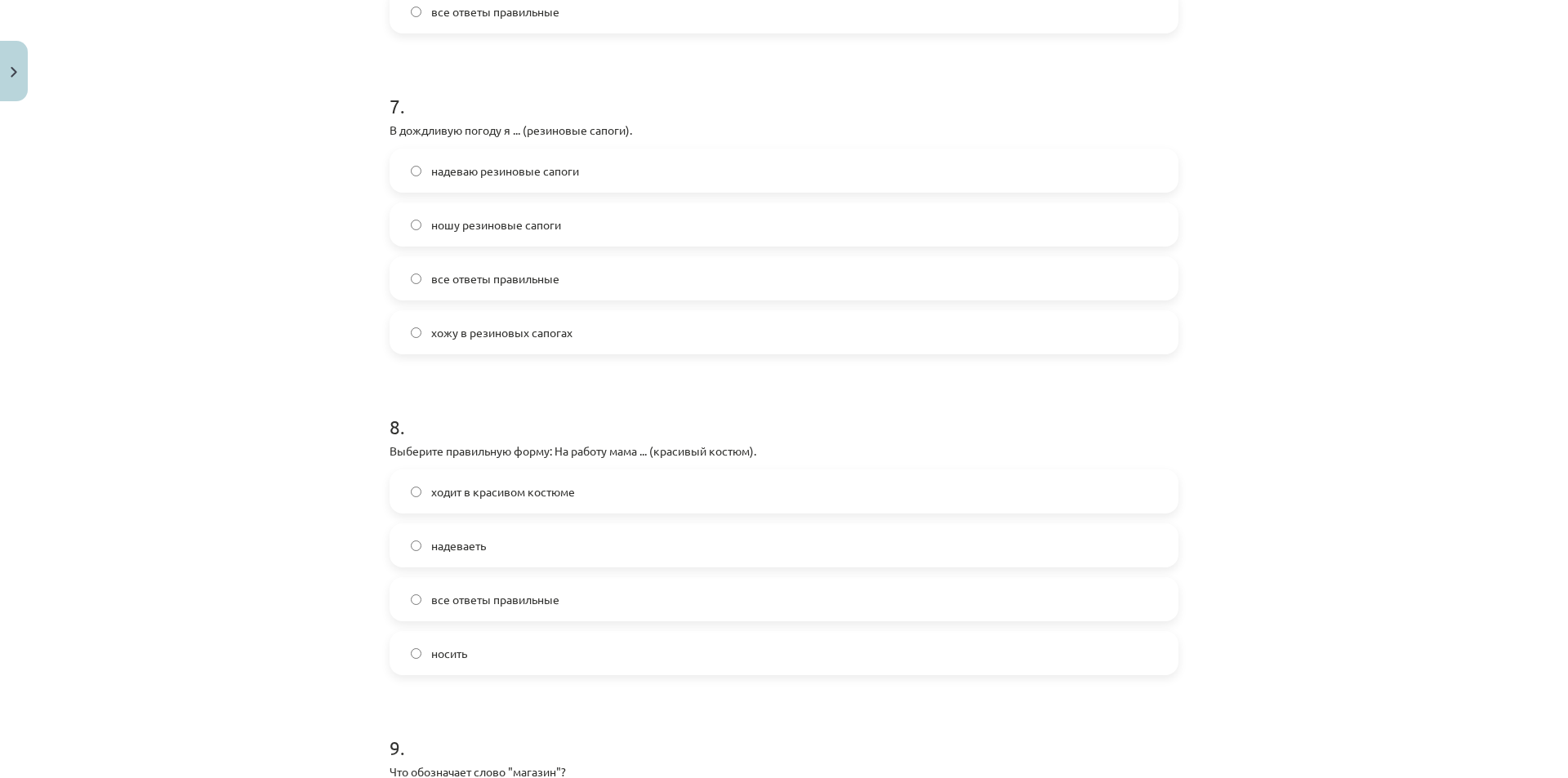
scroll to position [2189, 0]
click at [585, 312] on label "хожу в резиновых сапогах" at bounding box center [784, 328] width 786 height 40
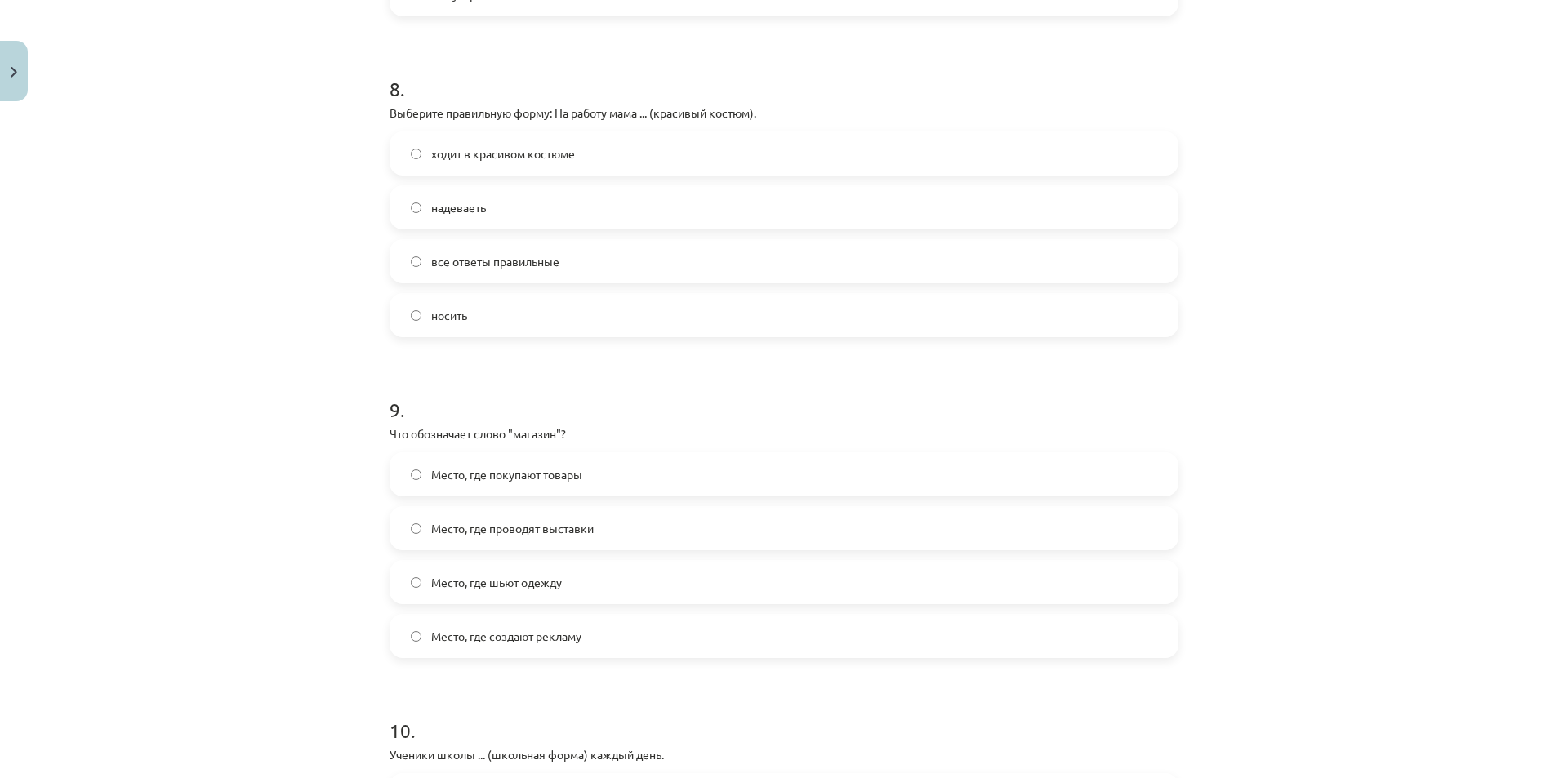
scroll to position [2543, 0]
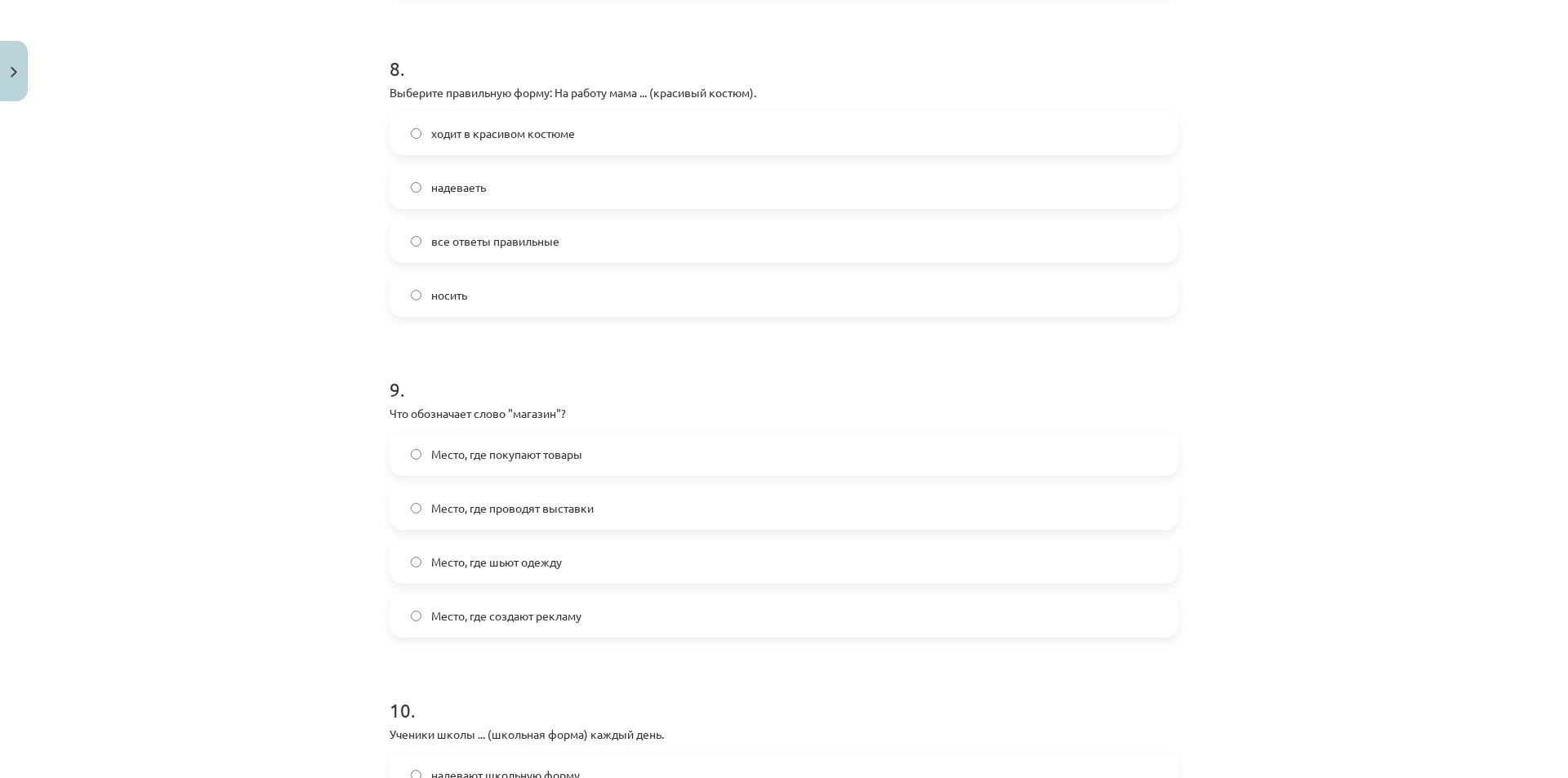
click at [580, 131] on label "ходит в красивом костюме" at bounding box center [784, 133] width 786 height 40
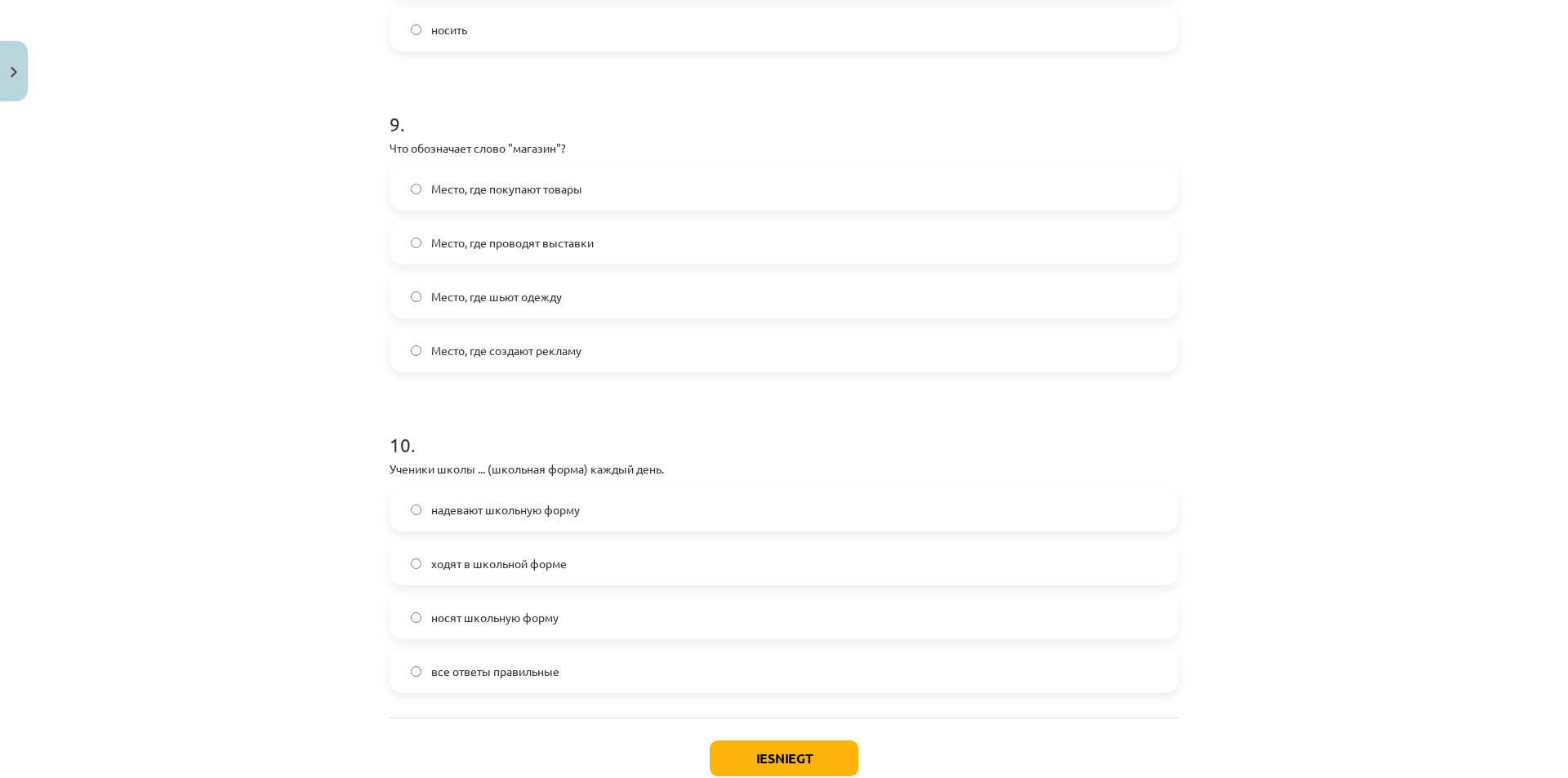
scroll to position [2820, 0]
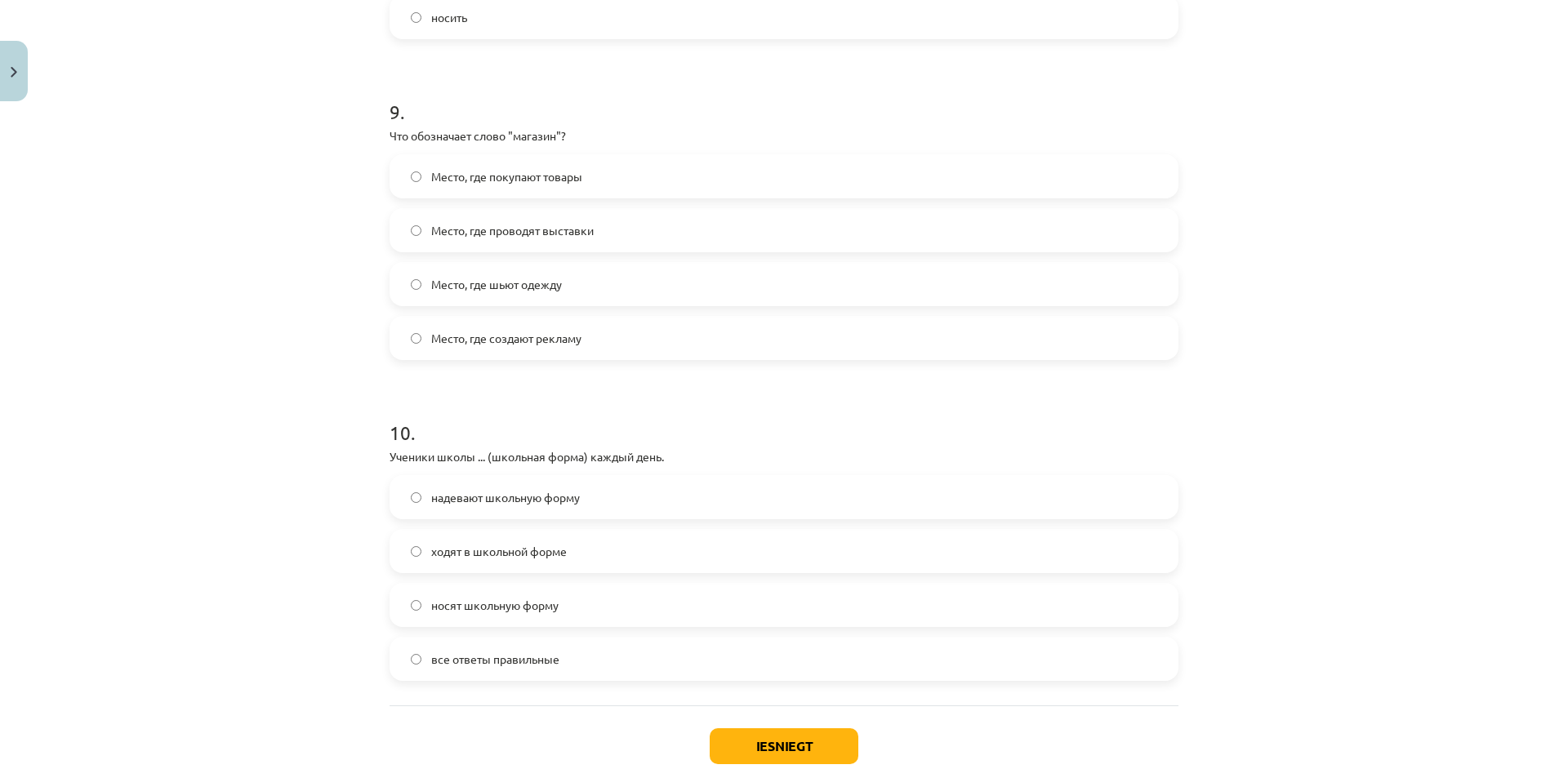
click at [626, 177] on label "Место, где покупают товары" at bounding box center [784, 176] width 786 height 40
click at [519, 593] on label "носят школьную форму" at bounding box center [784, 605] width 786 height 40
click at [805, 747] on button "Iesniegt" at bounding box center [784, 746] width 148 height 36
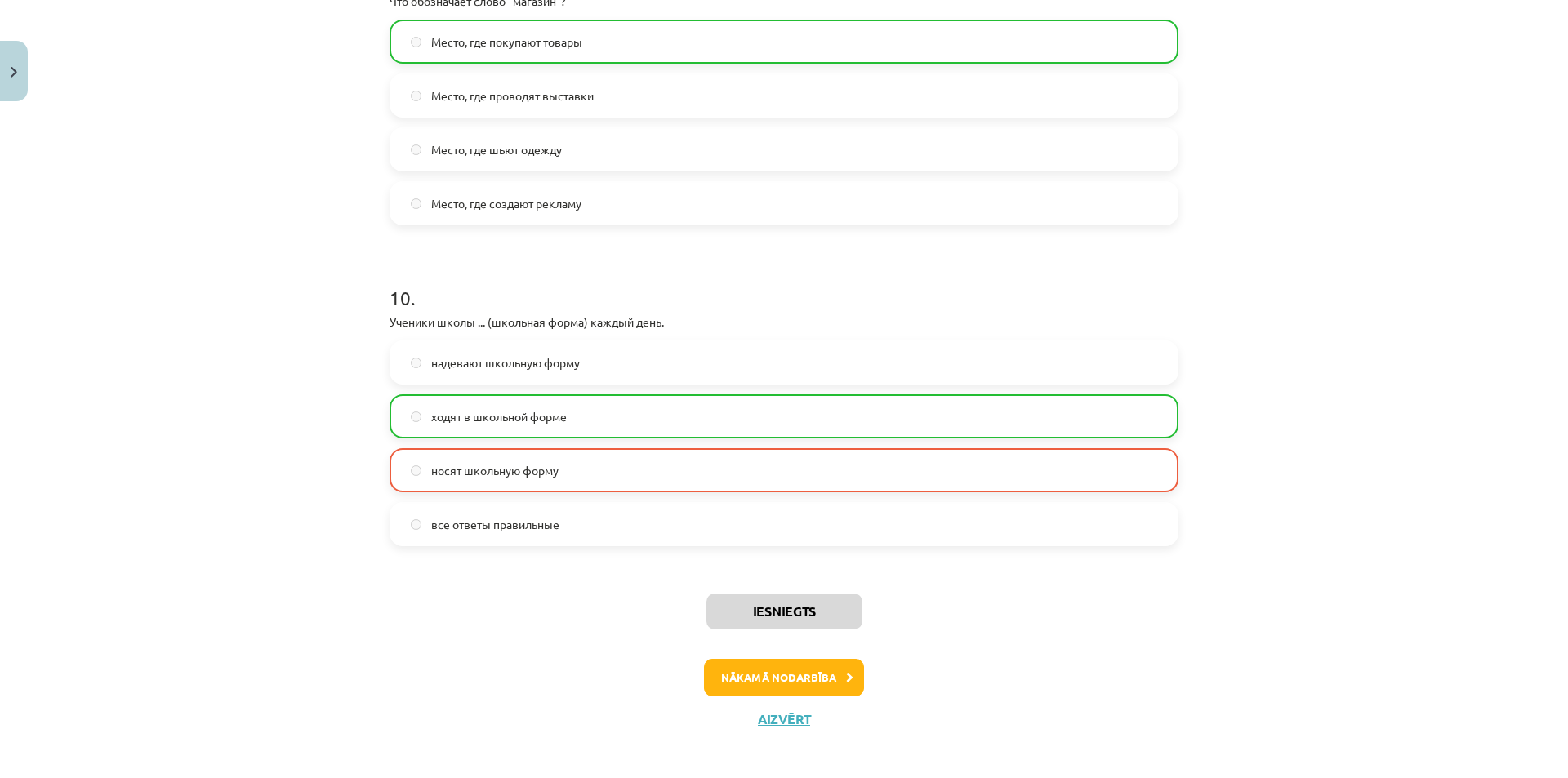
scroll to position [2966, 0]
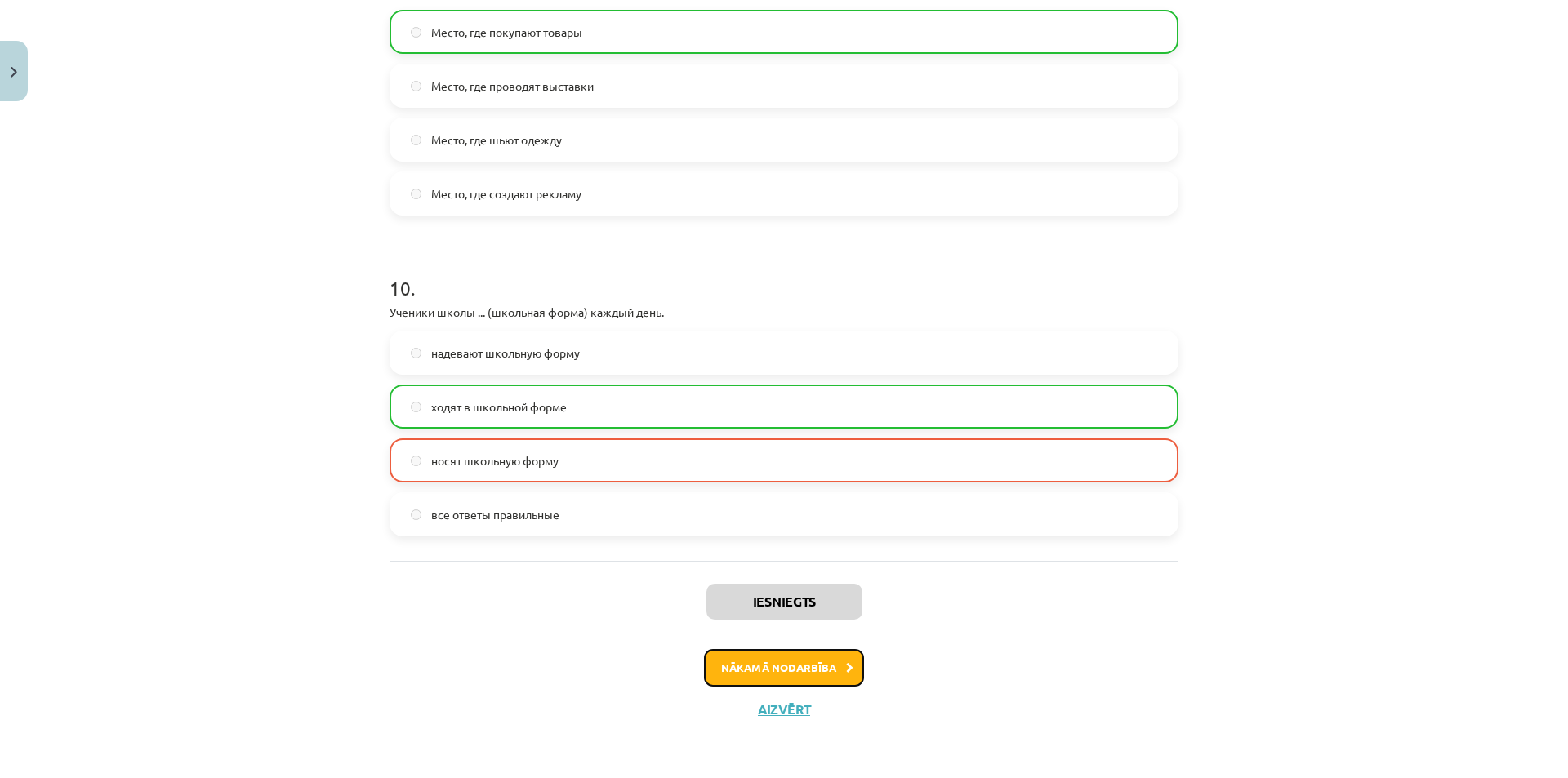
click at [786, 662] on button "Nākamā nodarbība" at bounding box center [784, 667] width 160 height 38
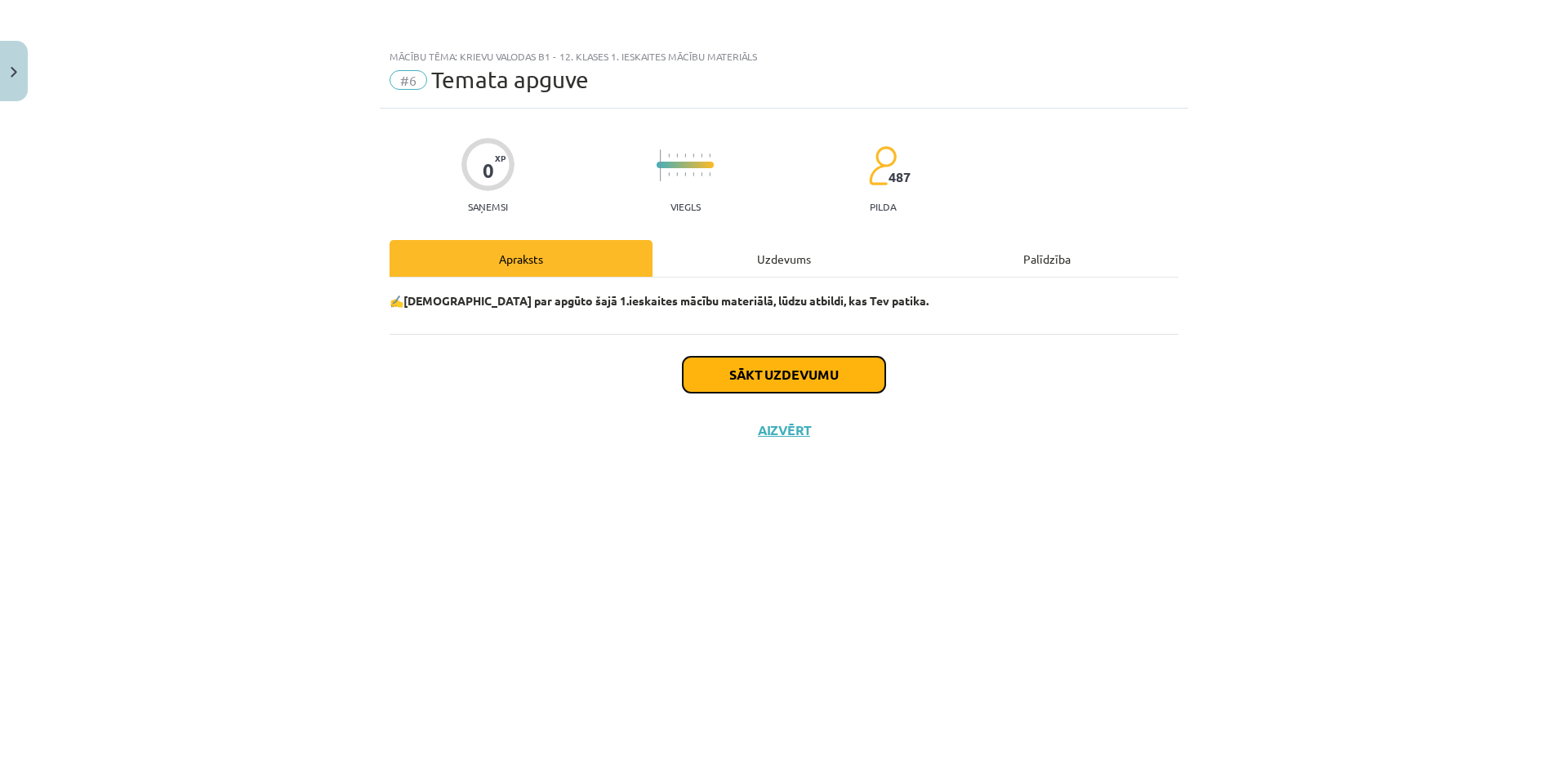
click at [827, 363] on button "Sākt uzdevumu" at bounding box center [784, 375] width 202 height 36
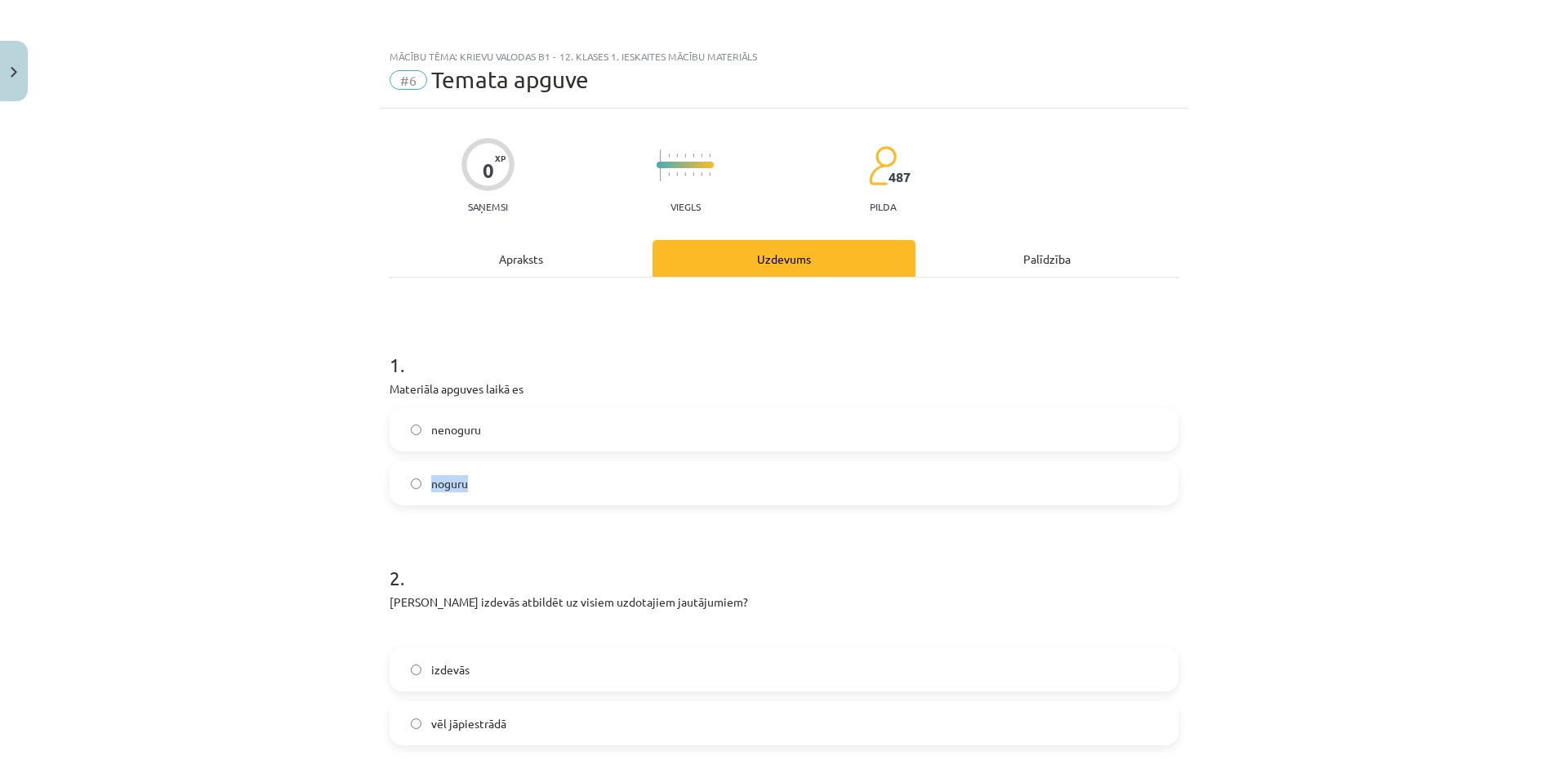
drag, startPoint x: 610, startPoint y: 436, endPoint x: 590, endPoint y: 469, distance: 38.6
click at [590, 469] on div "nenoguru noguru" at bounding box center [784, 456] width 789 height 98
click at [590, 469] on label "noguru" at bounding box center [784, 483] width 786 height 40
click at [416, 426] on label "nenoguru" at bounding box center [784, 429] width 786 height 40
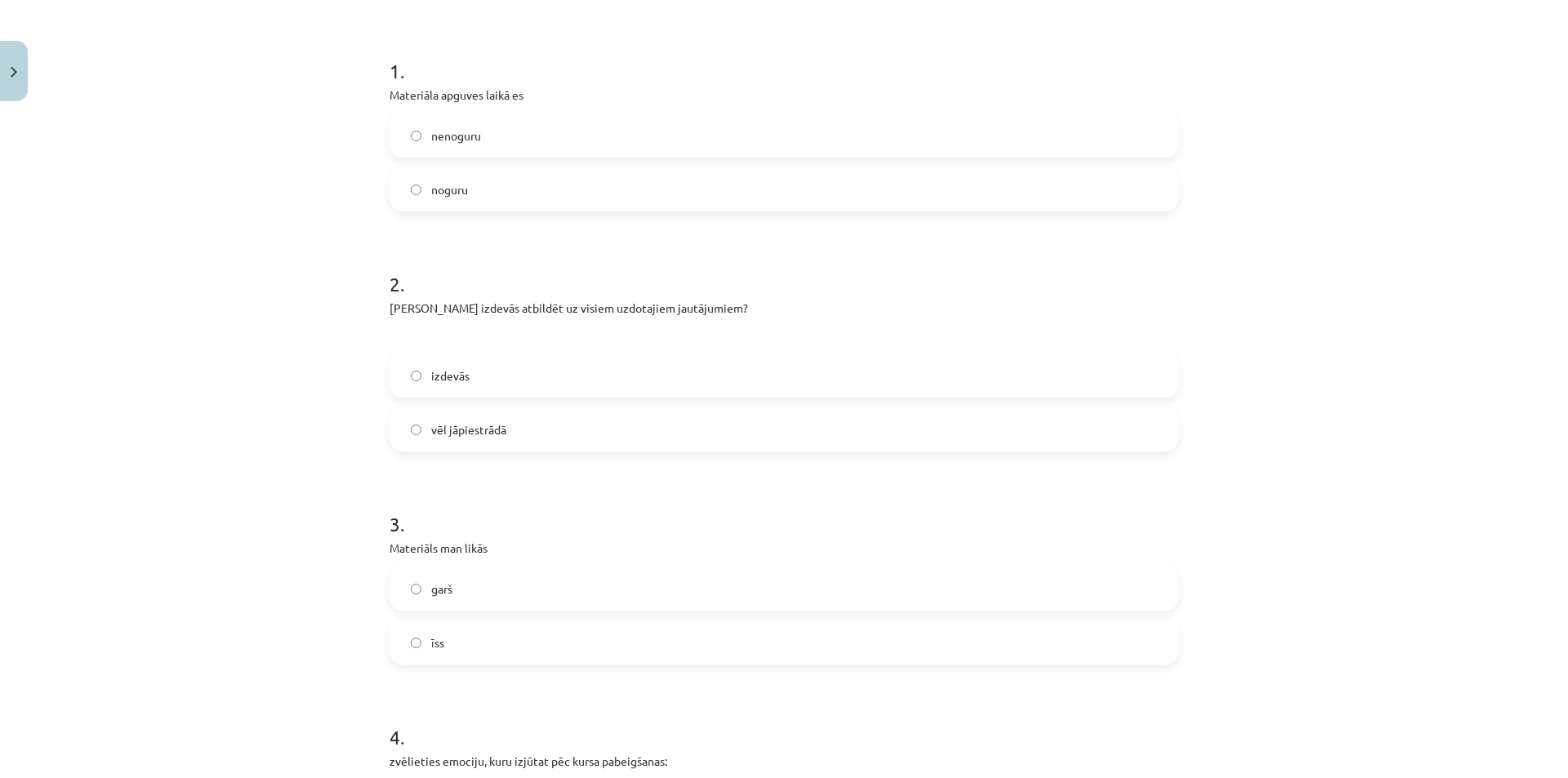
scroll to position [297, 0]
click at [551, 431] on label "vēl jāpiestrādā" at bounding box center [784, 427] width 786 height 40
click at [505, 587] on label "garš" at bounding box center [784, 586] width 786 height 40
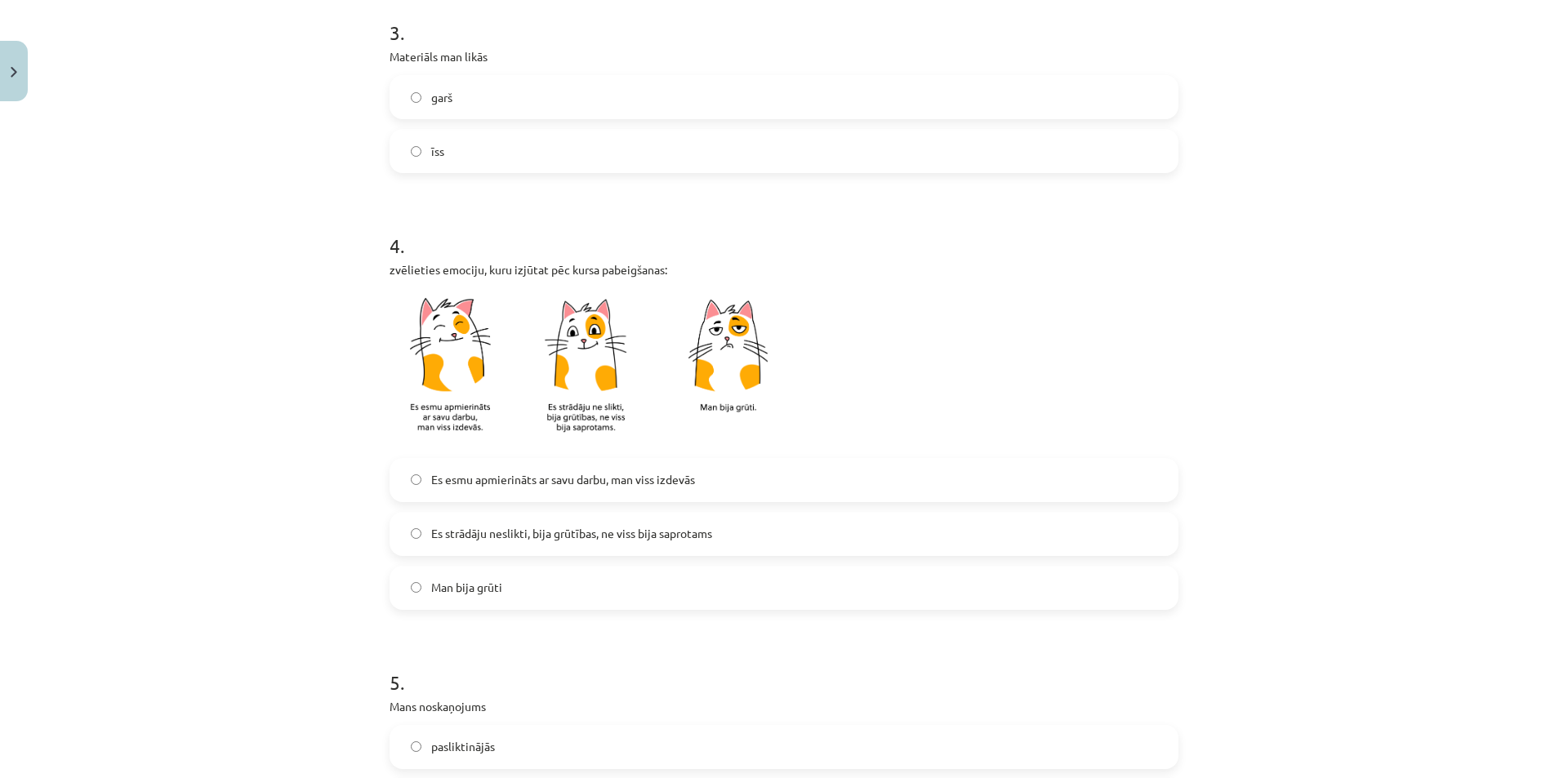
scroll to position [827, 0]
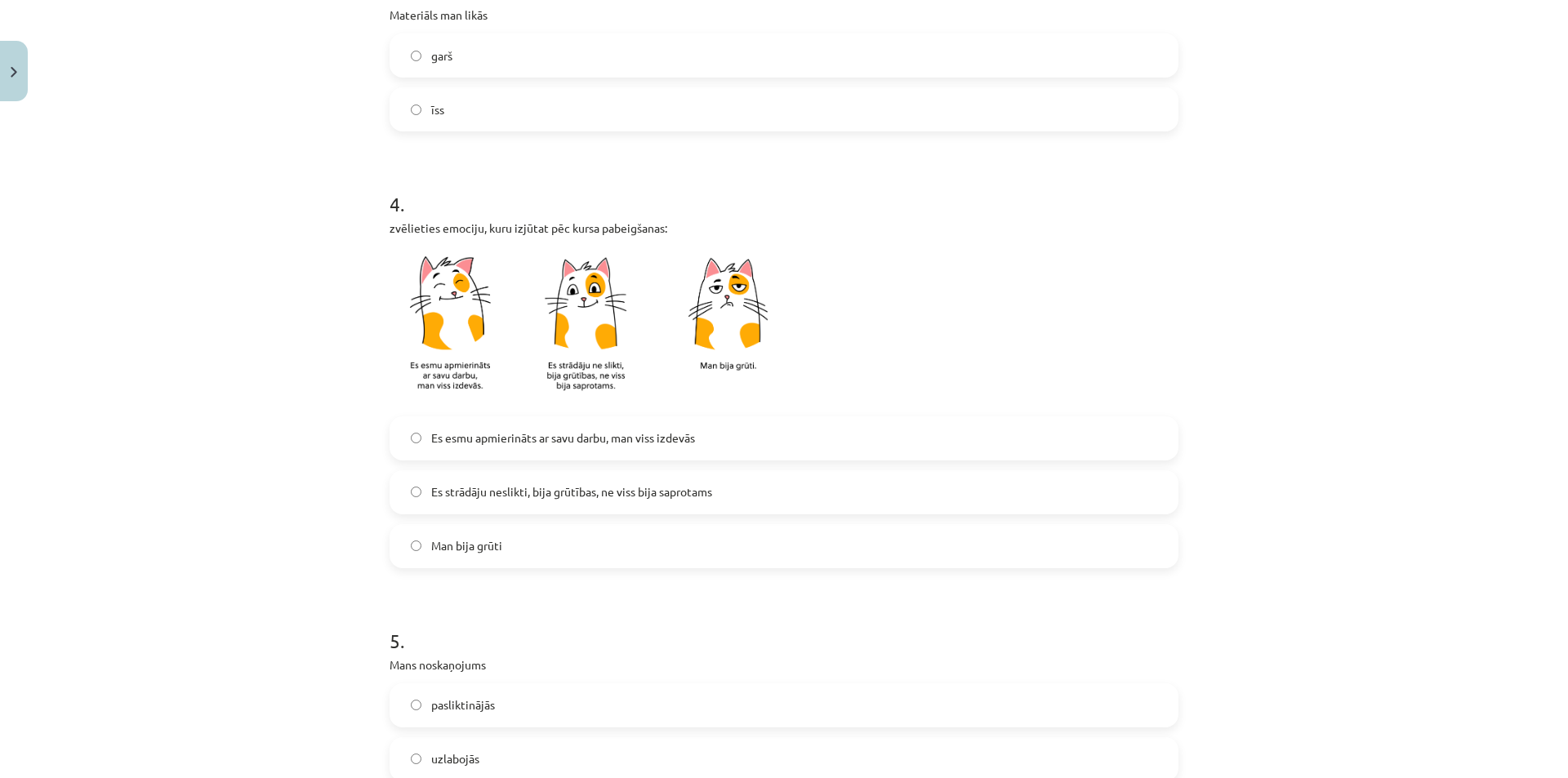
click at [680, 492] on span "Es strādāju neslikti, bija grūtības, ne viss bija saprotams" at bounding box center [572, 492] width 281 height 17
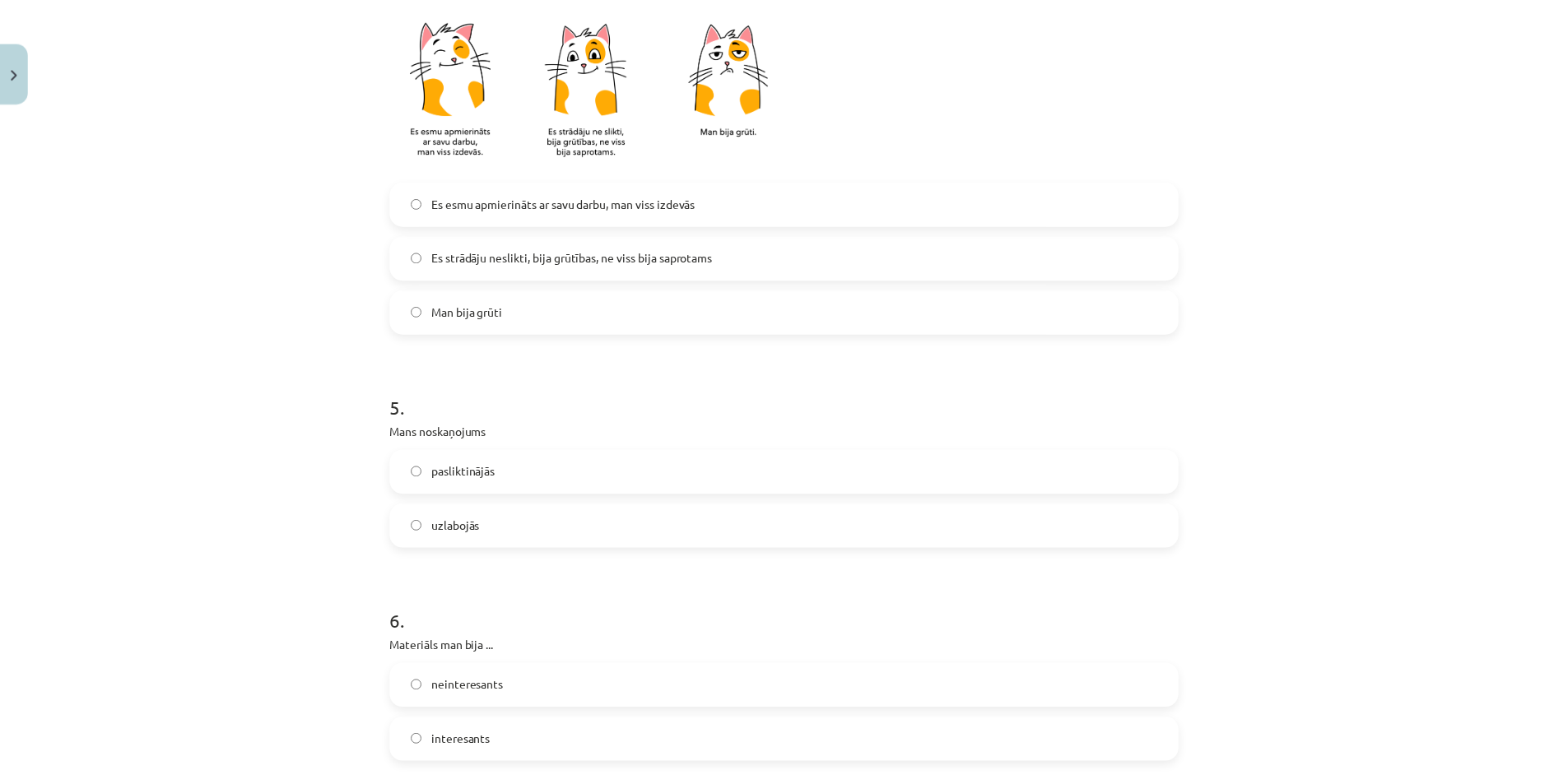
scroll to position [1169, 0]
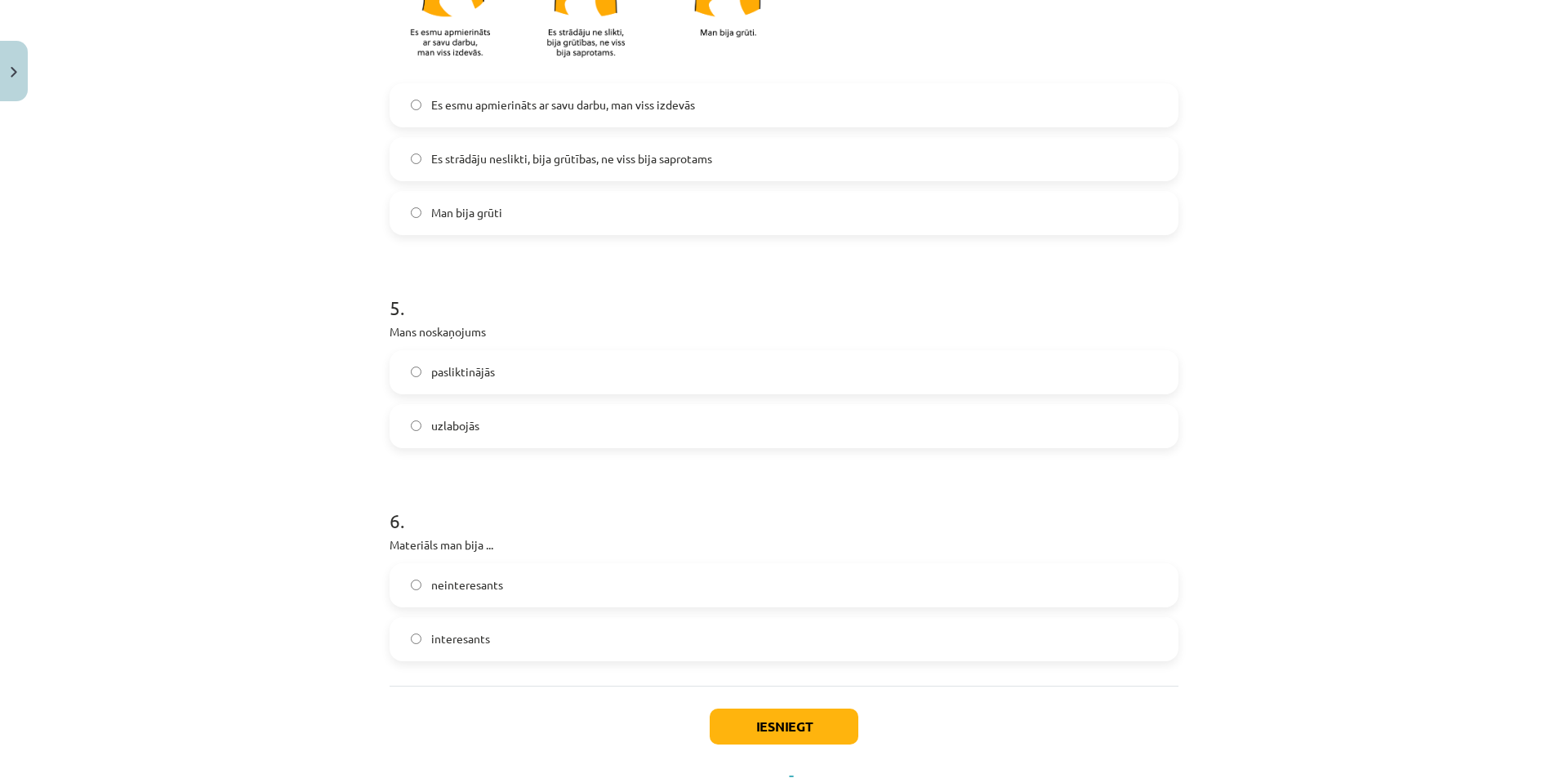
click at [544, 379] on label "pasliktinājās" at bounding box center [784, 373] width 786 height 40
click at [498, 422] on label "uzlabojās" at bounding box center [784, 427] width 786 height 40
click at [421, 379] on label "pasliktinājās" at bounding box center [784, 373] width 786 height 40
click at [393, 631] on label "interesants" at bounding box center [784, 639] width 786 height 40
click at [751, 730] on button "Iesniegt" at bounding box center [784, 726] width 148 height 36
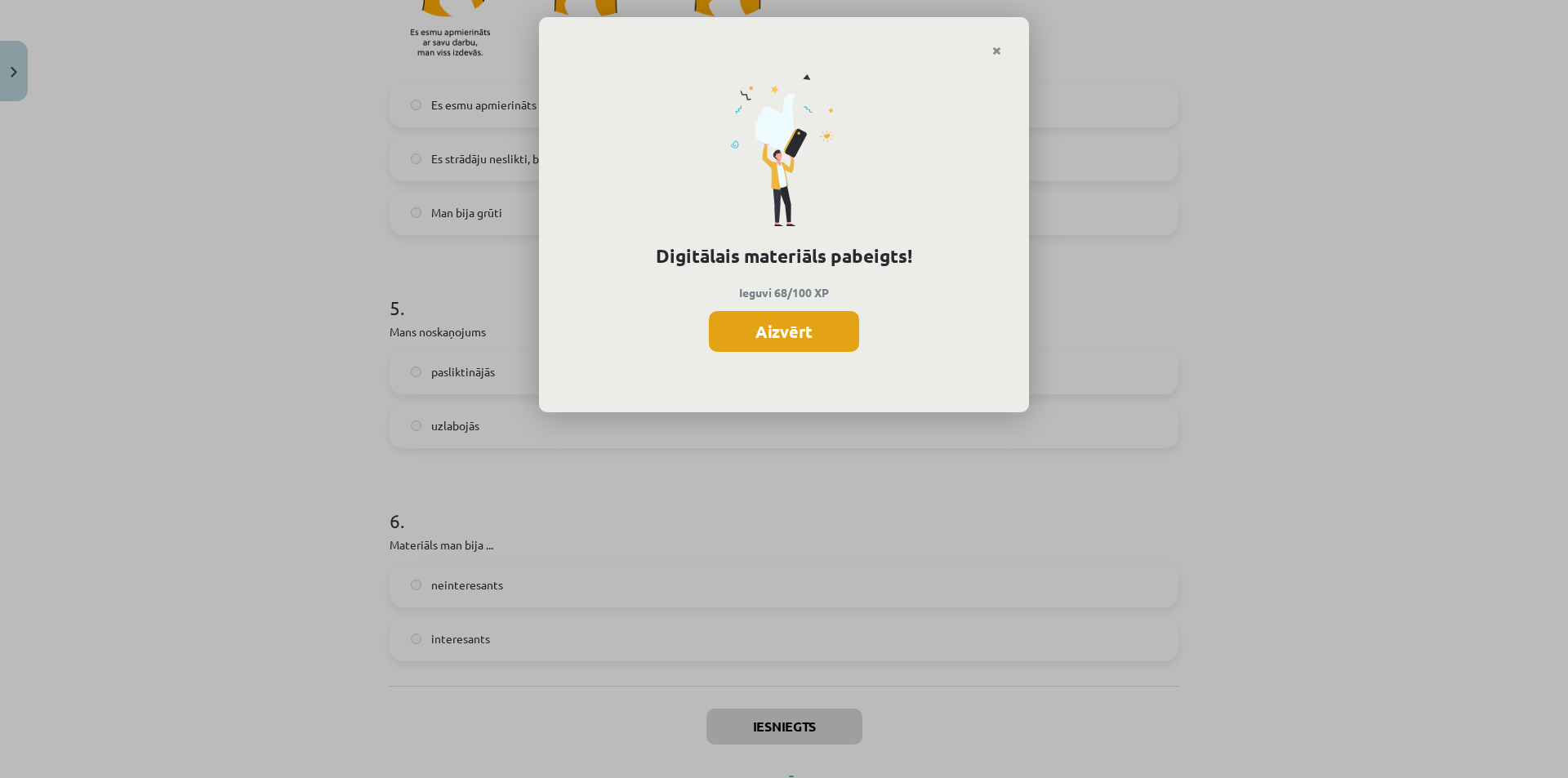
click at [811, 330] on button "Aizvērt" at bounding box center [784, 331] width 150 height 40
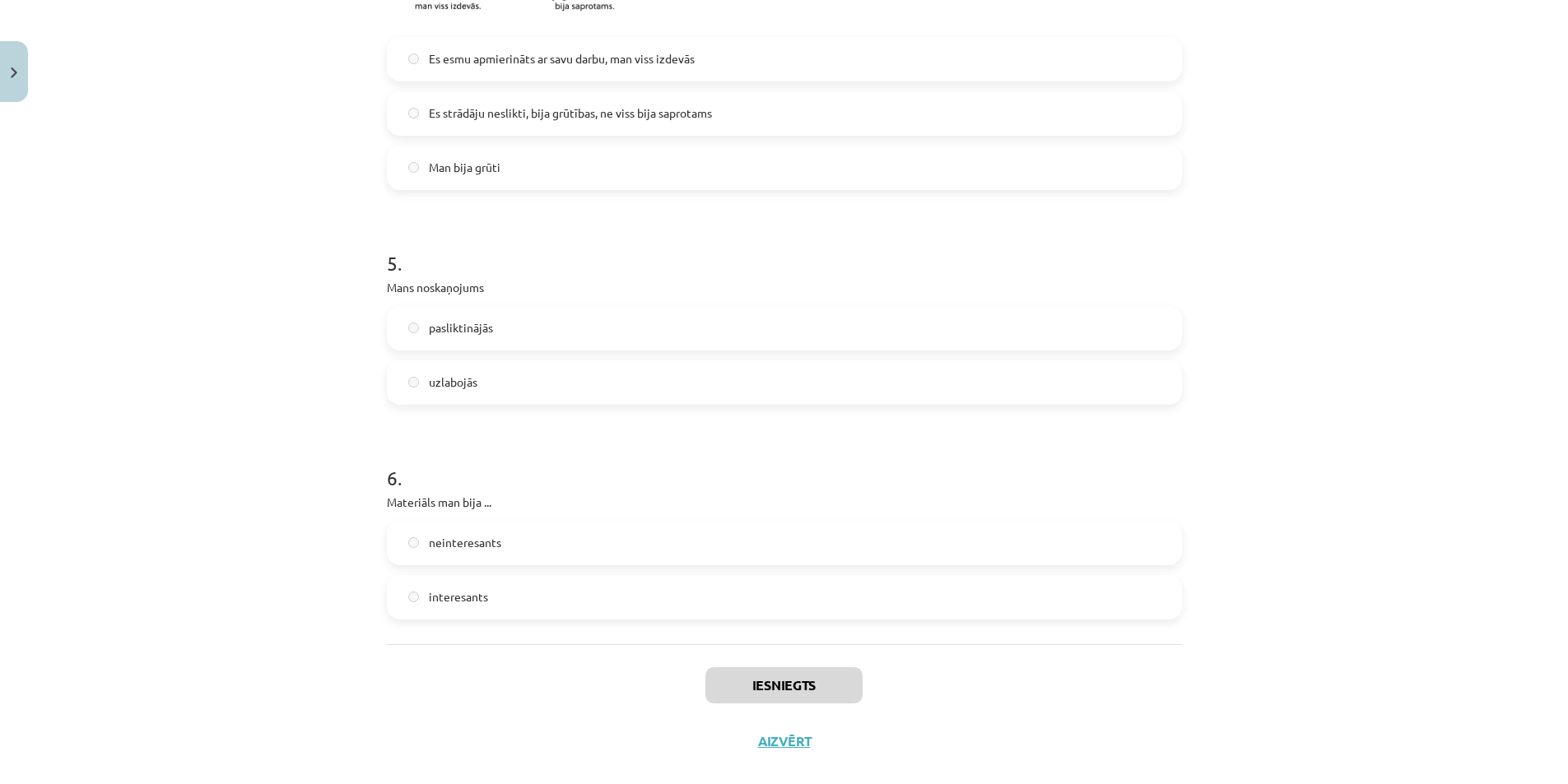
scroll to position [1243, 0]
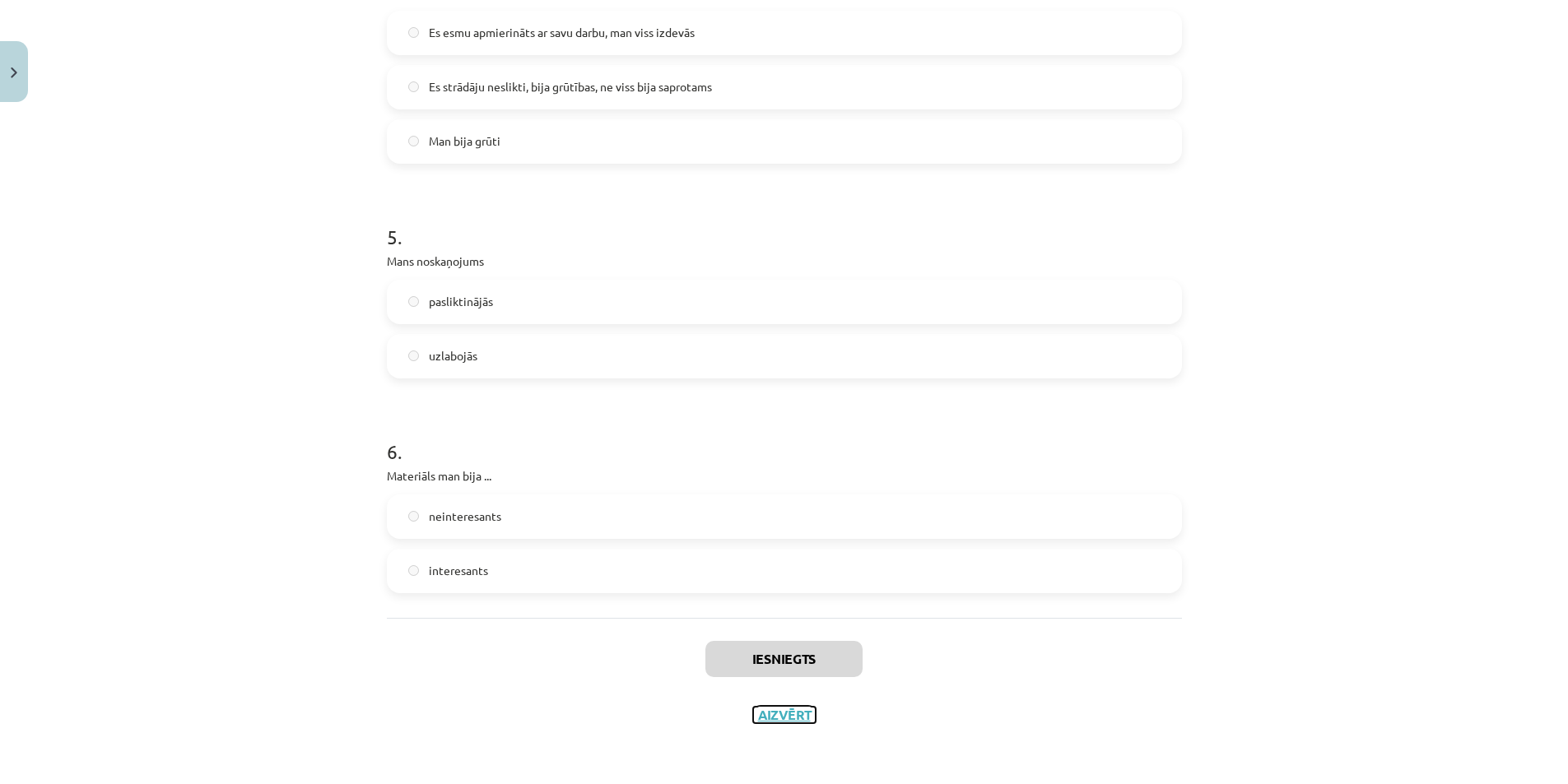
click at [778, 714] on button "Aizvērt" at bounding box center [784, 715] width 62 height 16
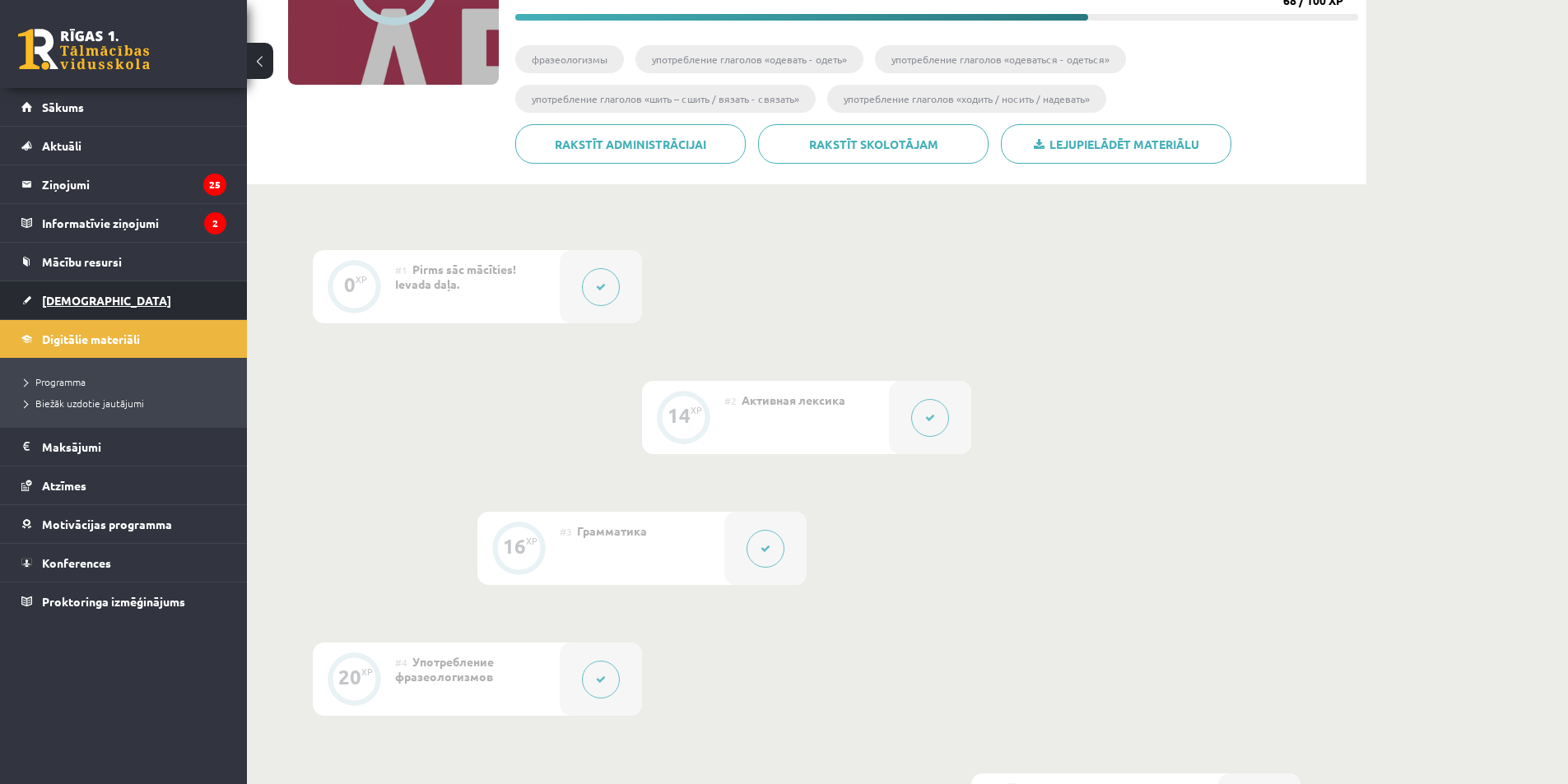
click at [128, 305] on link "[DEMOGRAPHIC_DATA]" at bounding box center [123, 300] width 205 height 38
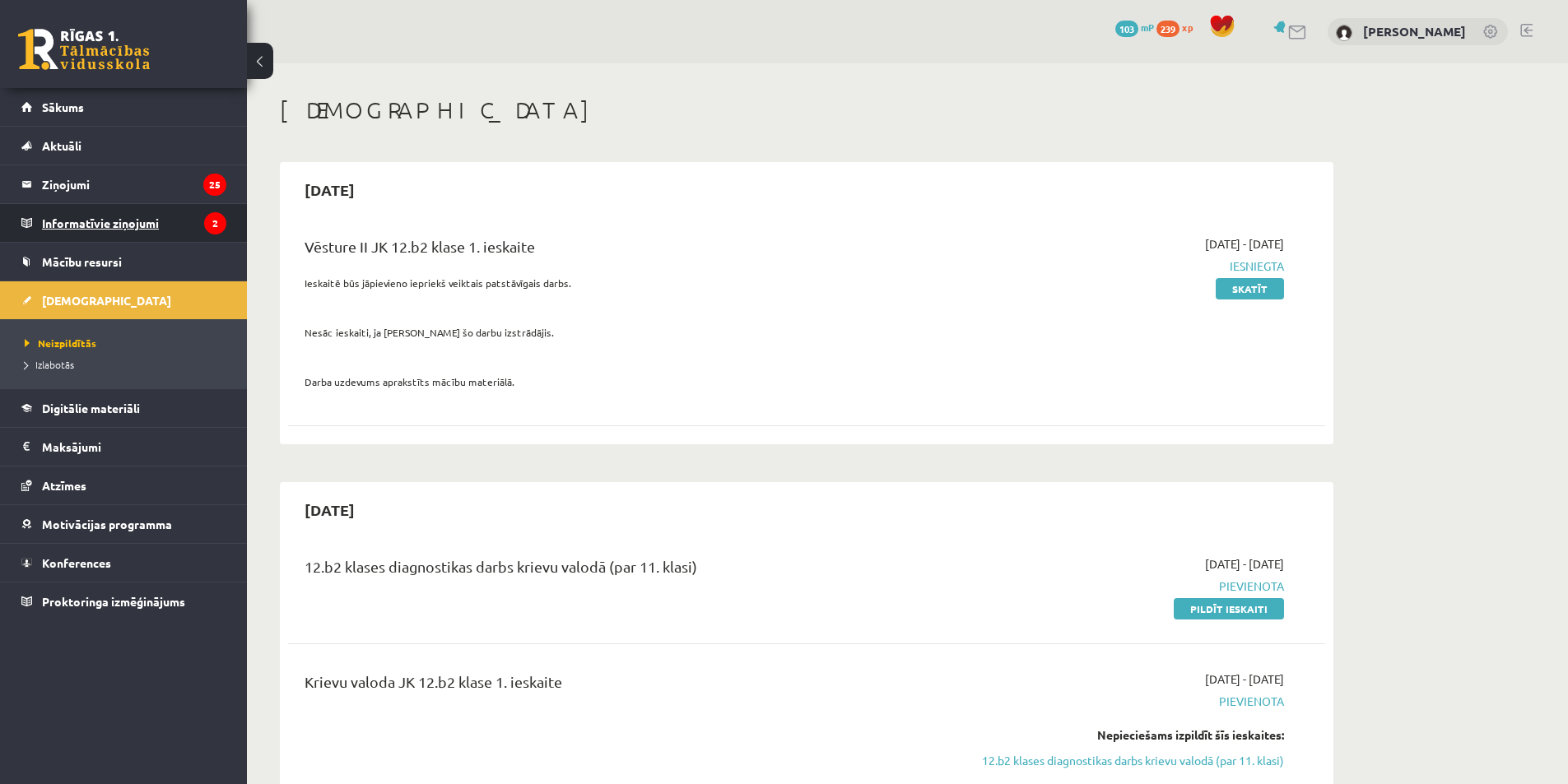
click at [138, 228] on legend "Informatīvie ziņojumi 2" at bounding box center [134, 222] width 184 height 38
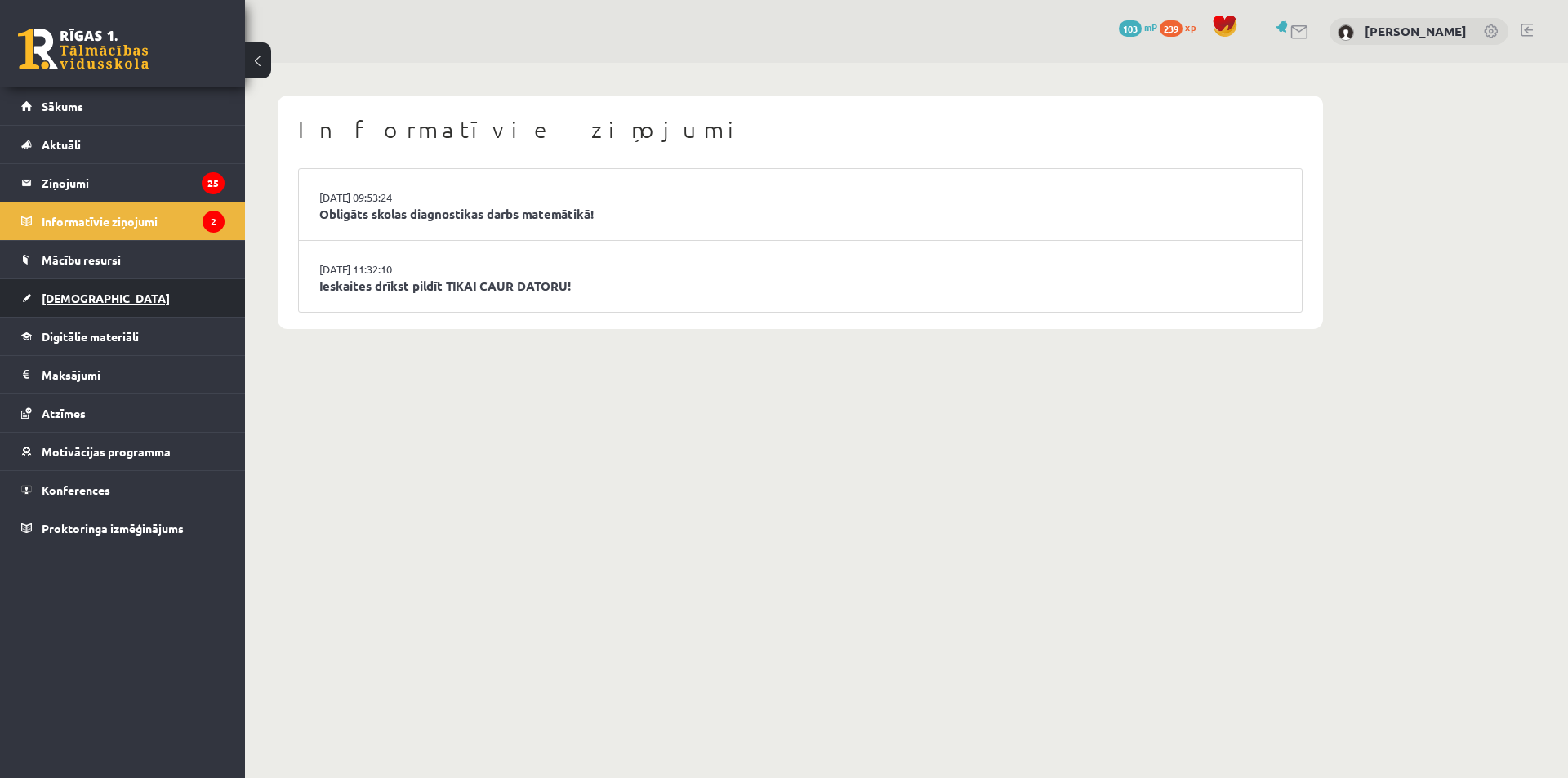
click at [87, 294] on span "[DEMOGRAPHIC_DATA]" at bounding box center [105, 298] width 128 height 14
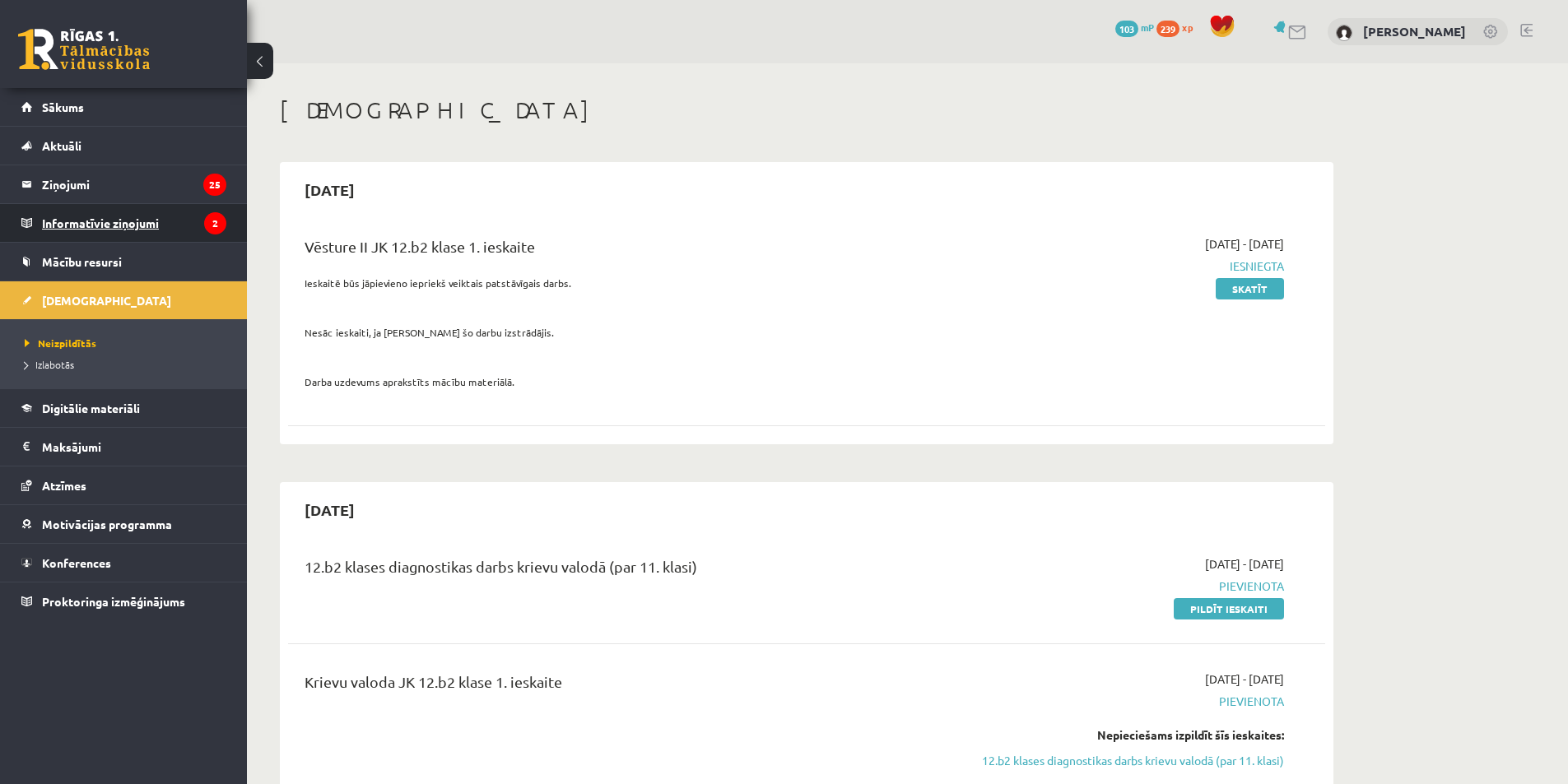
click at [142, 227] on legend "Informatīvie ziņojumi 2" at bounding box center [134, 222] width 184 height 38
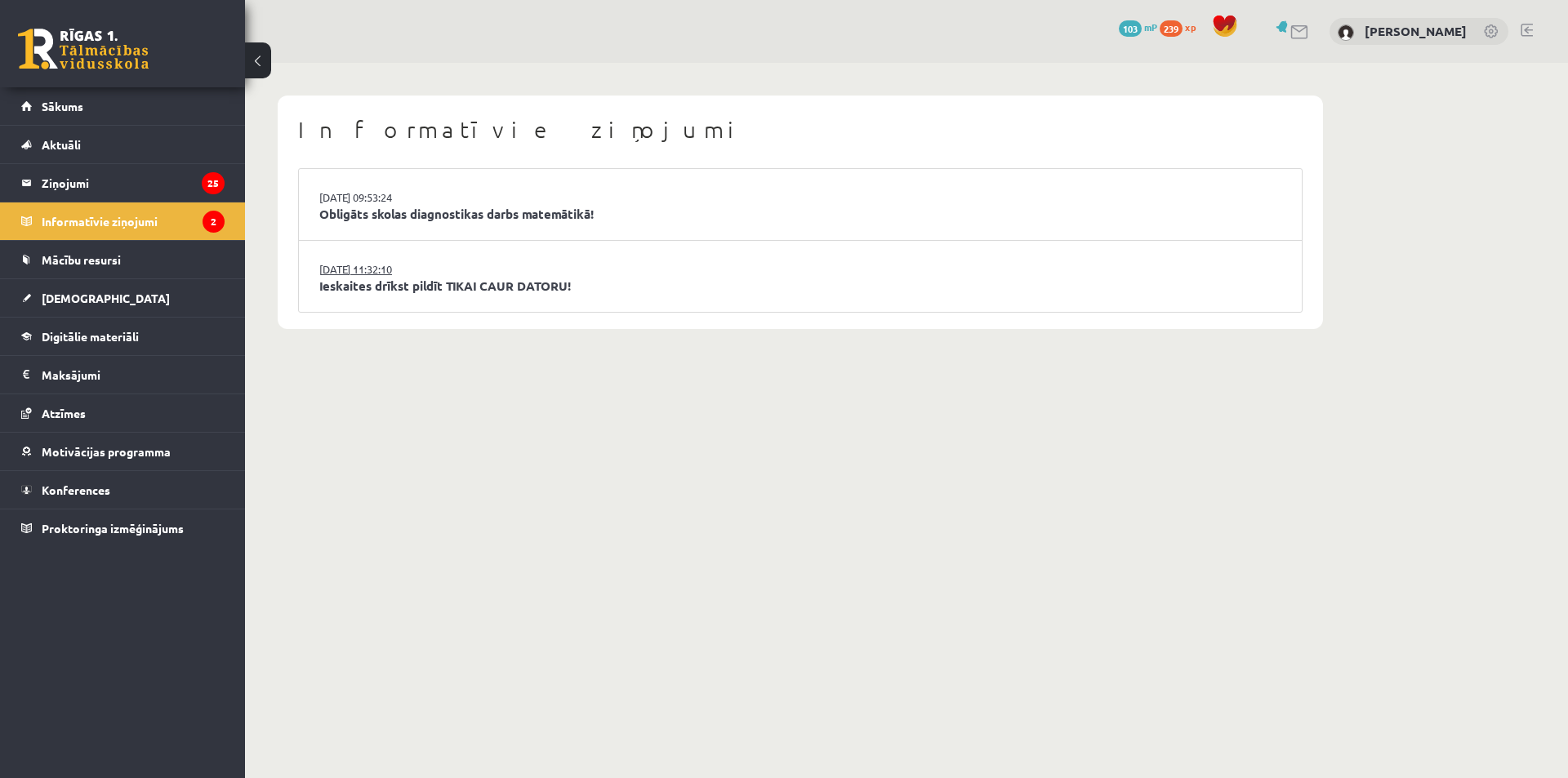
click at [440, 274] on link "[DATE] 11:32:10" at bounding box center [380, 269] width 122 height 16
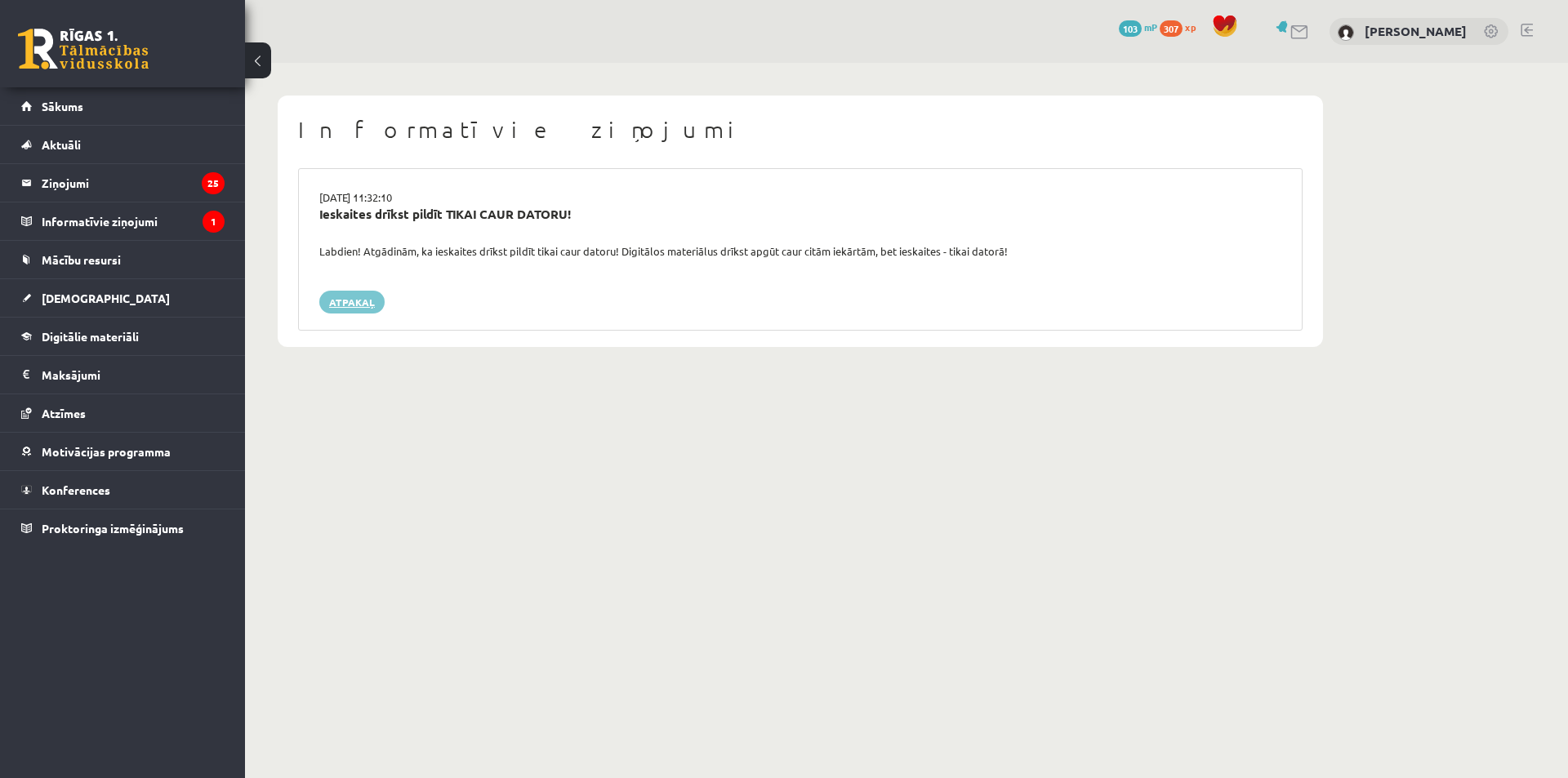
click at [367, 301] on link "Atpakaļ" at bounding box center [353, 302] width 65 height 23
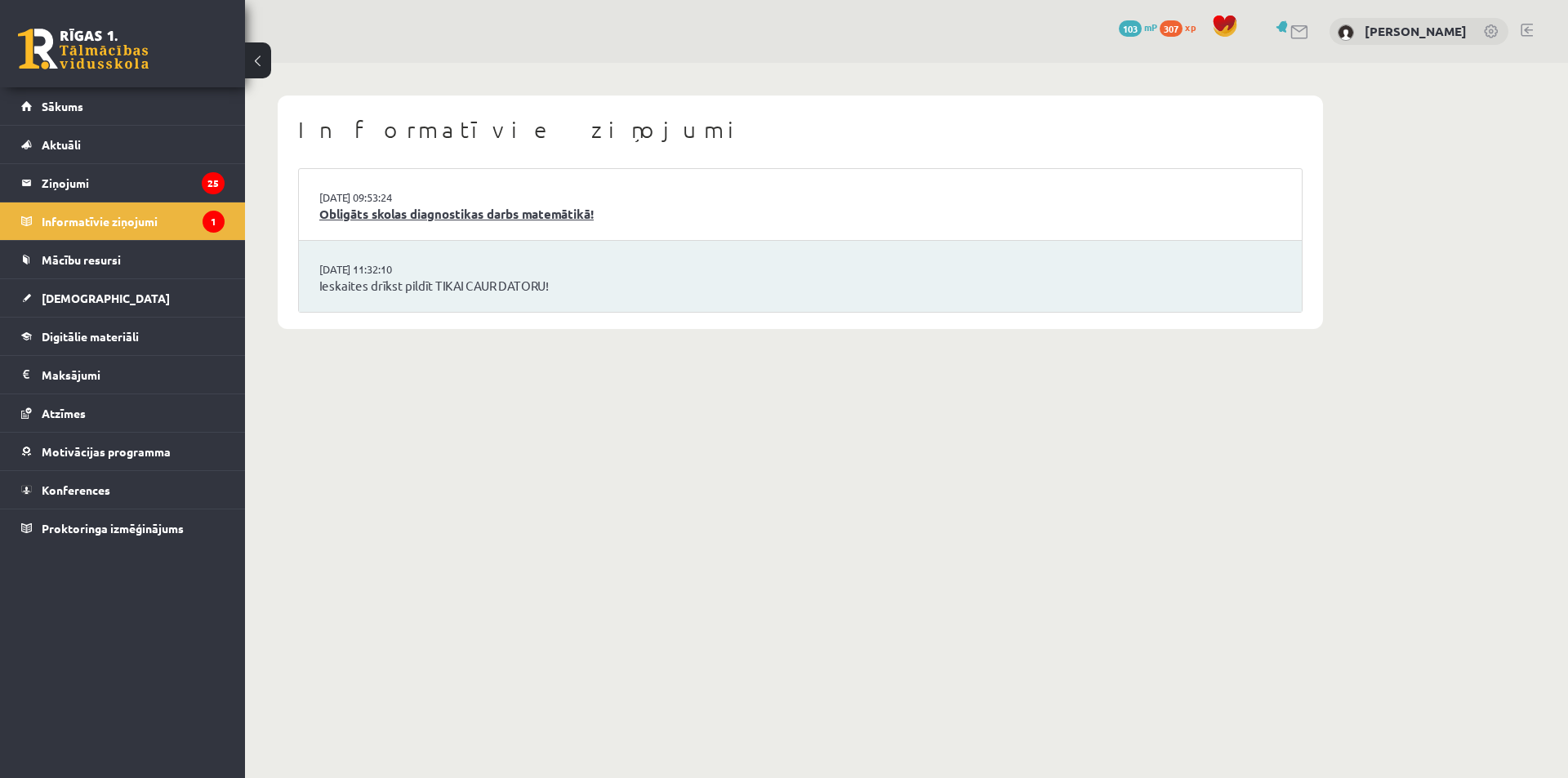
click at [449, 206] on link "Obligāts skolas diagnostikas darbs matemātikā!" at bounding box center [800, 215] width 962 height 19
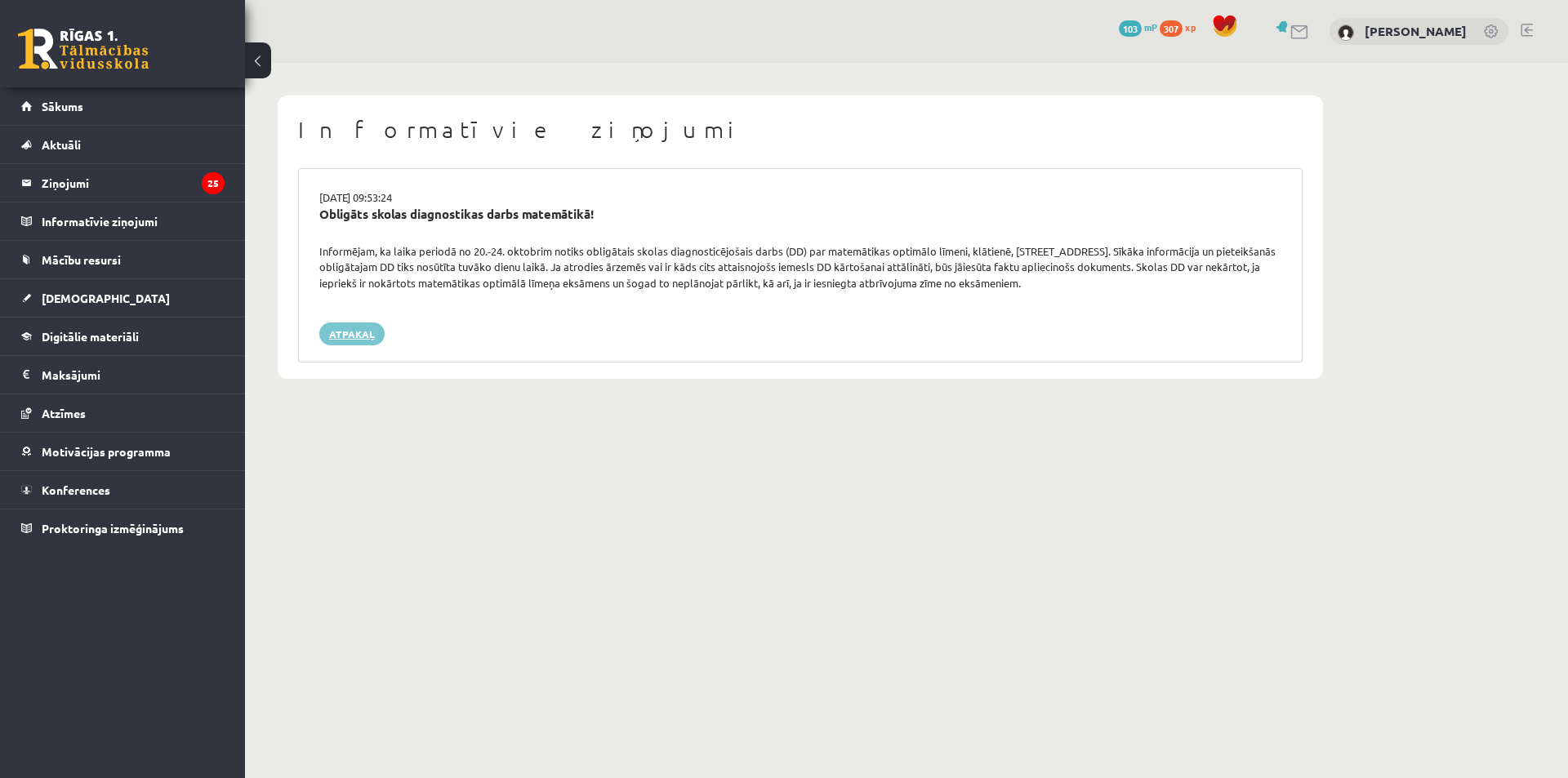
click at [340, 331] on link "Atpakaļ" at bounding box center [353, 334] width 65 height 23
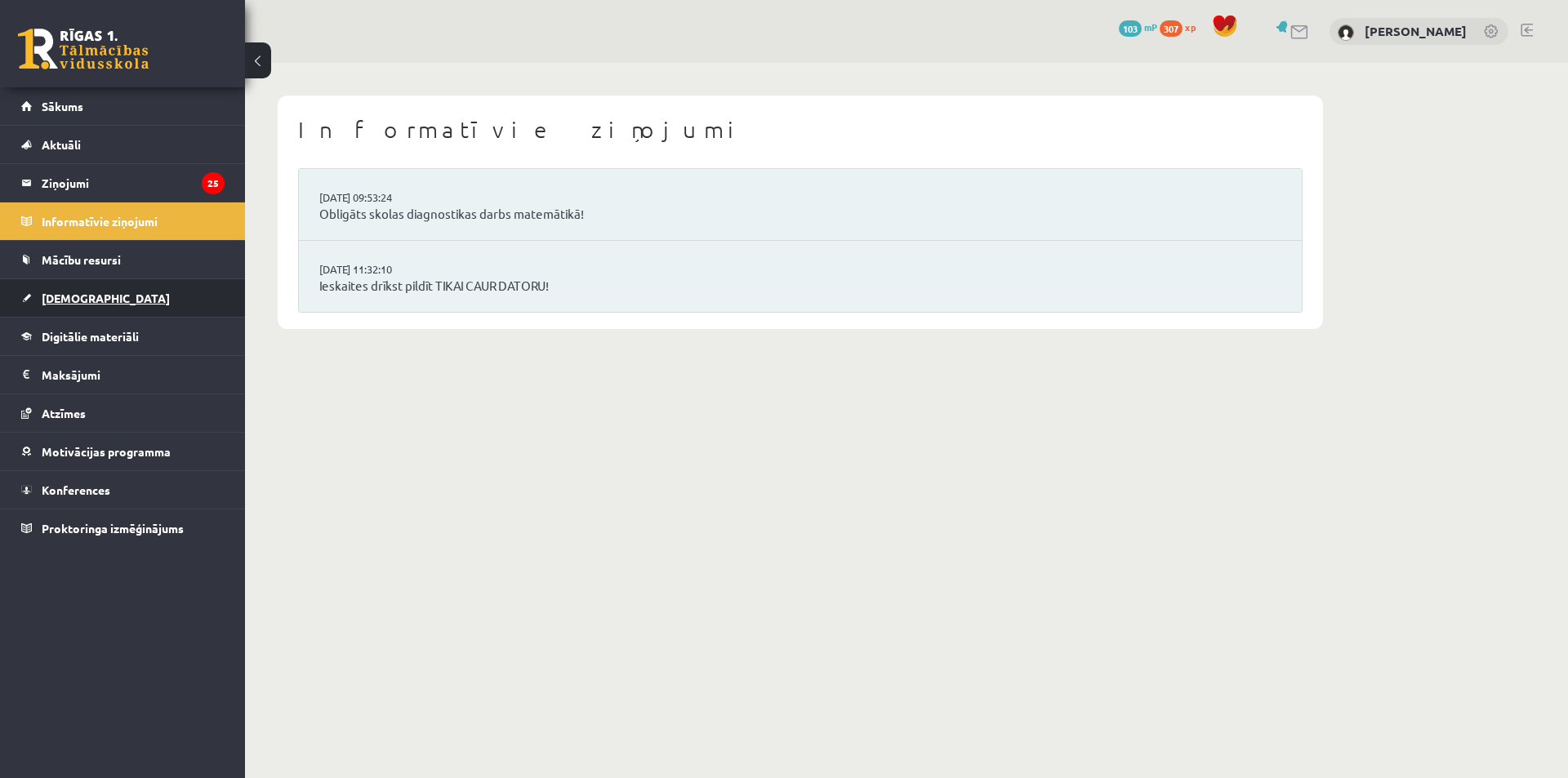
click at [86, 292] on span "[DEMOGRAPHIC_DATA]" at bounding box center [105, 298] width 128 height 14
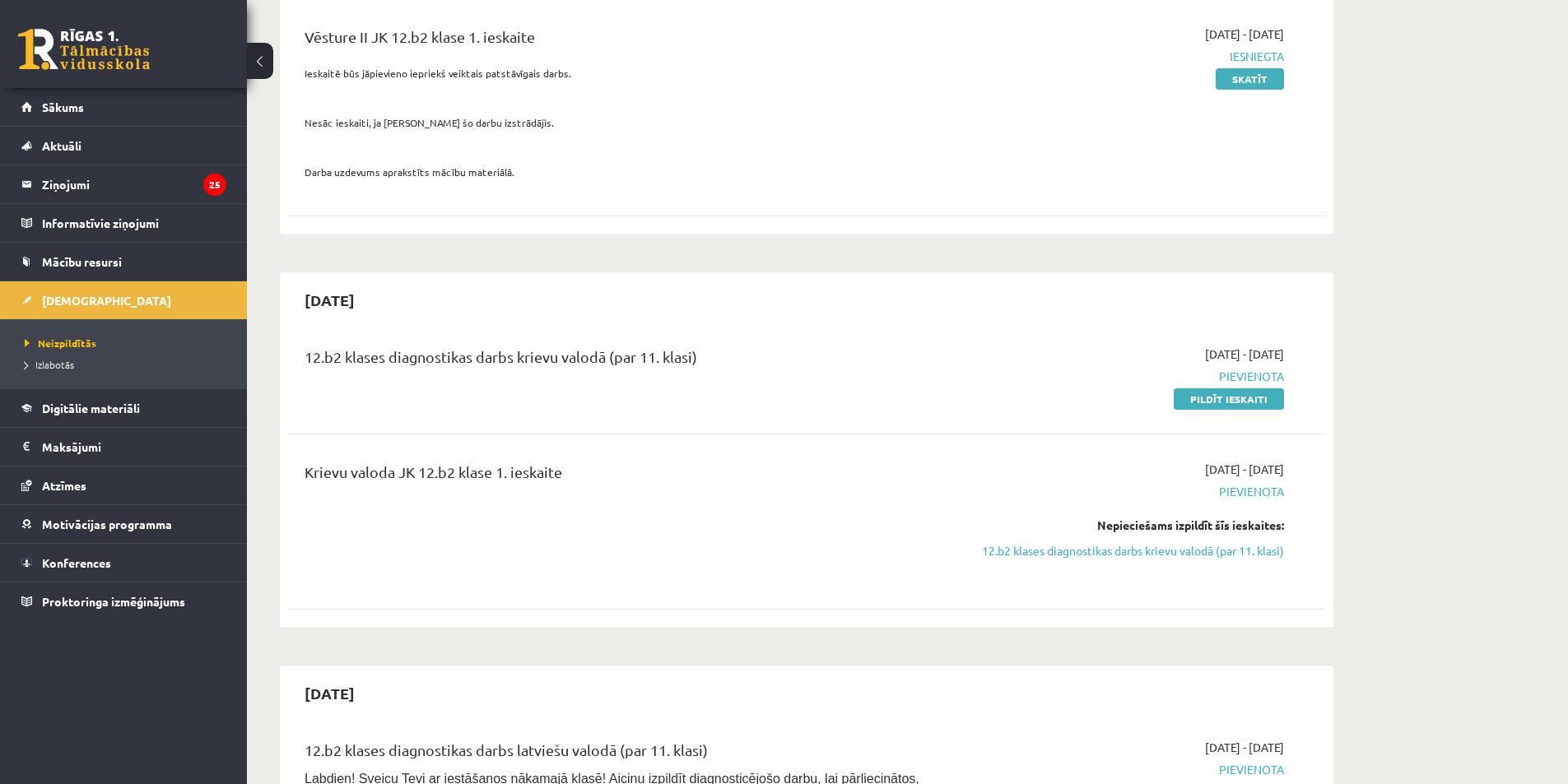
scroll to position [199, 0]
